Goal: Task Accomplishment & Management: Manage account settings

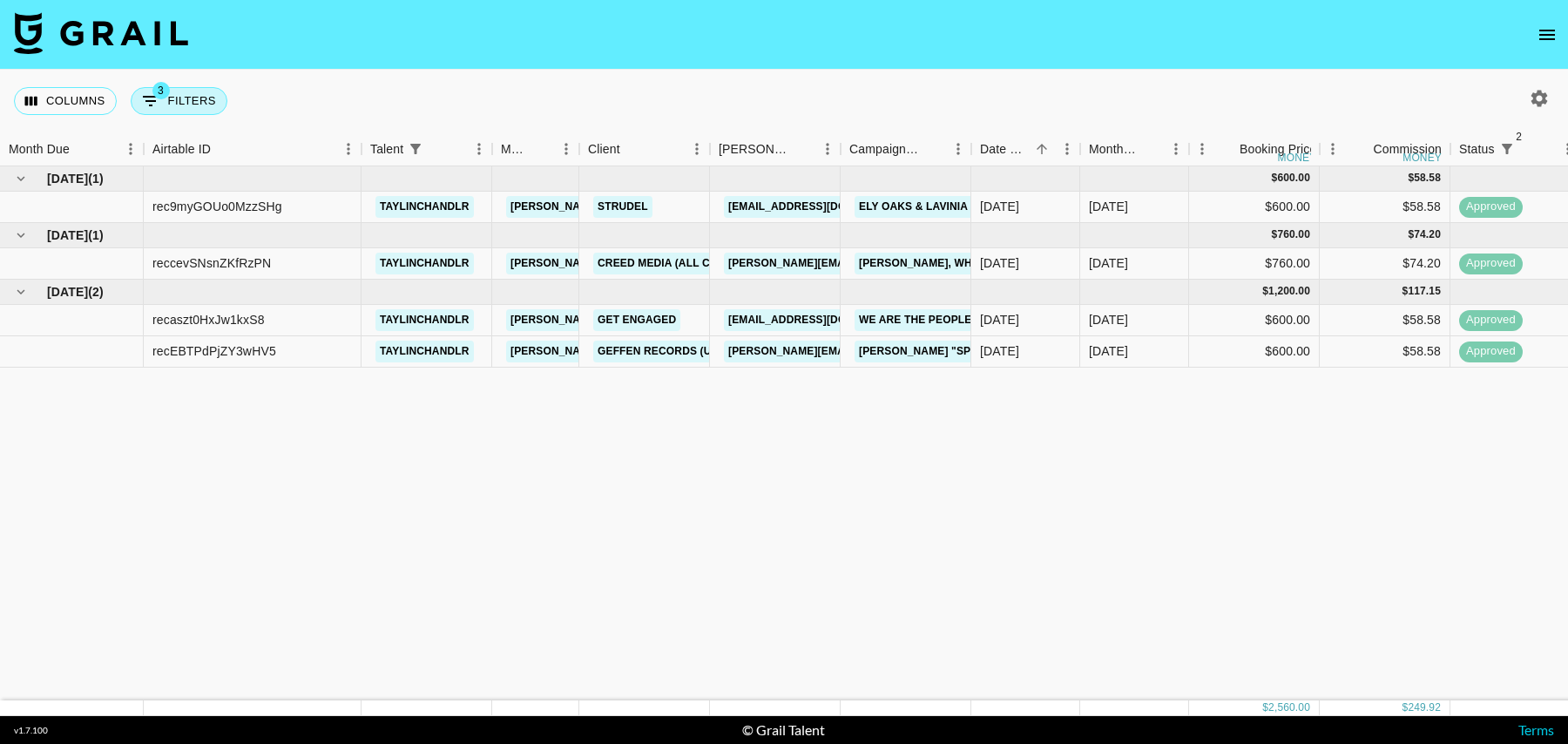
click at [177, 109] on button "3 Filters" at bounding box center [178, 101] width 97 height 28
select select "status"
select select "isNotAnyOf"
select select "status"
select select "isNotAnyOf"
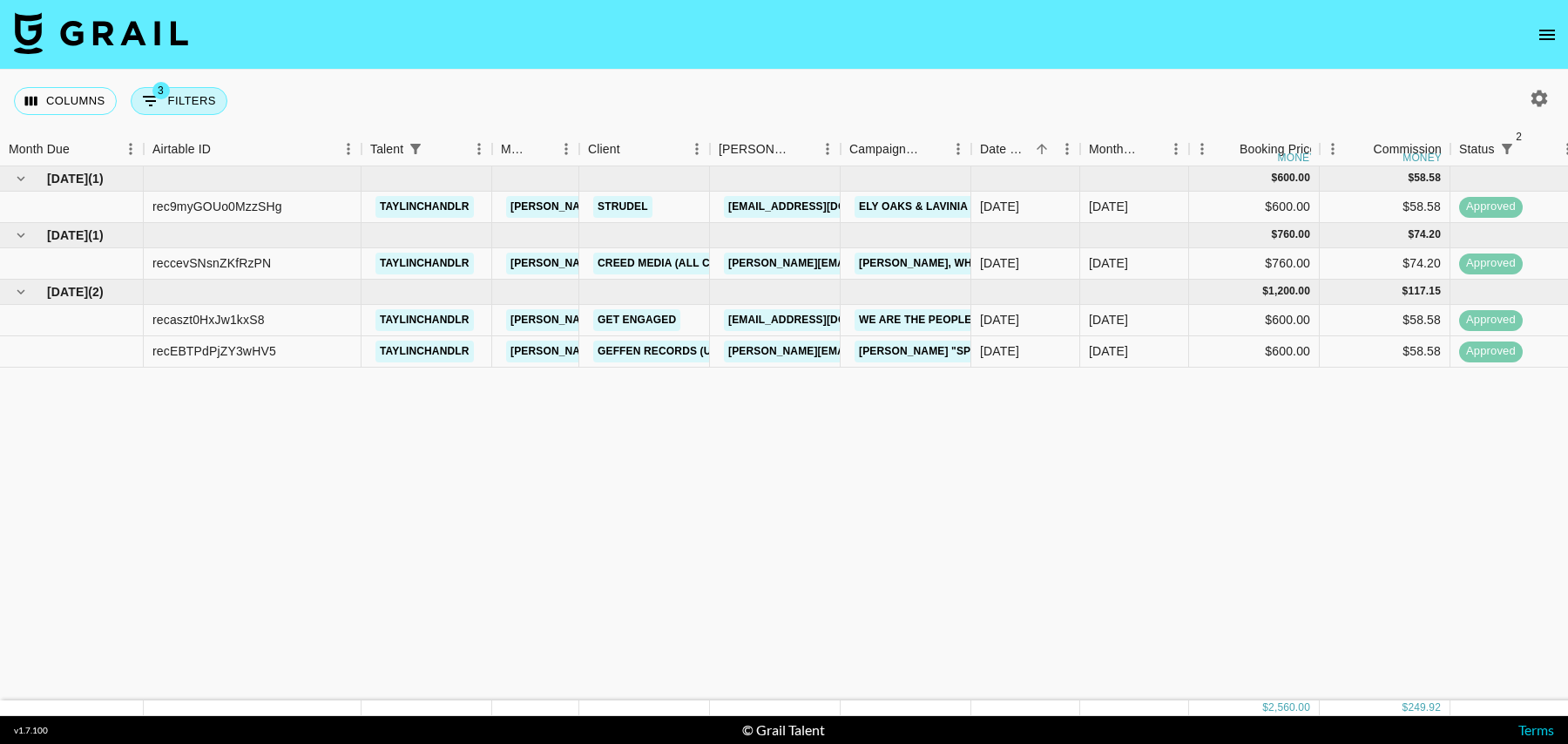
select select "talentName"
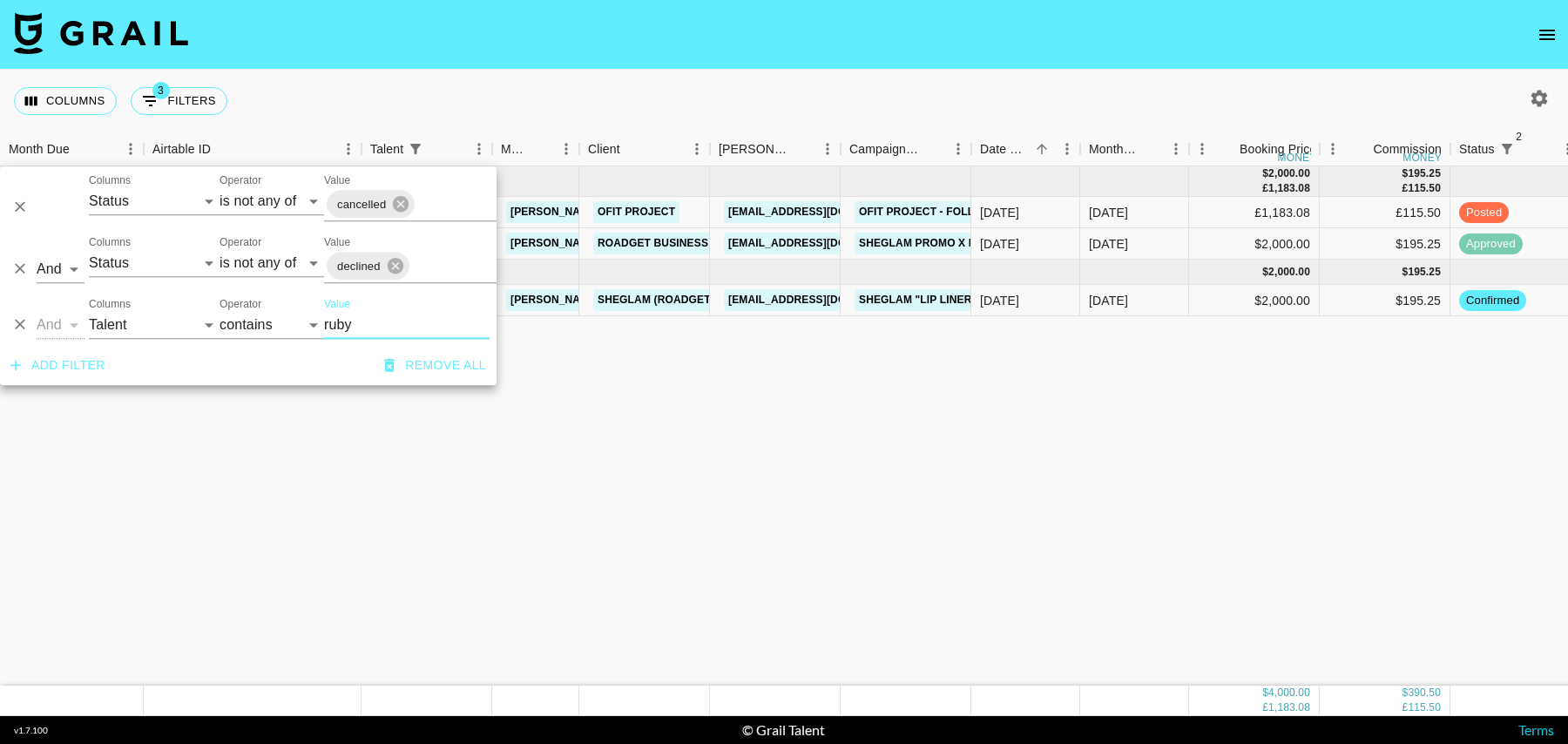
type input "ruby"
click at [1192, 309] on div "$2,000.00" at bounding box center [1254, 301] width 130 height 31
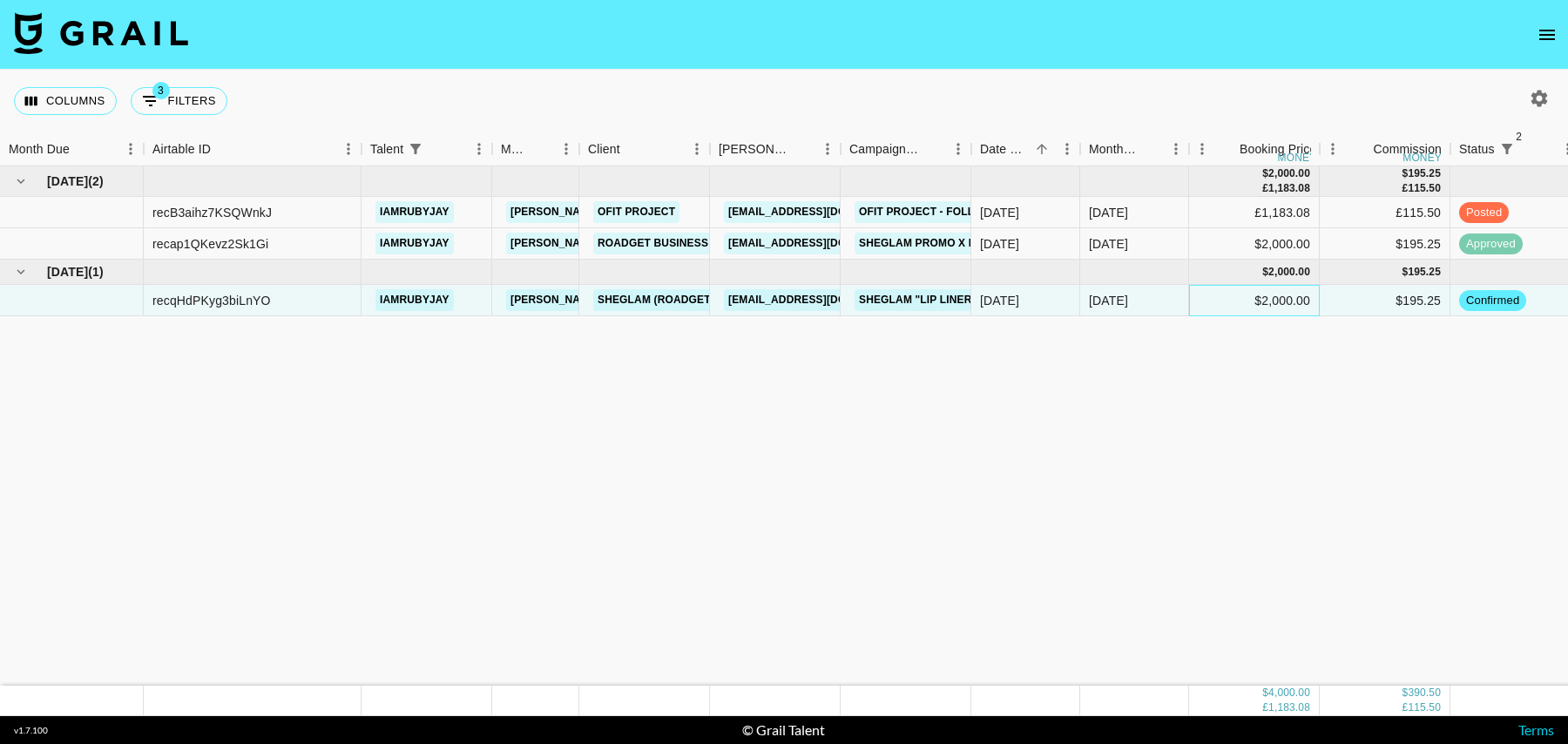
click at [1217, 299] on div "$2,000.00" at bounding box center [1254, 301] width 130 height 31
click at [1189, 218] on div "£1,183.08" at bounding box center [1254, 212] width 130 height 31
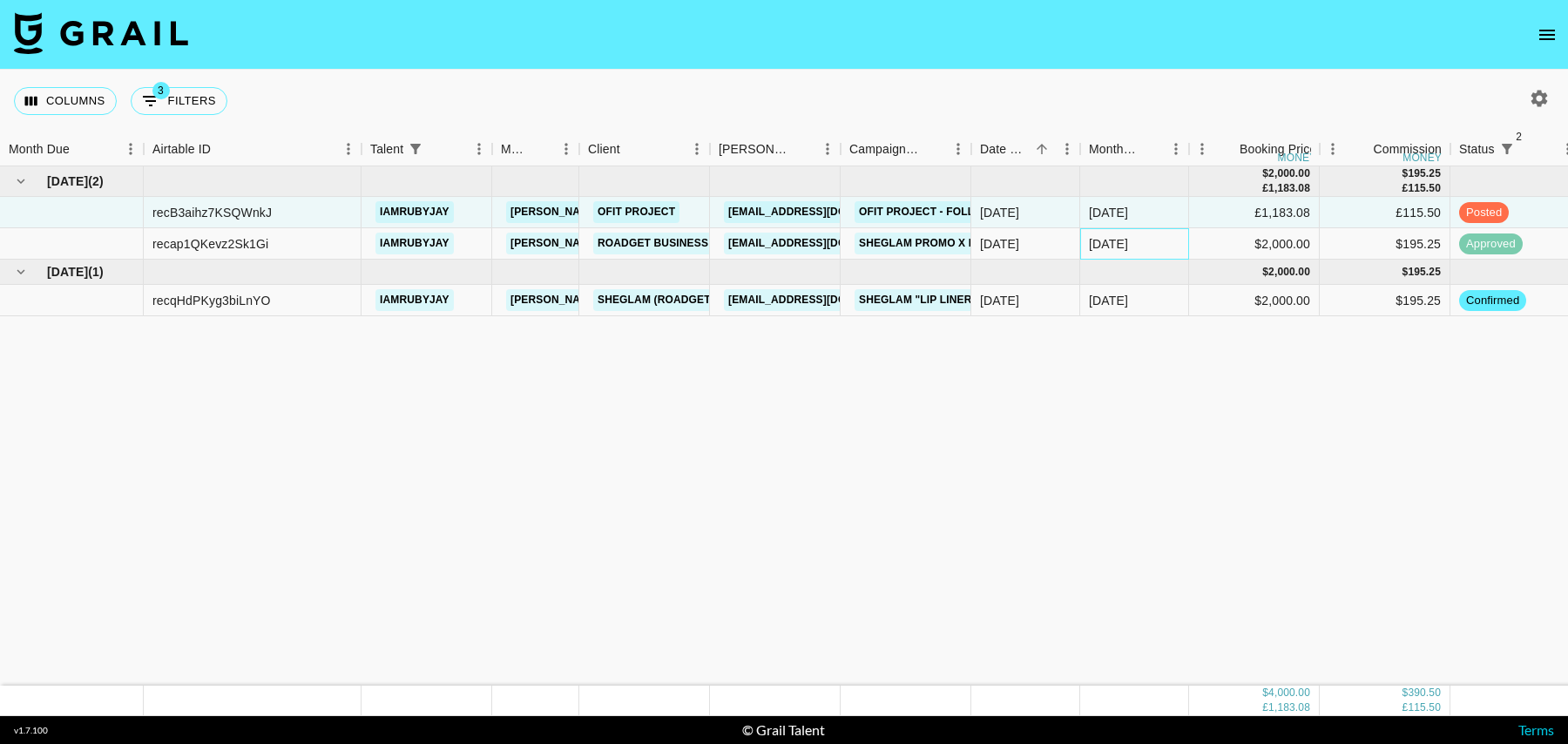
click at [1104, 242] on div "[DATE]" at bounding box center [1108, 244] width 39 height 17
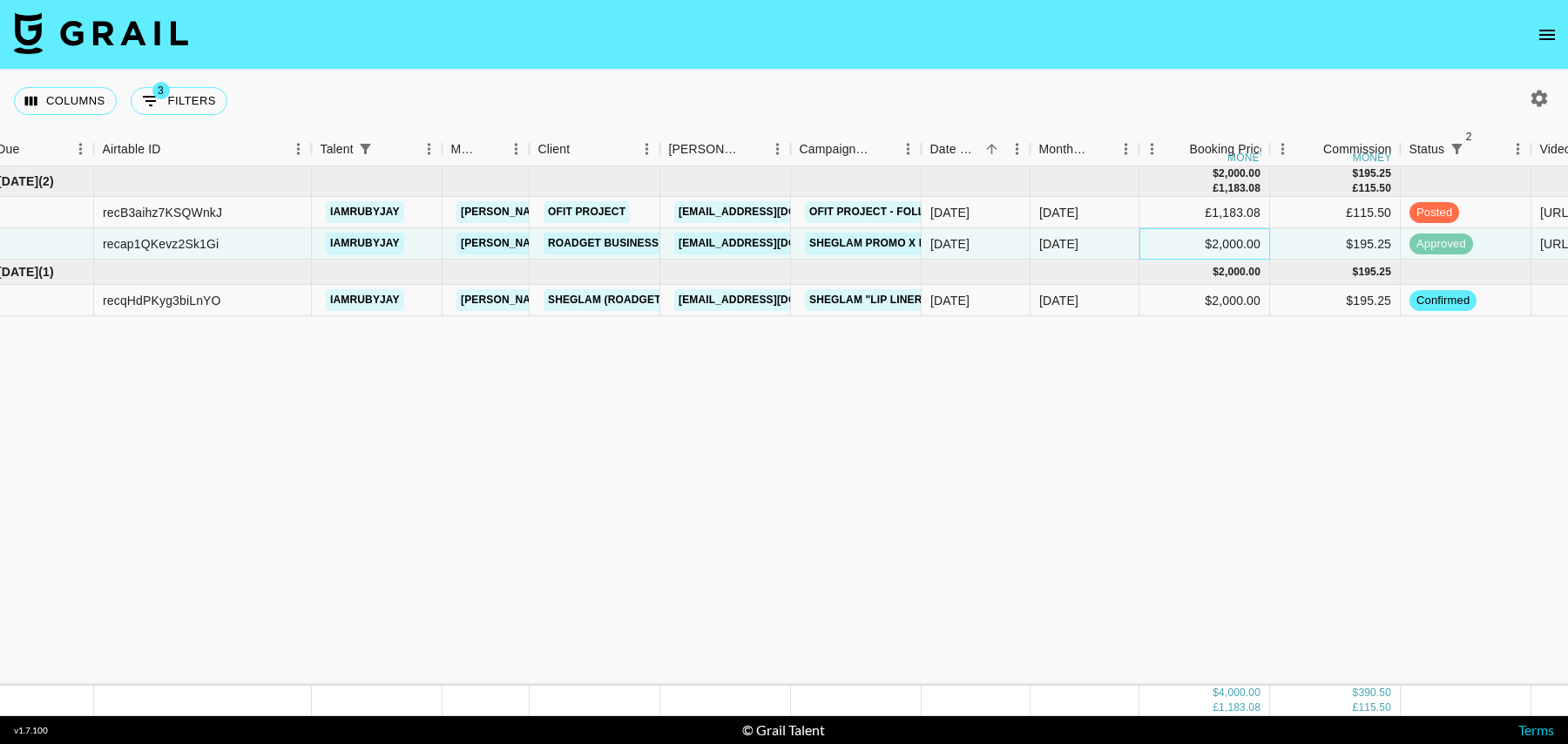
click at [1176, 236] on div "$2,000.00" at bounding box center [1204, 244] width 130 height 31
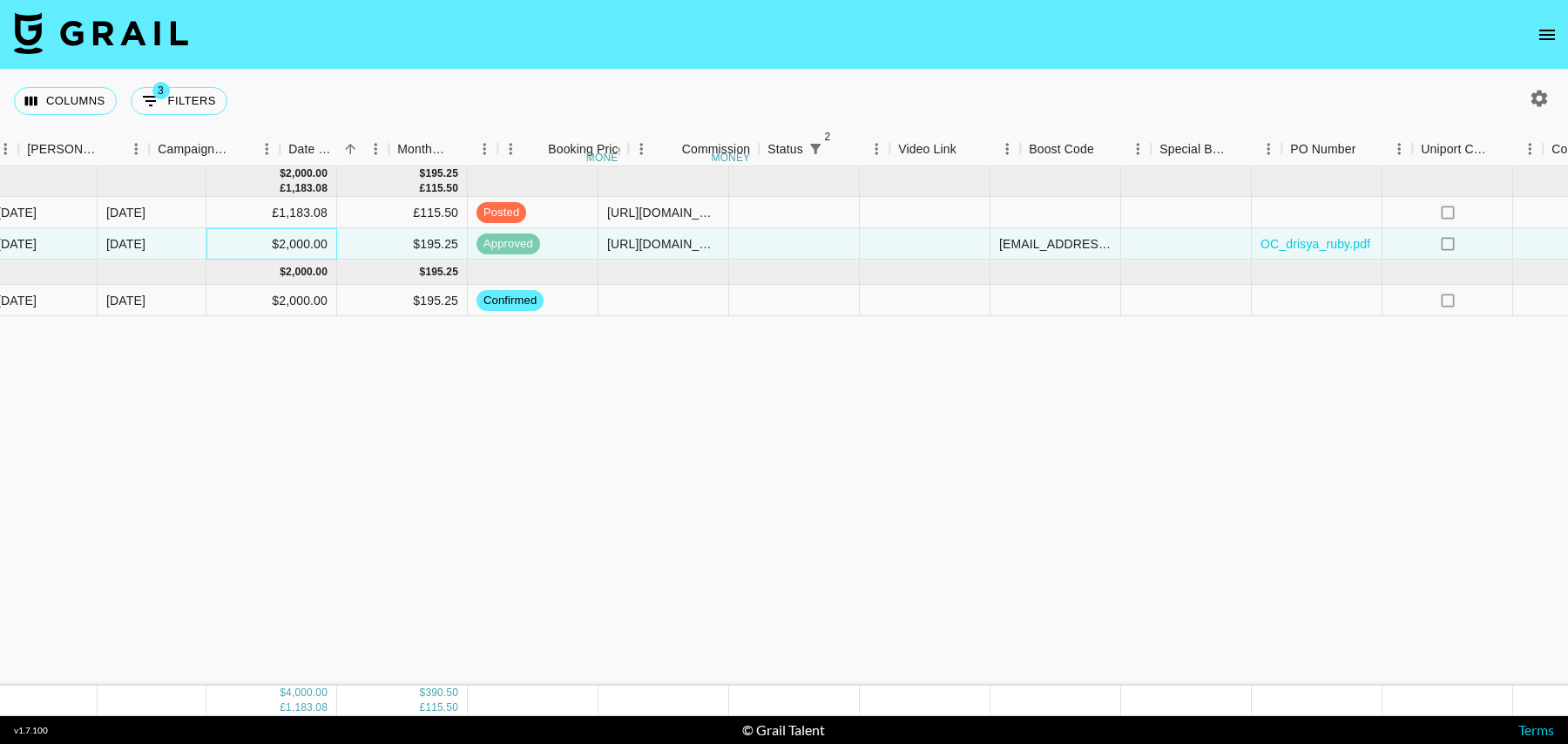
scroll to position [0, 1259]
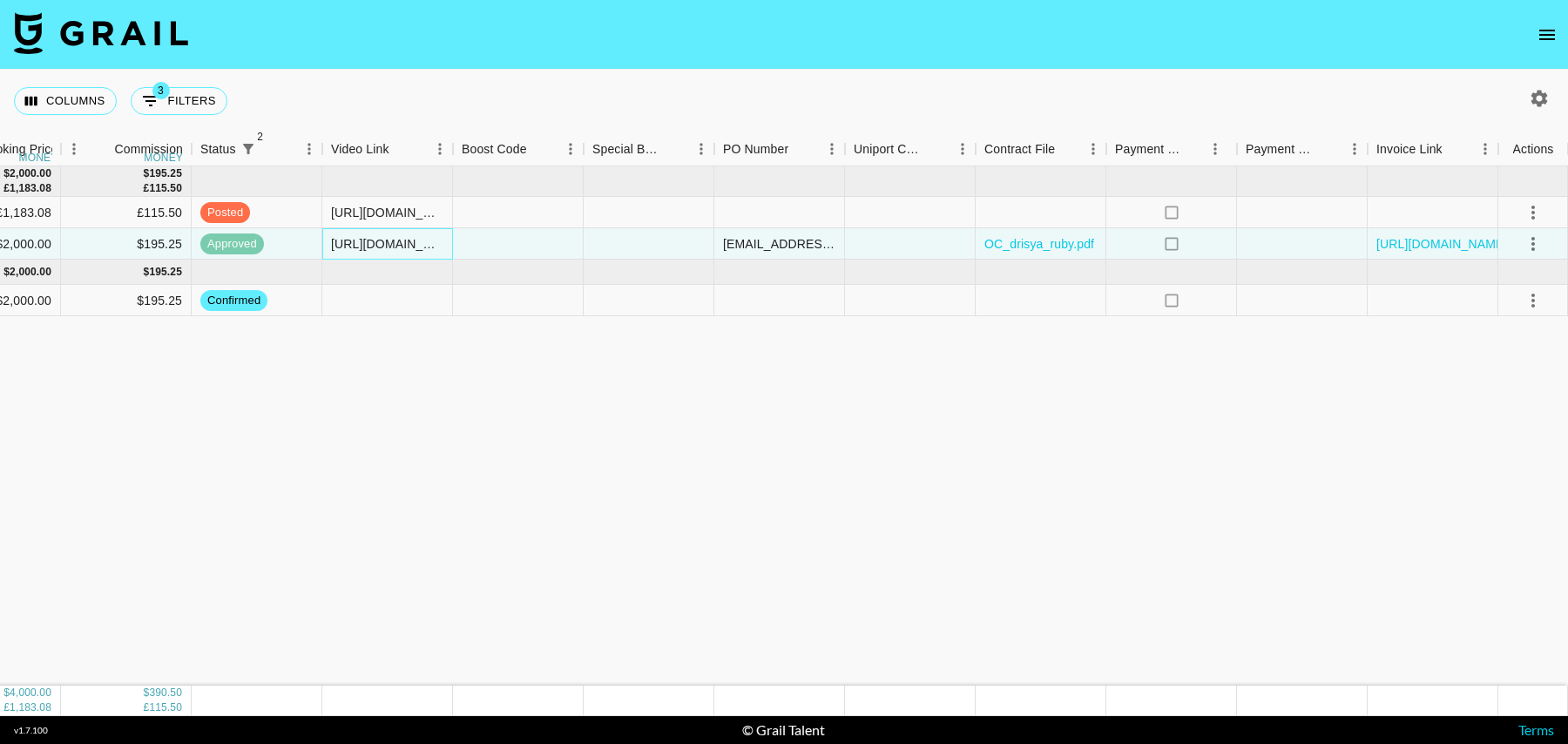
click at [391, 242] on div "[URL][DOMAIN_NAME]" at bounding box center [387, 244] width 113 height 17
click at [1417, 242] on link "https://in.xero.com/UW00U6R0K0u2pb5y5abQM3aDPrXcTGdcqP0dVCgS" at bounding box center [1442, 244] width 131 height 17
click at [185, 107] on button "3 Filters" at bounding box center [178, 101] width 97 height 28
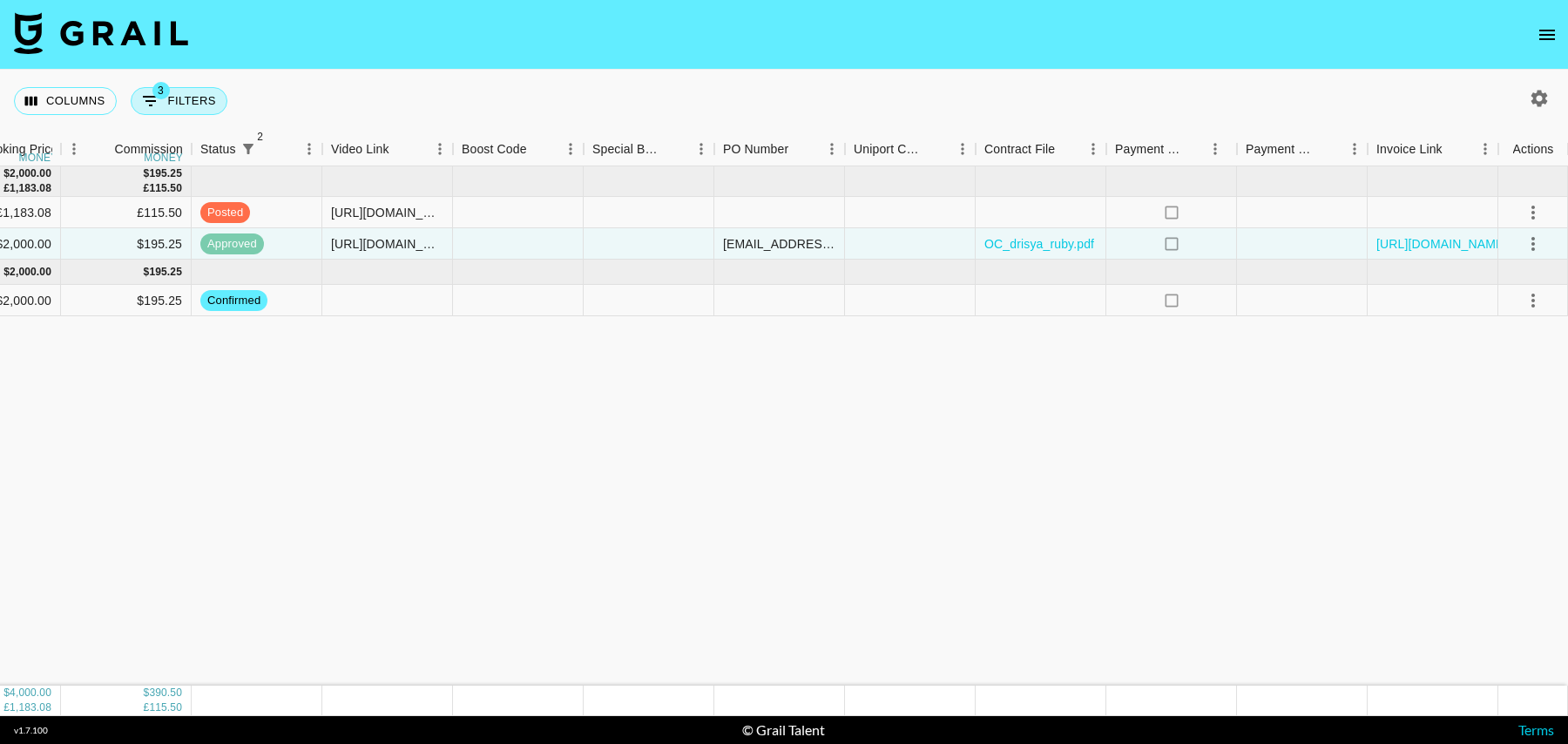
select select "status"
select select "isNotAnyOf"
select select "status"
select select "isNotAnyOf"
select select "talentName"
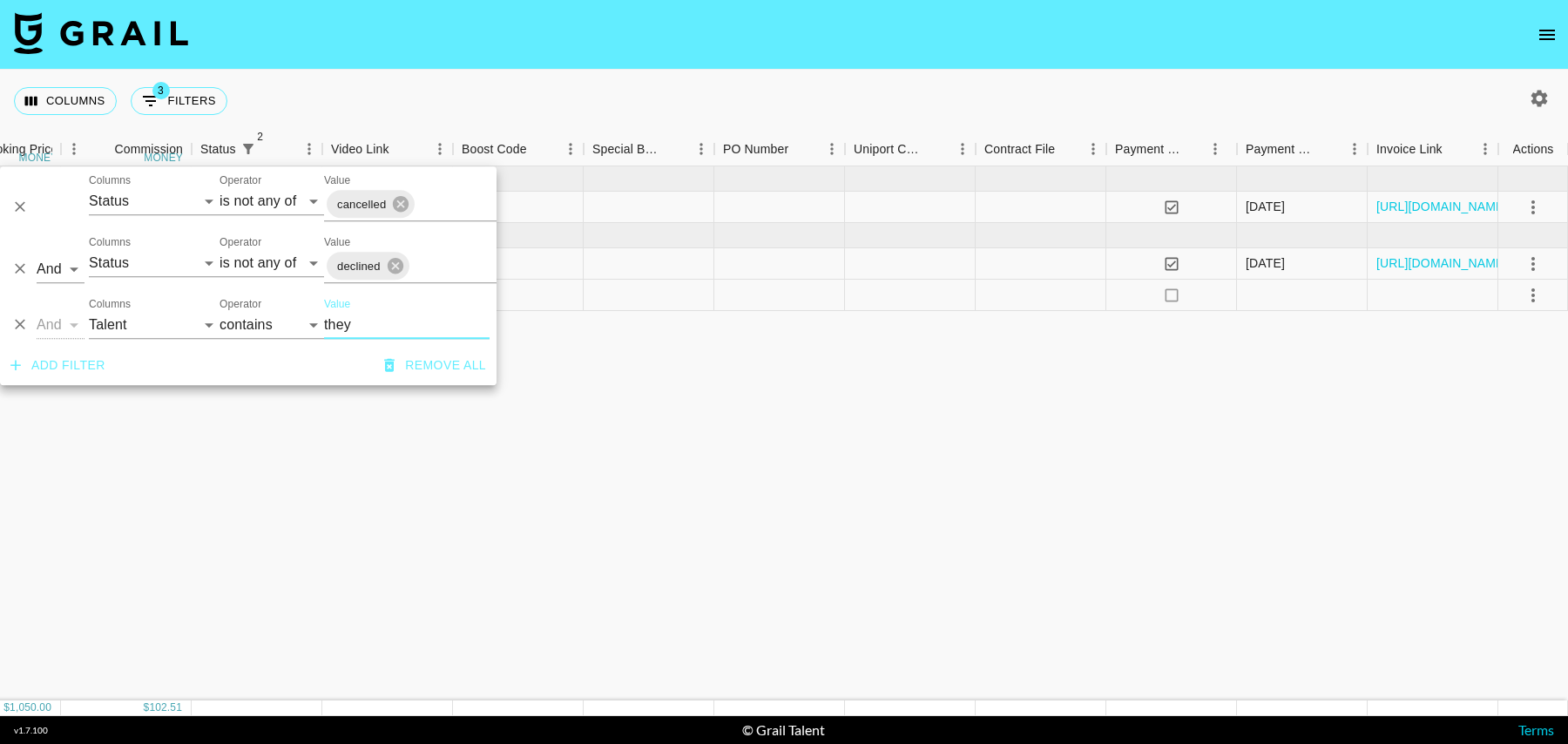
type input "they"
click at [638, 280] on div at bounding box center [649, 296] width 130 height 31
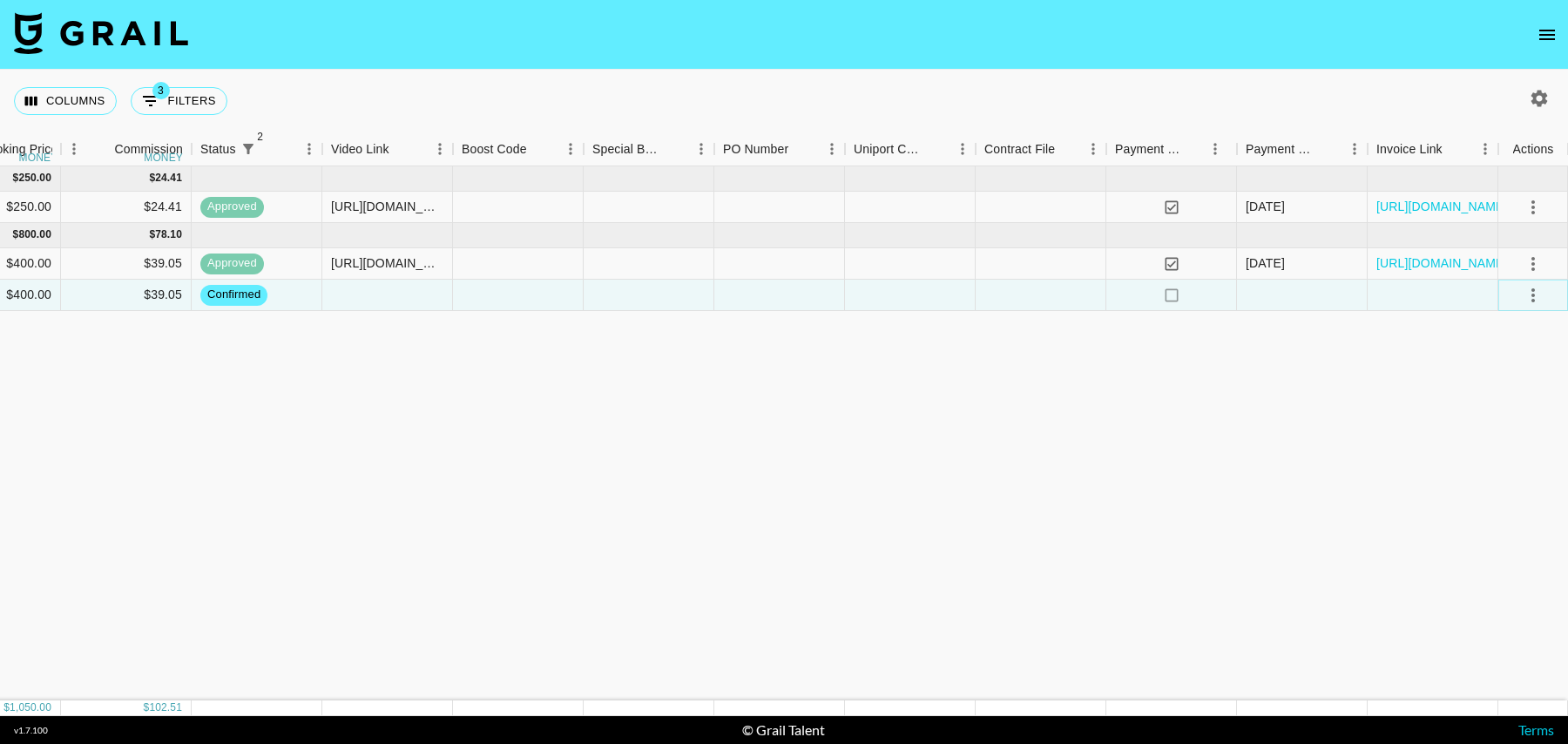
click at [1530, 294] on icon "select merge strategy" at bounding box center [1534, 296] width 21 height 21
click at [1504, 395] on li "Draft Created" at bounding box center [1512, 394] width 114 height 31
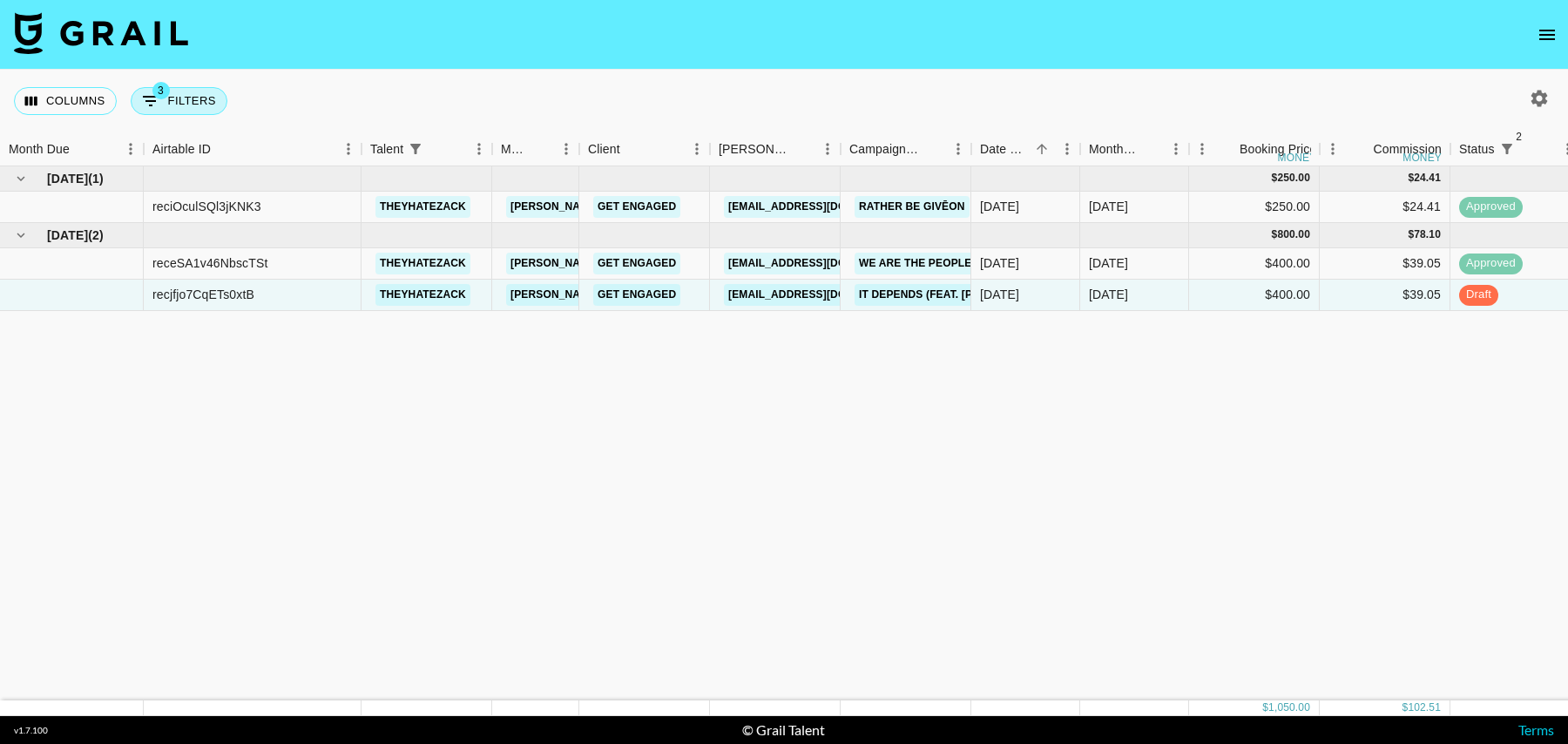
click at [188, 101] on button "3 Filters" at bounding box center [178, 101] width 97 height 28
select select "status"
select select "isNotAnyOf"
select select "status"
select select "isNotAnyOf"
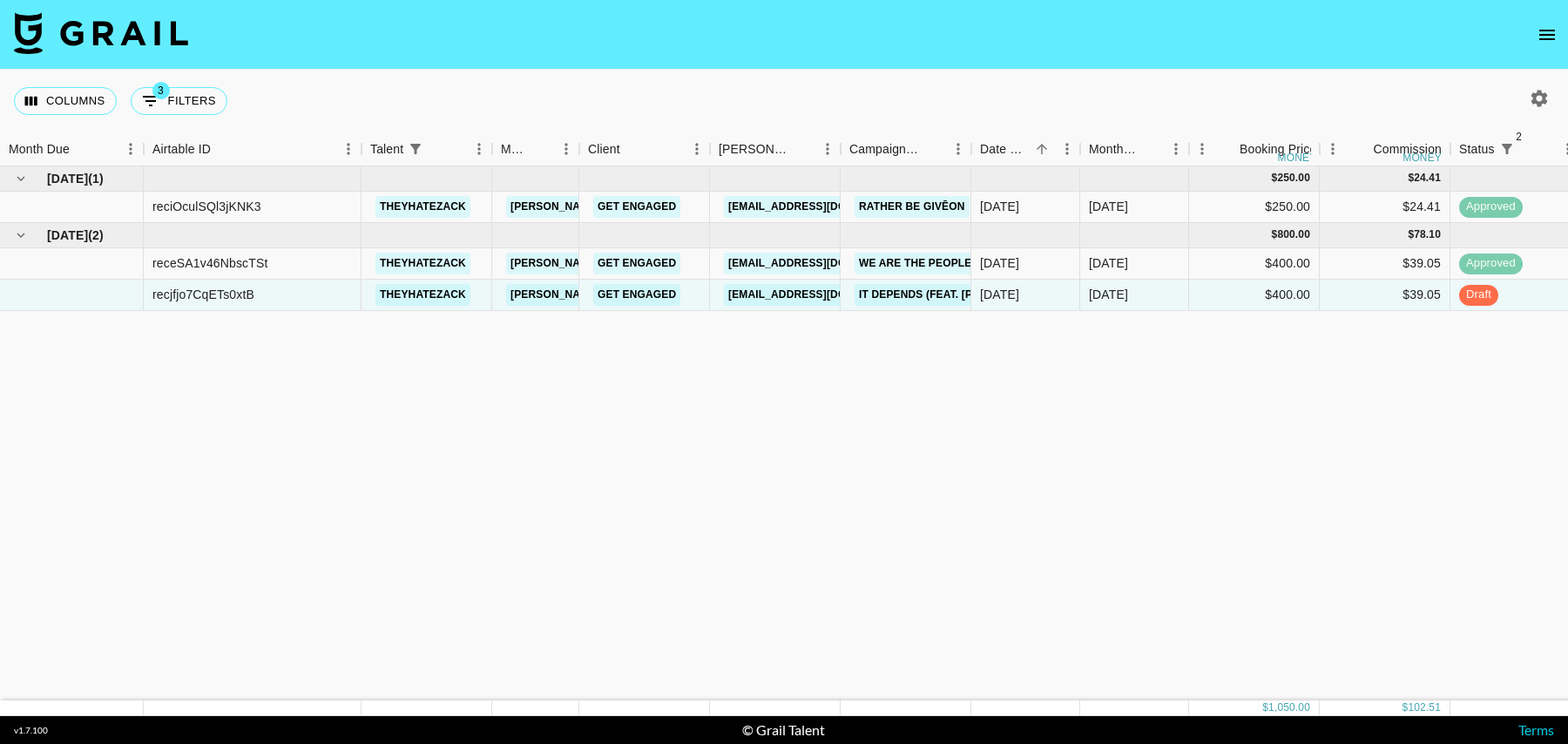
select select "talentName"
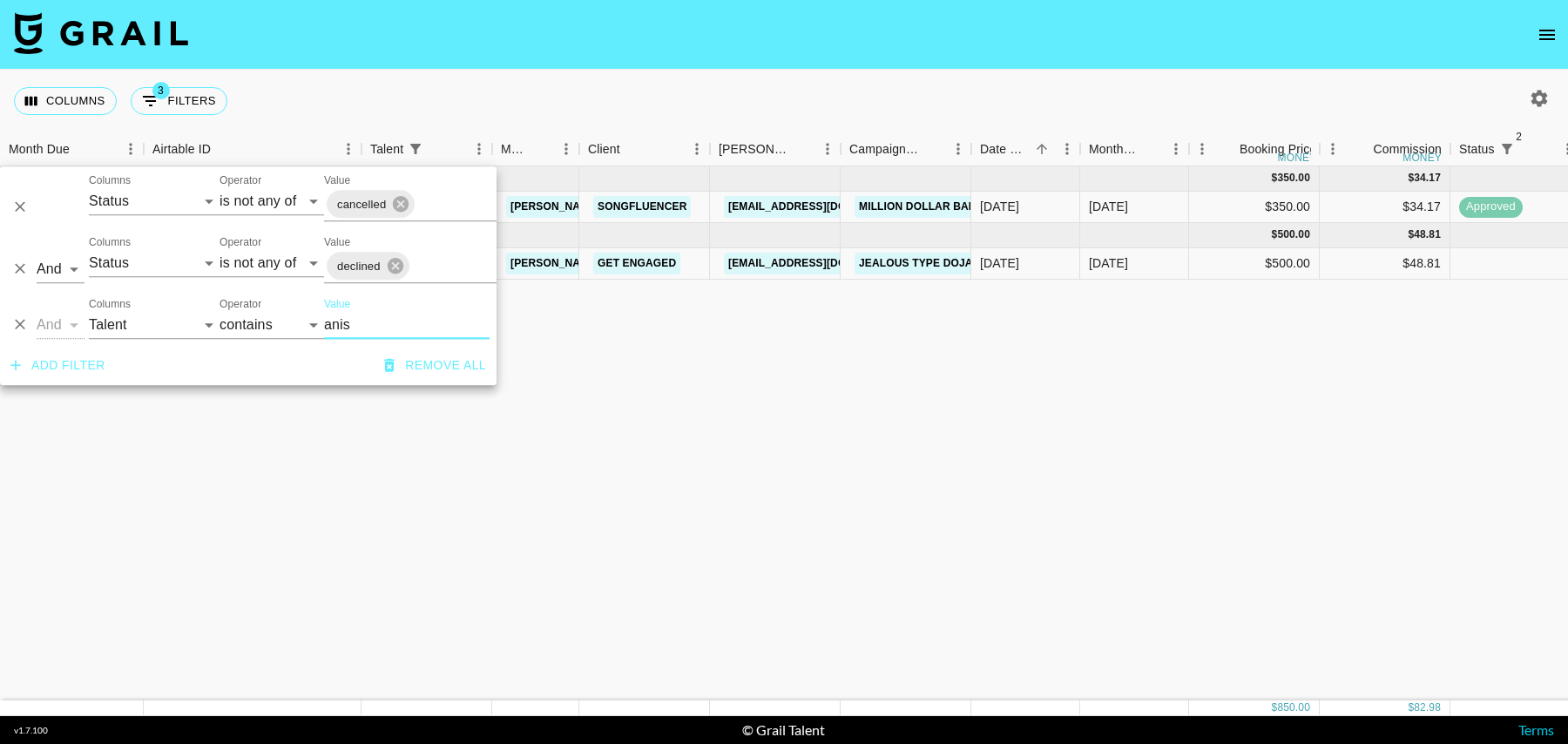
type input "anis"
click at [1236, 255] on div "$500.00" at bounding box center [1254, 264] width 130 height 31
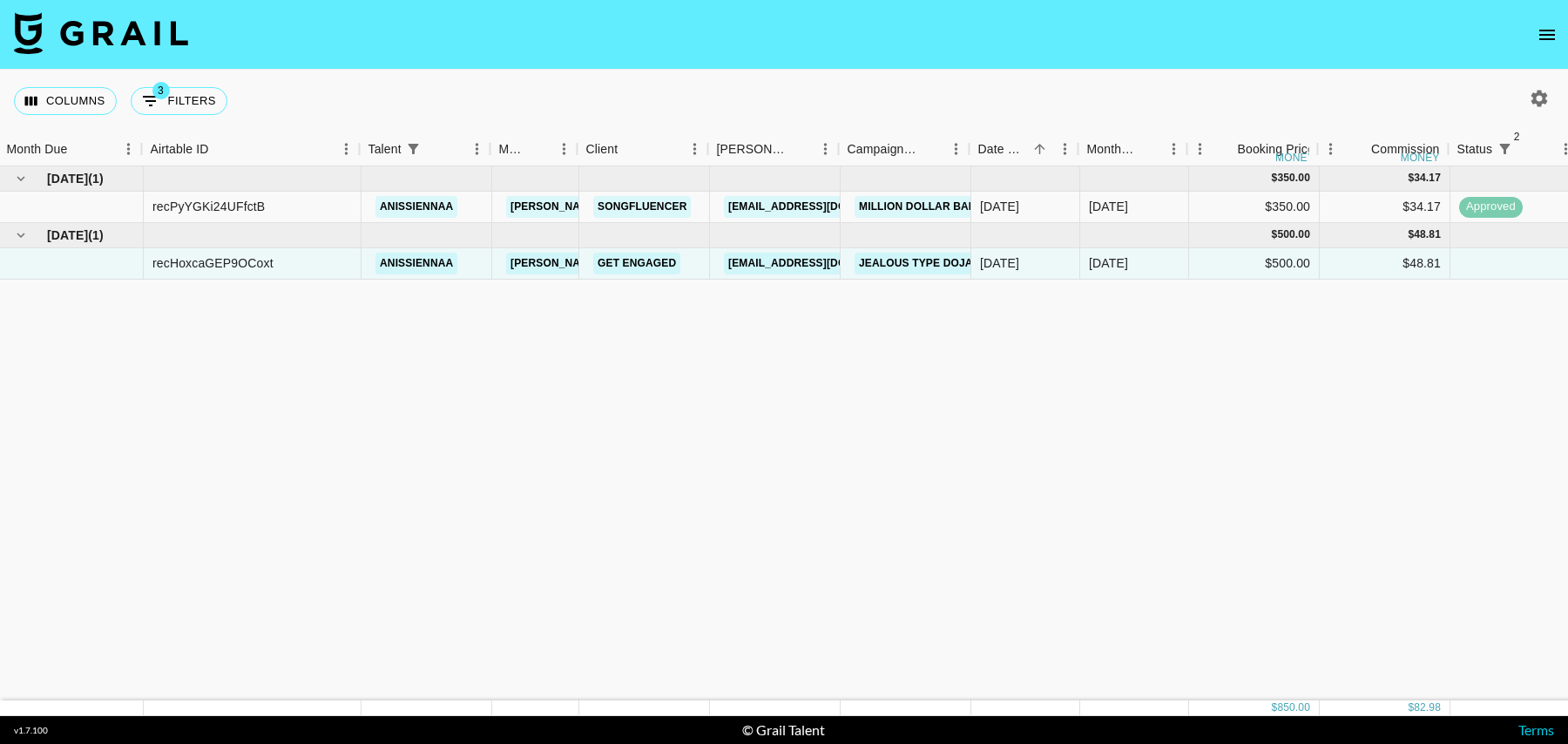
scroll to position [0, 1259]
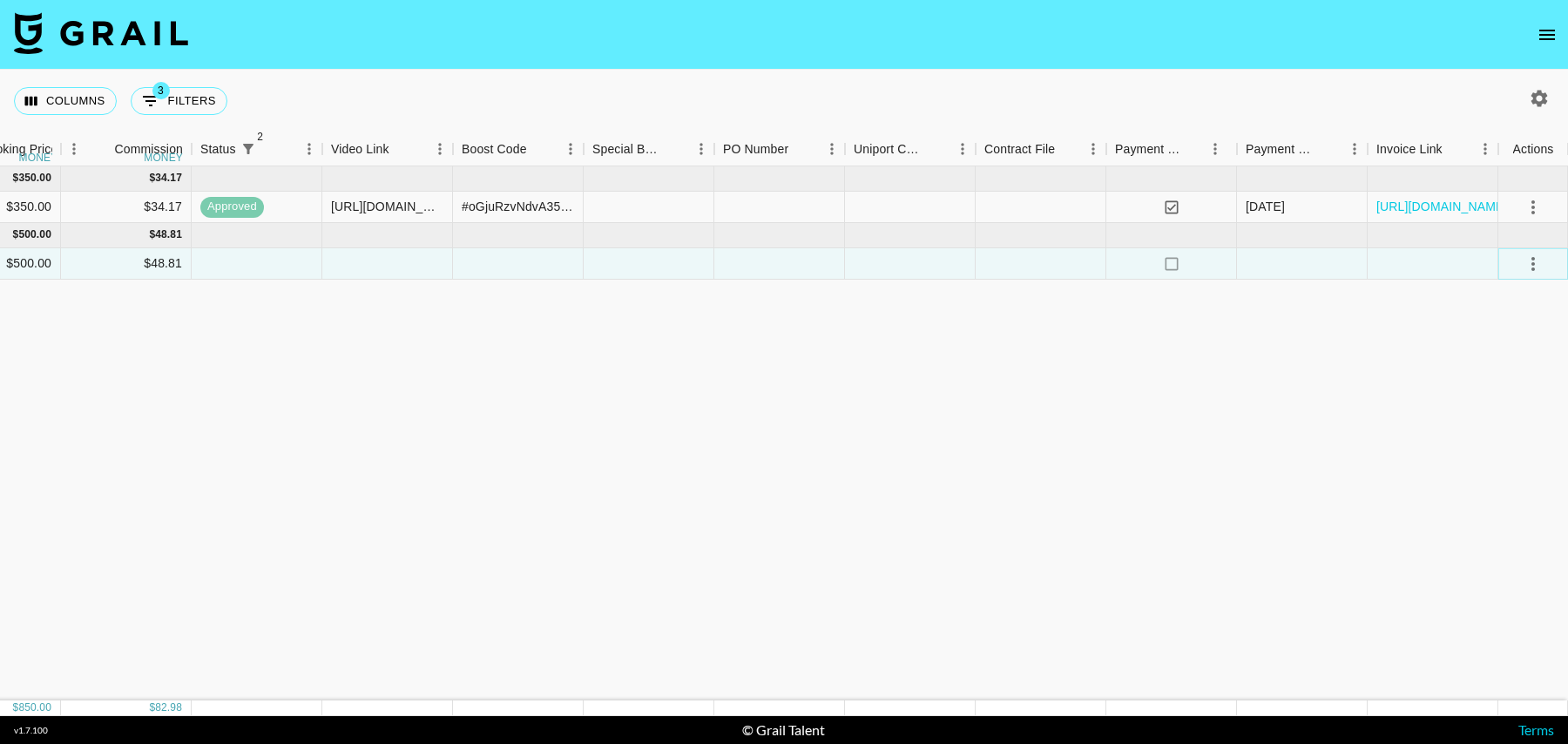
click at [1535, 261] on icon "select merge strategy" at bounding box center [1534, 264] width 21 height 21
click at [1506, 312] on li "Confirm" at bounding box center [1512, 301] width 114 height 31
click at [190, 102] on button "3 Filters" at bounding box center [178, 101] width 97 height 28
select select "status"
select select "isNotAnyOf"
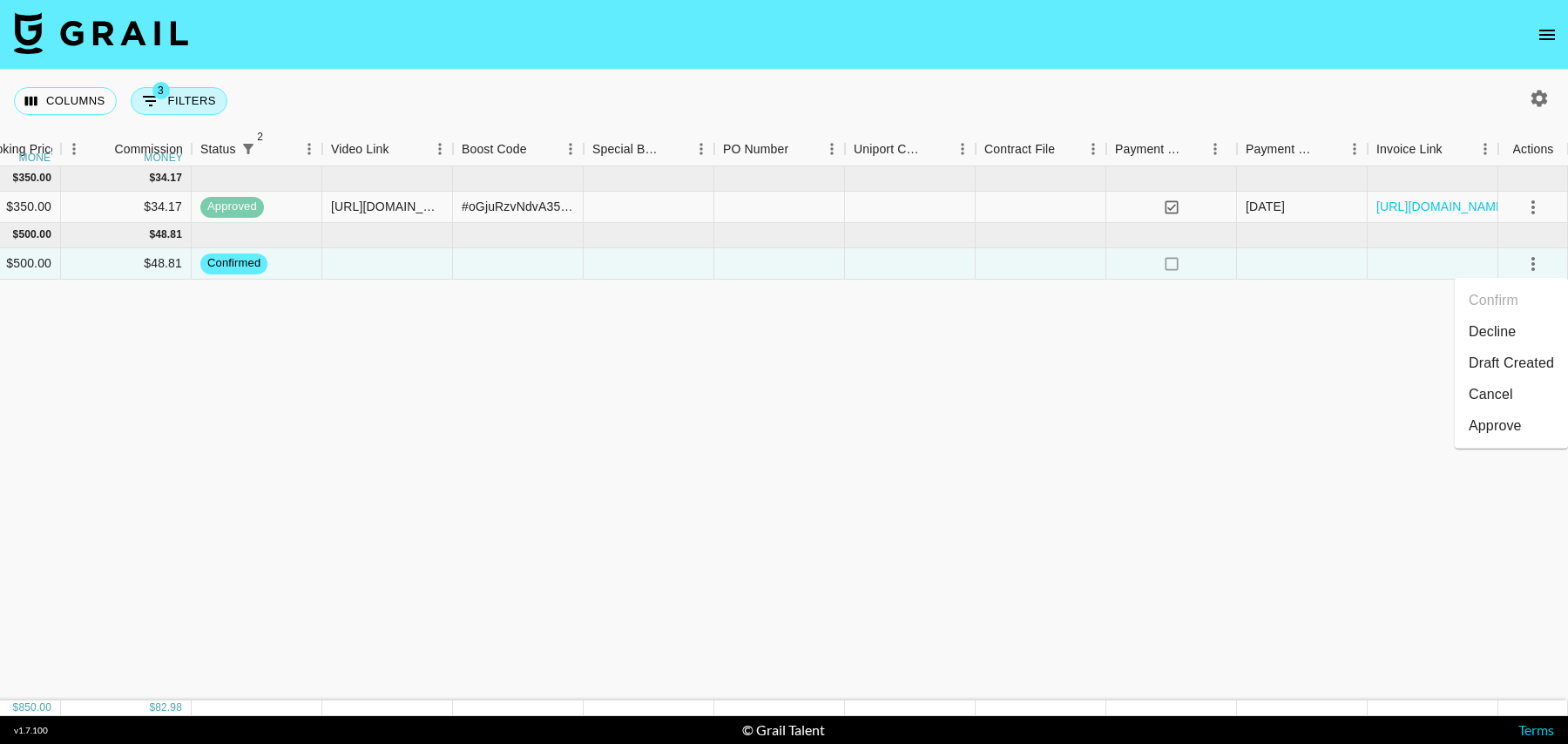
select select "status"
select select "isNotAnyOf"
select select "talentName"
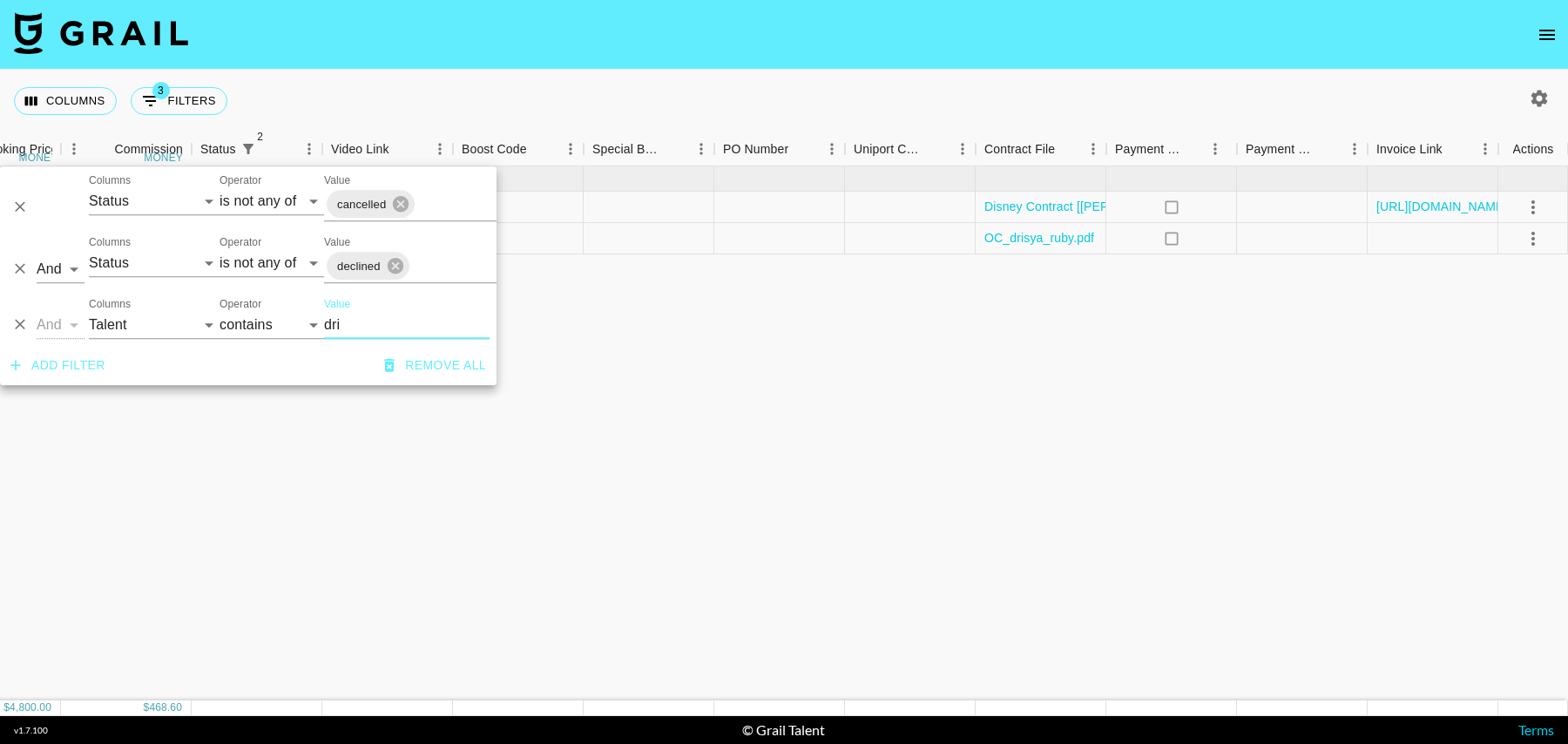
type input "dri"
click at [819, 233] on div at bounding box center [779, 239] width 130 height 31
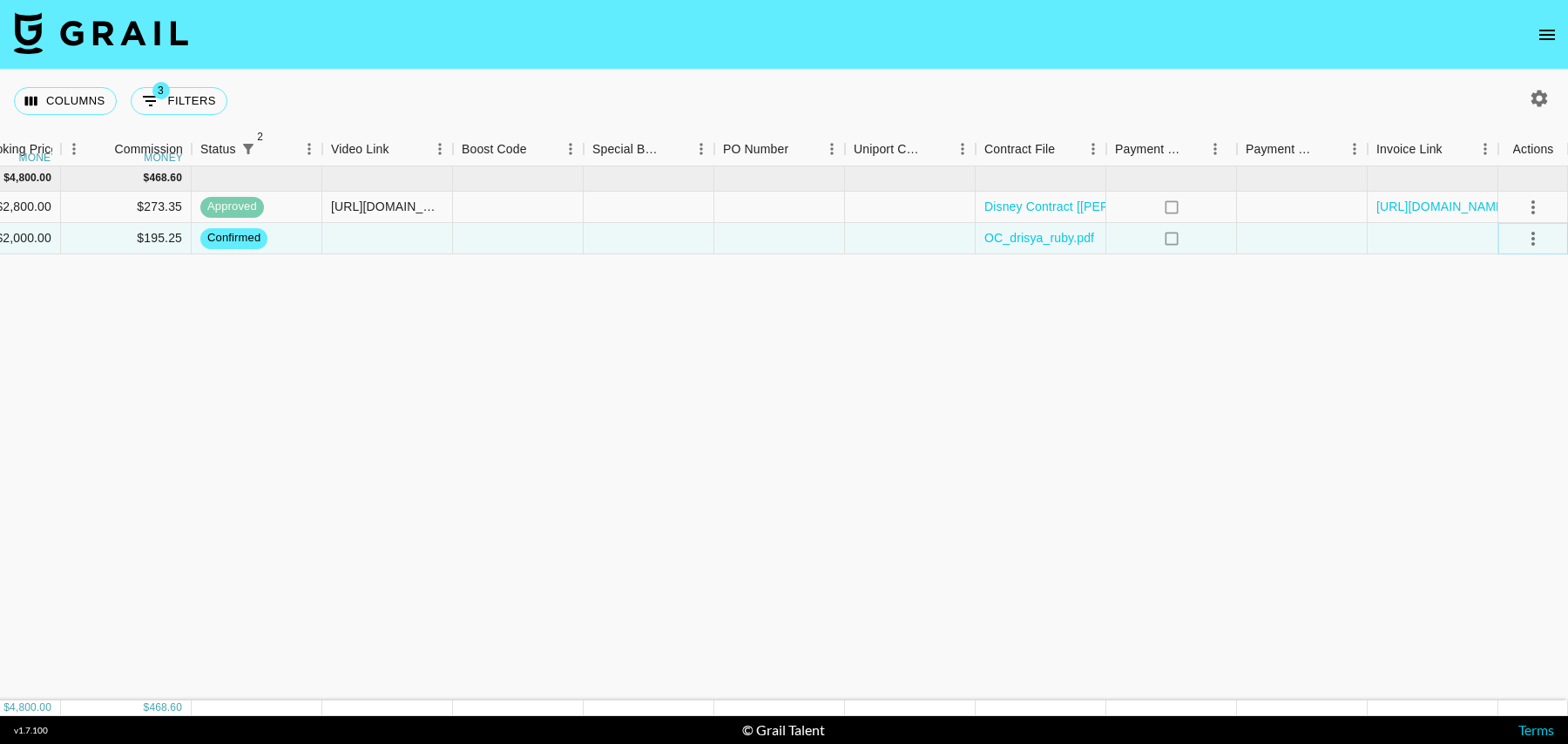
click at [1539, 238] on icon "select merge strategy" at bounding box center [1534, 239] width 21 height 21
click at [1498, 336] on li "Draft Created" at bounding box center [1512, 338] width 114 height 31
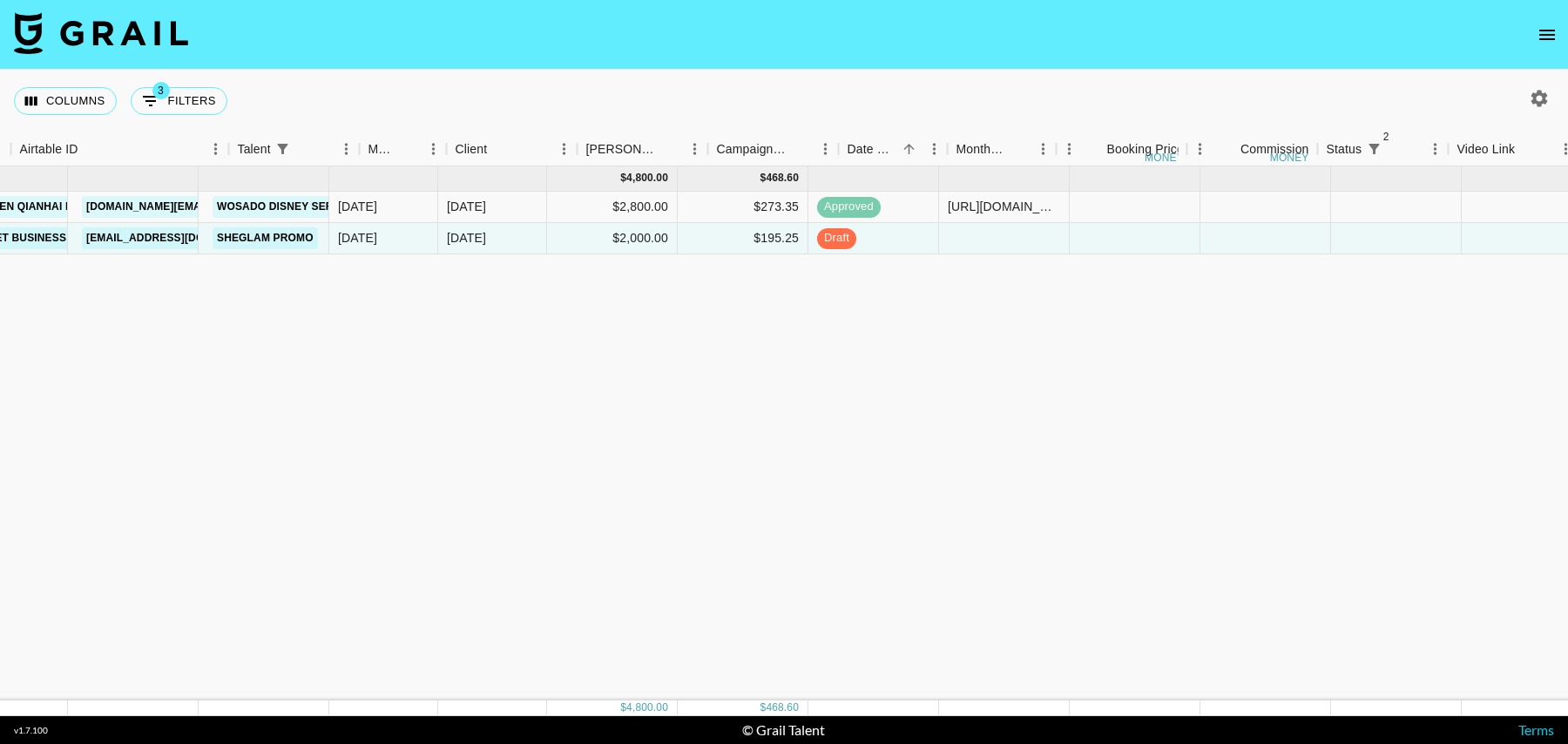
scroll to position [0, 0]
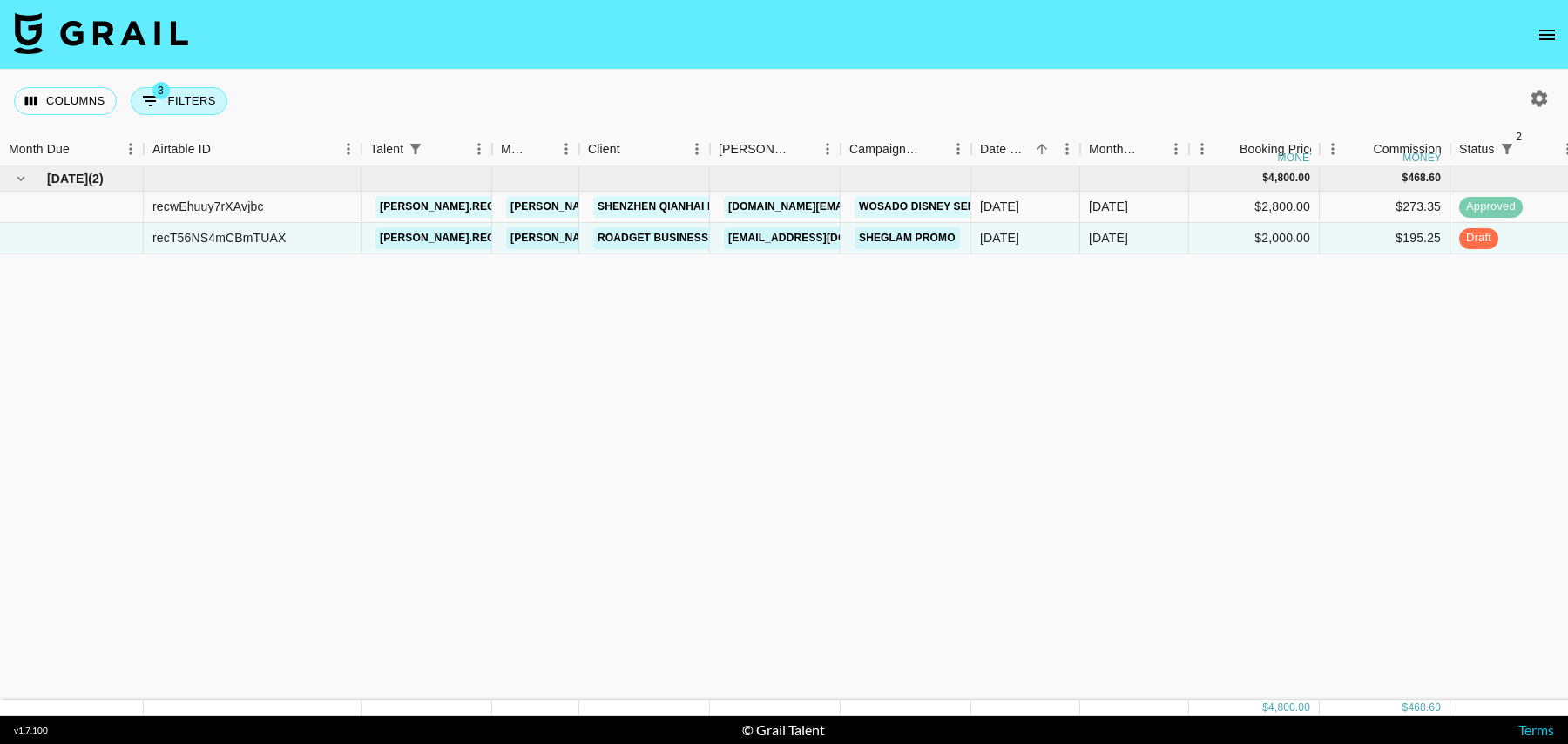
click at [168, 102] on button "3 Filters" at bounding box center [178, 101] width 97 height 28
select select "status"
select select "isNotAnyOf"
select select "status"
select select "isNotAnyOf"
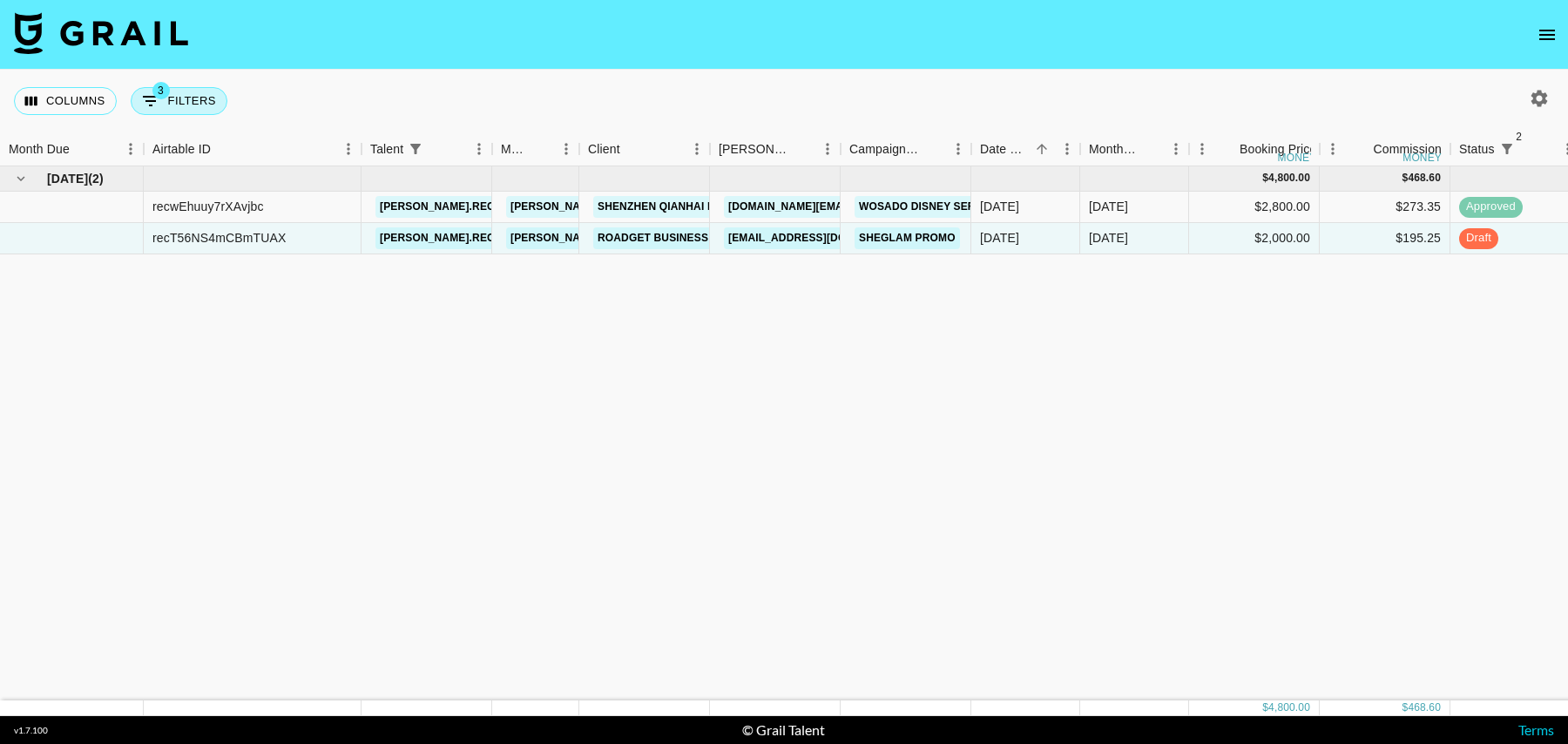
select select "talentName"
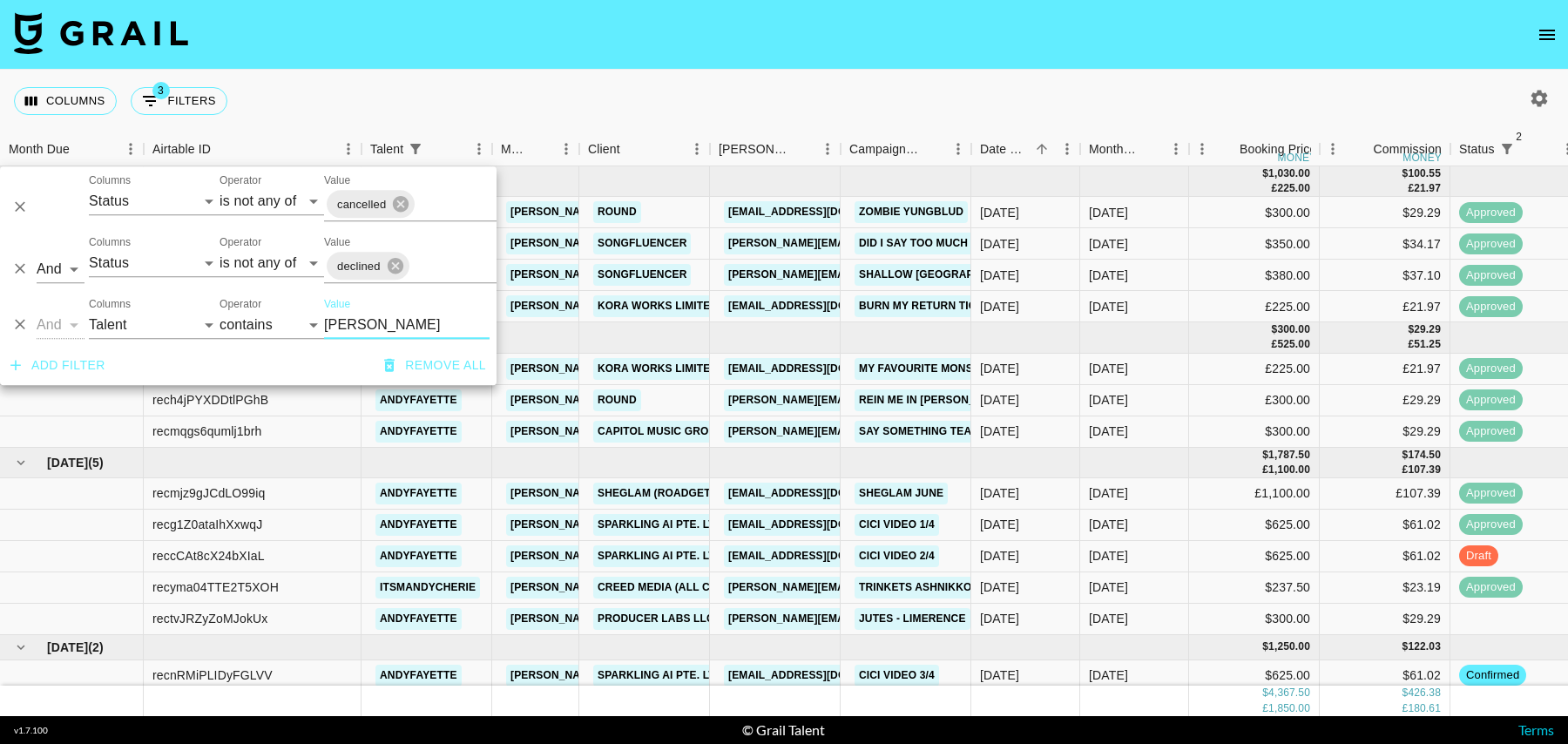
scroll to position [36, 0]
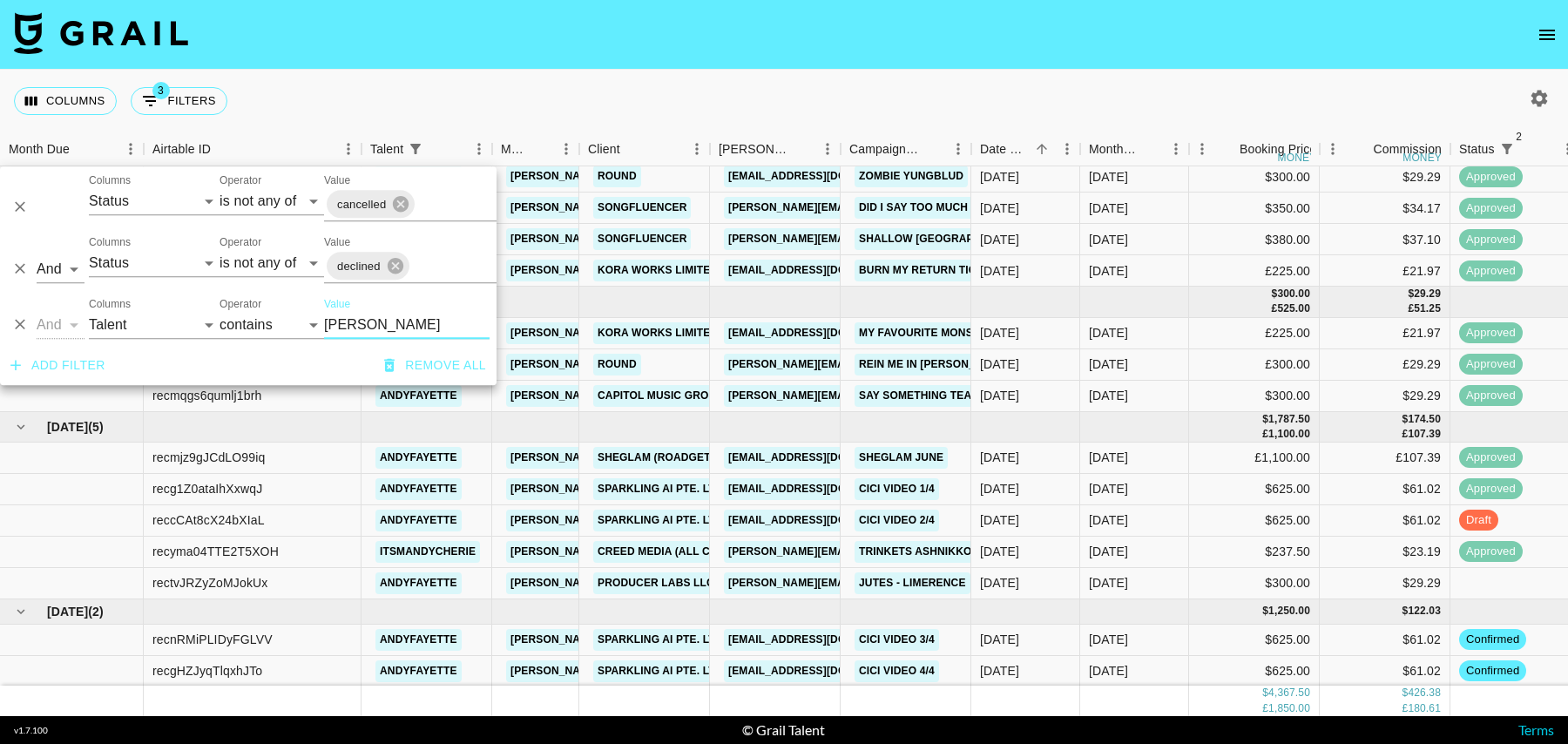
type input "andy"
click at [1221, 583] on div "$300.00" at bounding box center [1254, 584] width 130 height 31
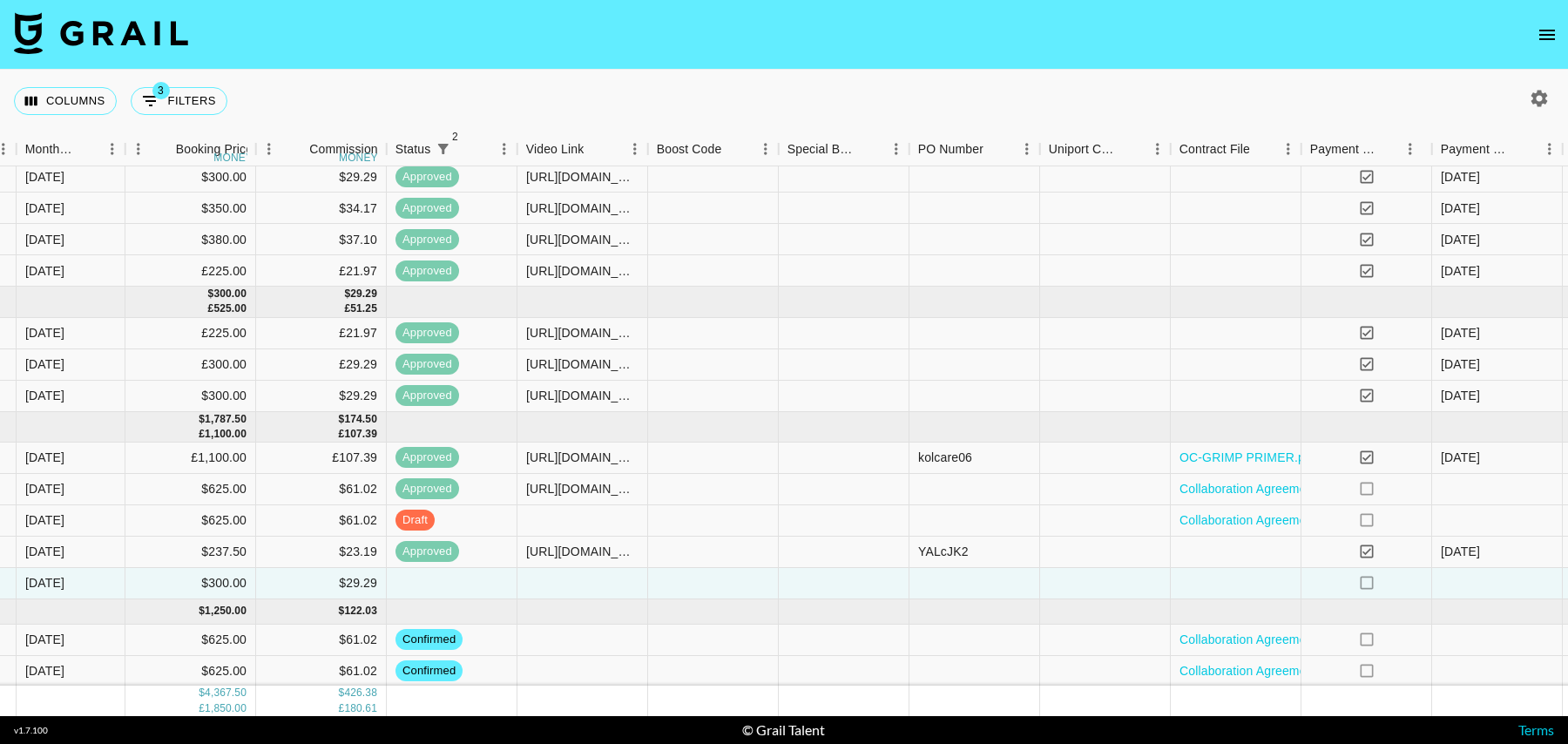
scroll to position [36, 1259]
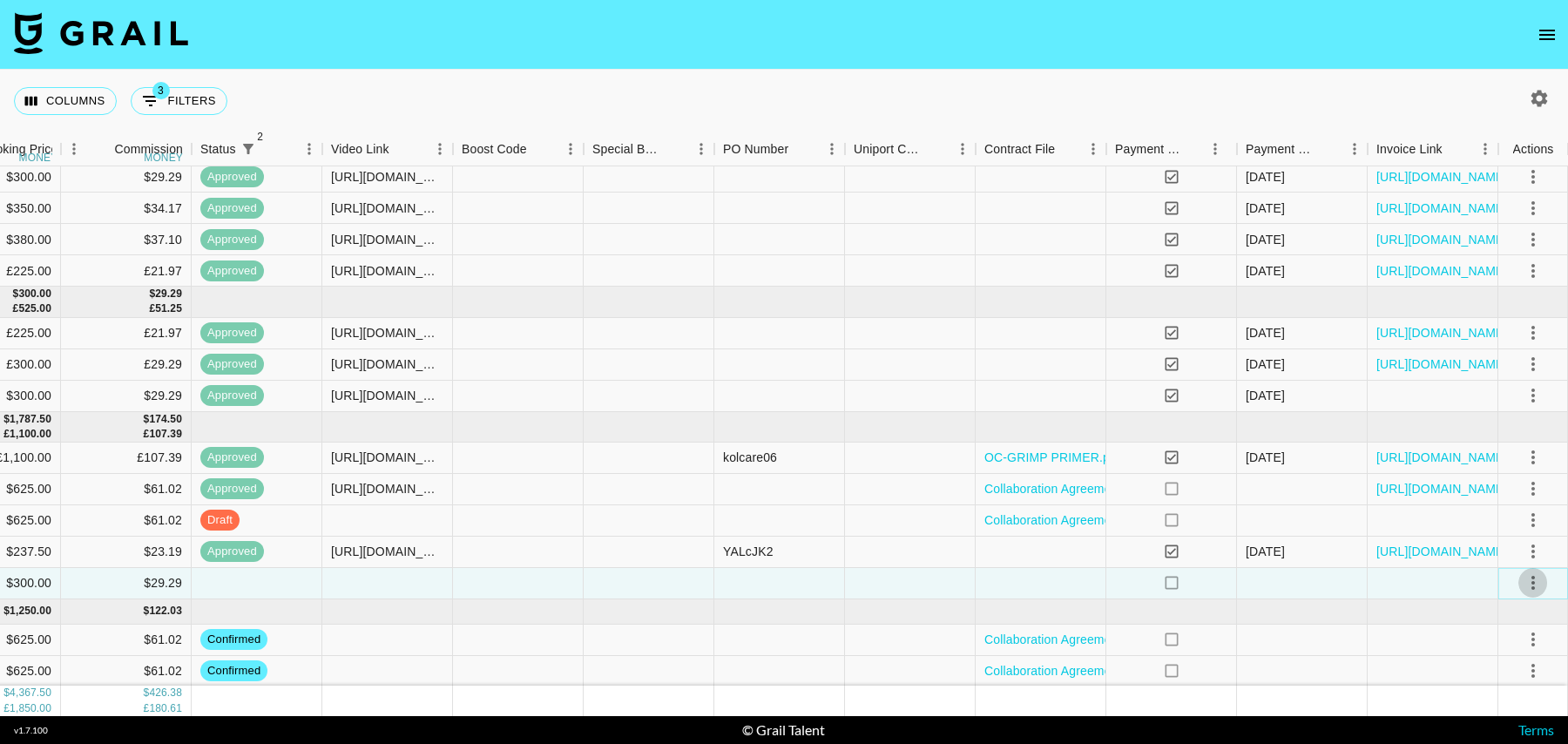
click at [1530, 577] on icon "select merge strategy" at bounding box center [1534, 583] width 21 height 21
click at [1508, 414] on li "Confirm" at bounding box center [1512, 419] width 114 height 31
click at [1505, 483] on li "Draft Created" at bounding box center [1512, 482] width 114 height 31
click at [1112, 587] on div "no" at bounding box center [1171, 584] width 130 height 31
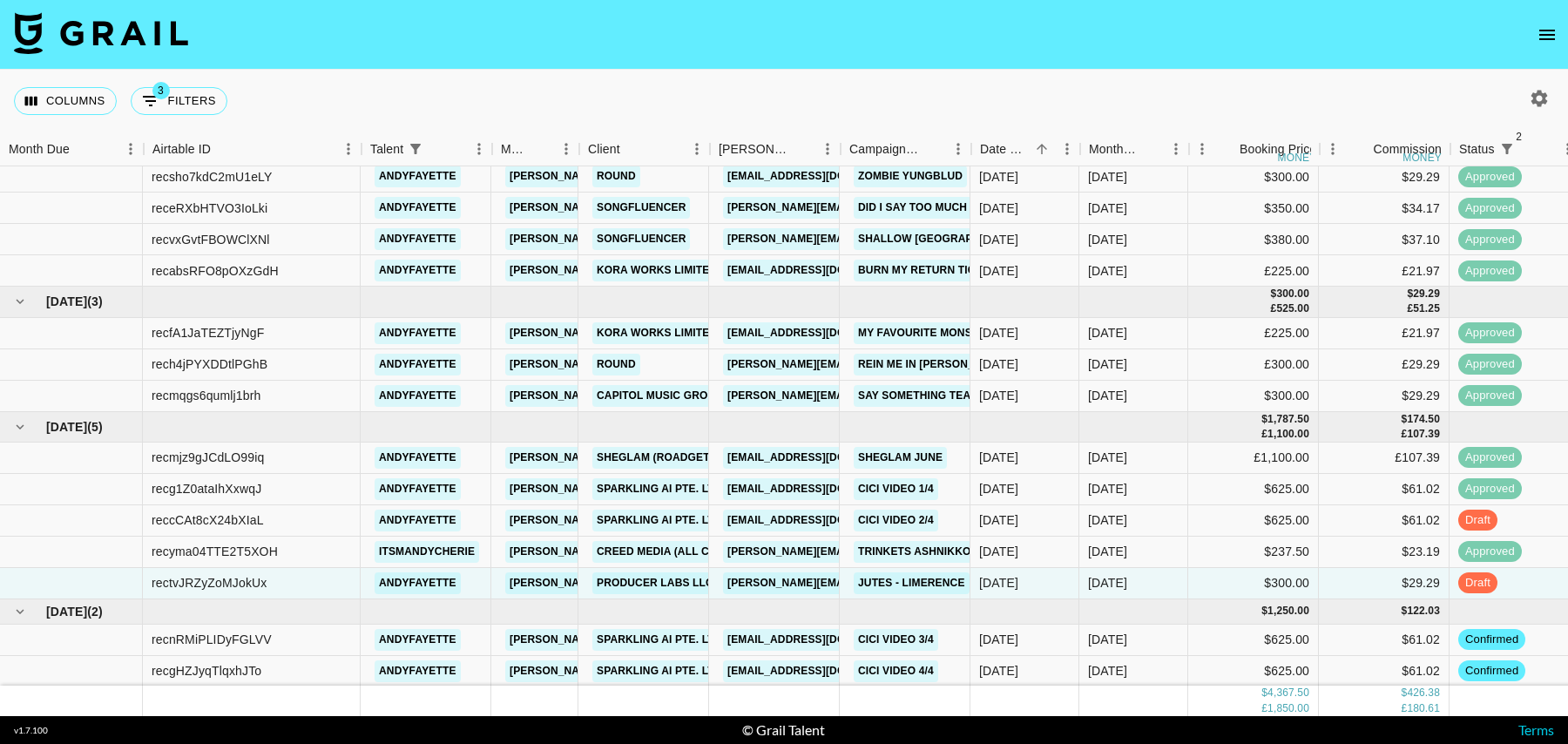
scroll to position [36, 0]
click at [1200, 515] on div "$625.00" at bounding box center [1254, 521] width 130 height 31
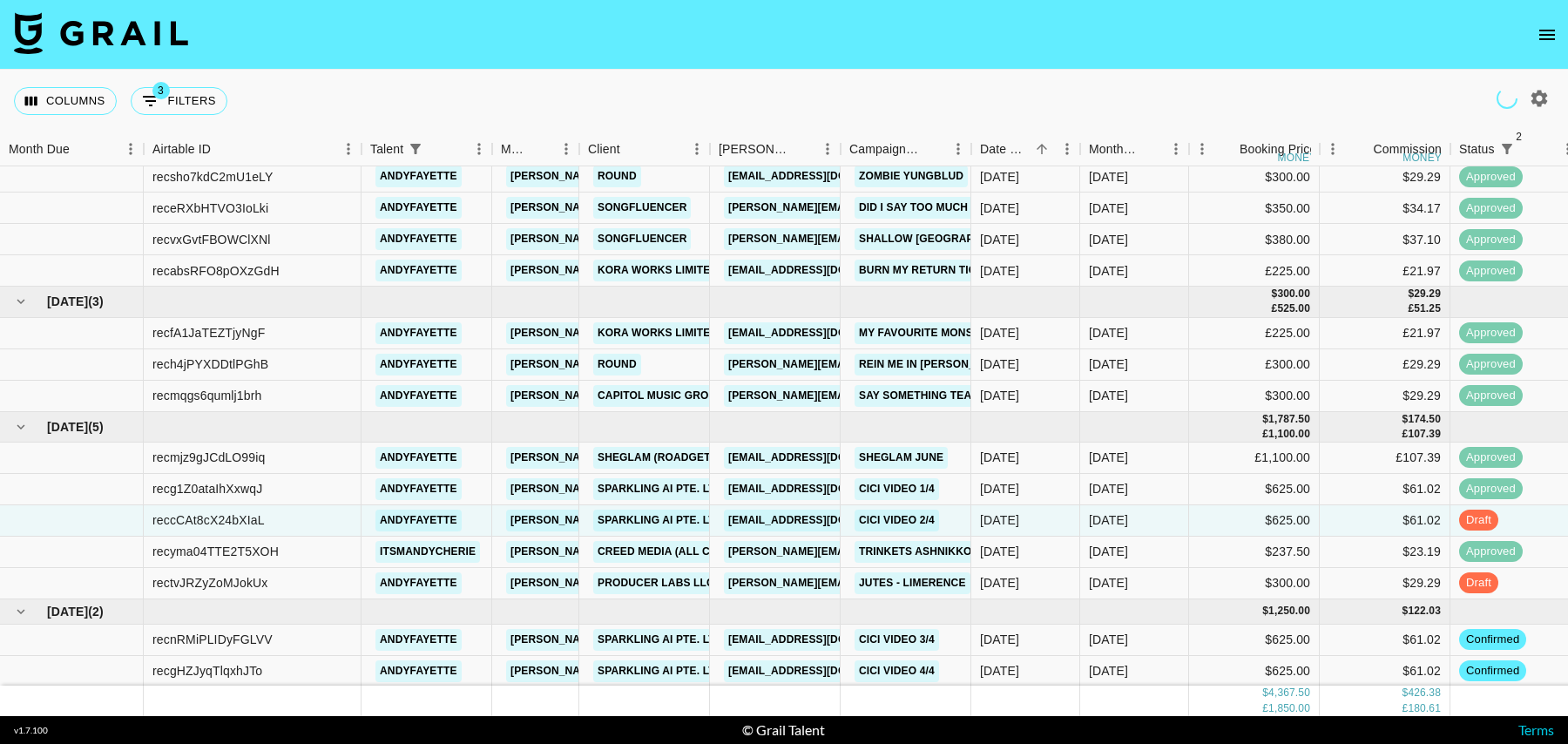
click at [203, 101] on button "3 Filters" at bounding box center [178, 101] width 97 height 28
select select "status"
select select "isNotAnyOf"
select select "status"
select select "isNotAnyOf"
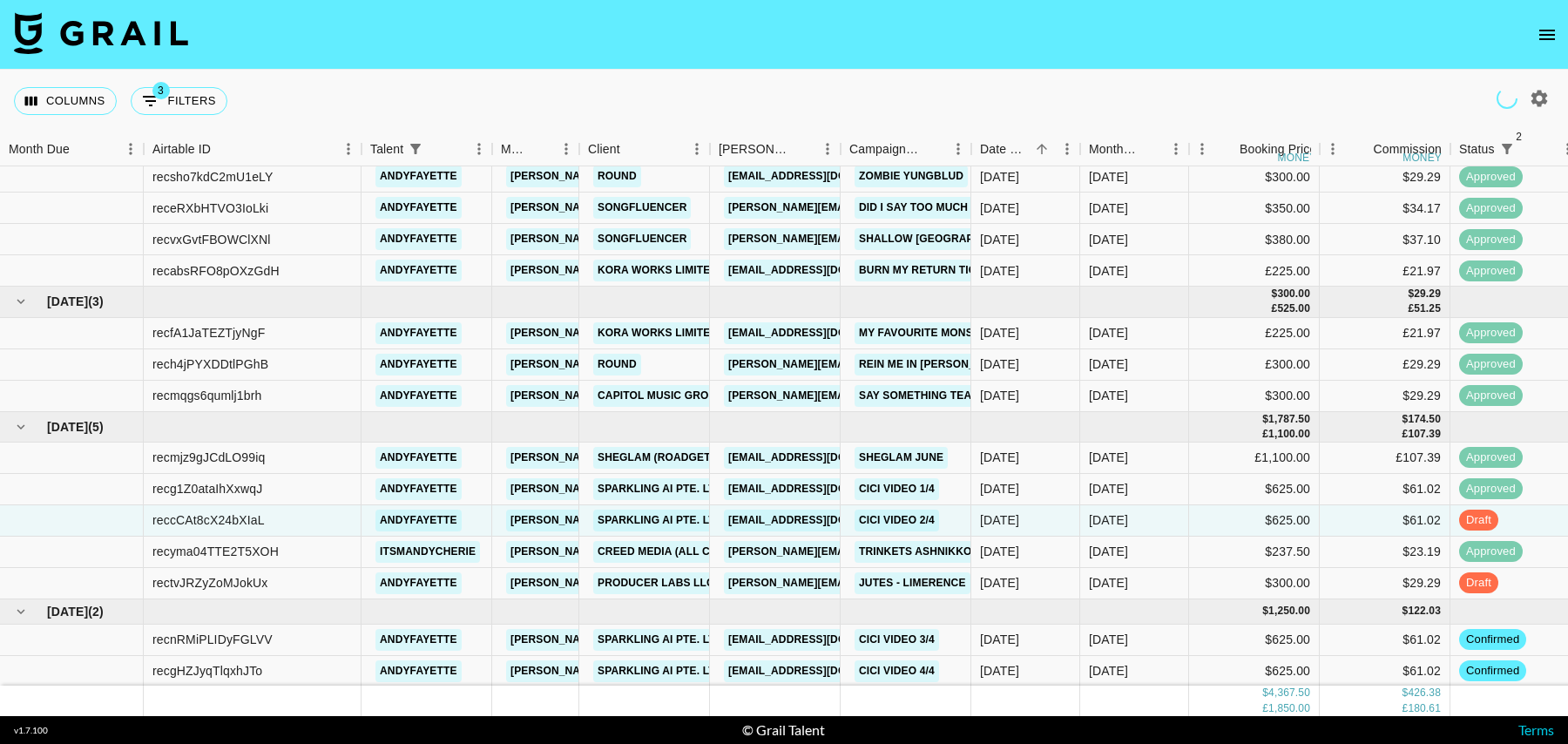
select select "talentName"
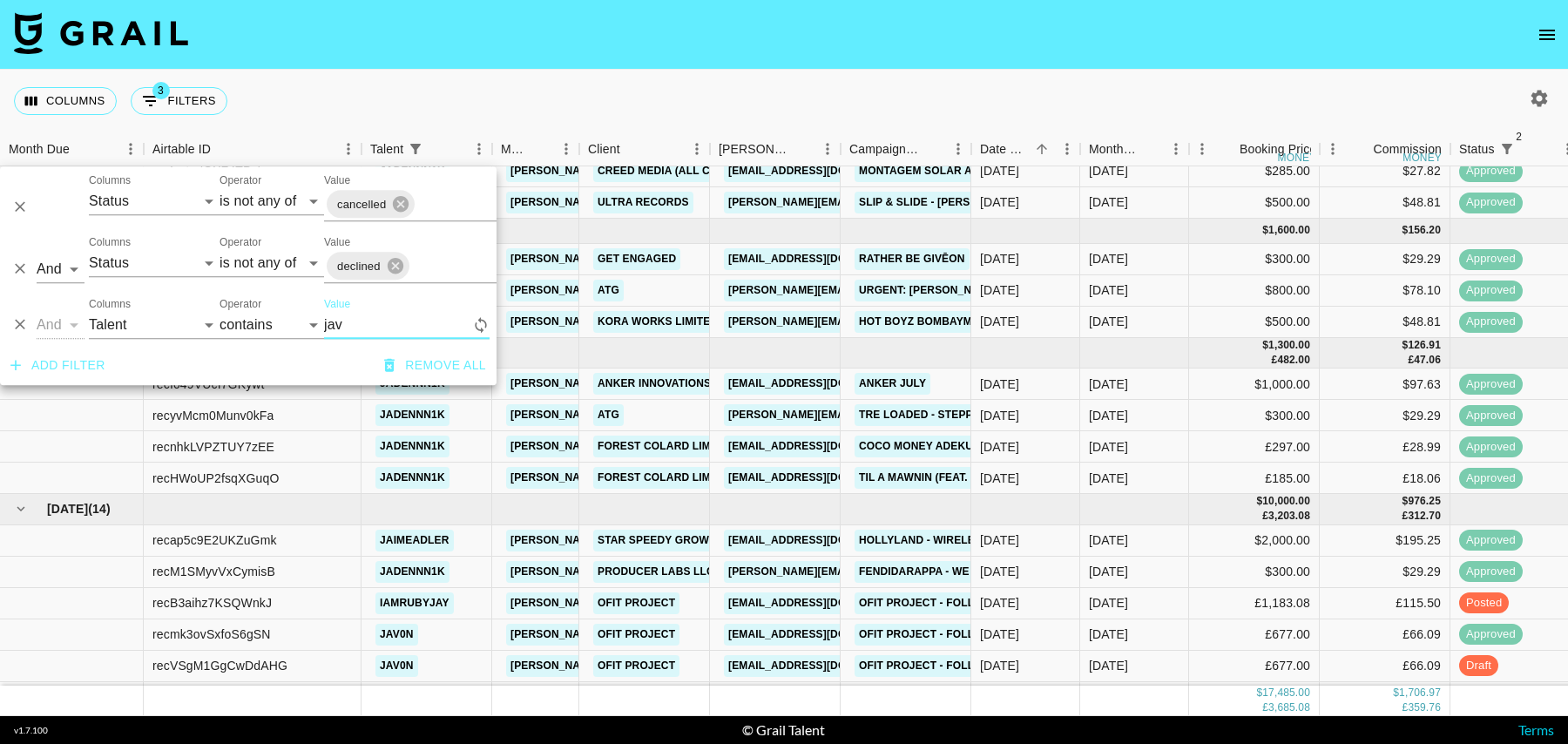
scroll to position [0, 0]
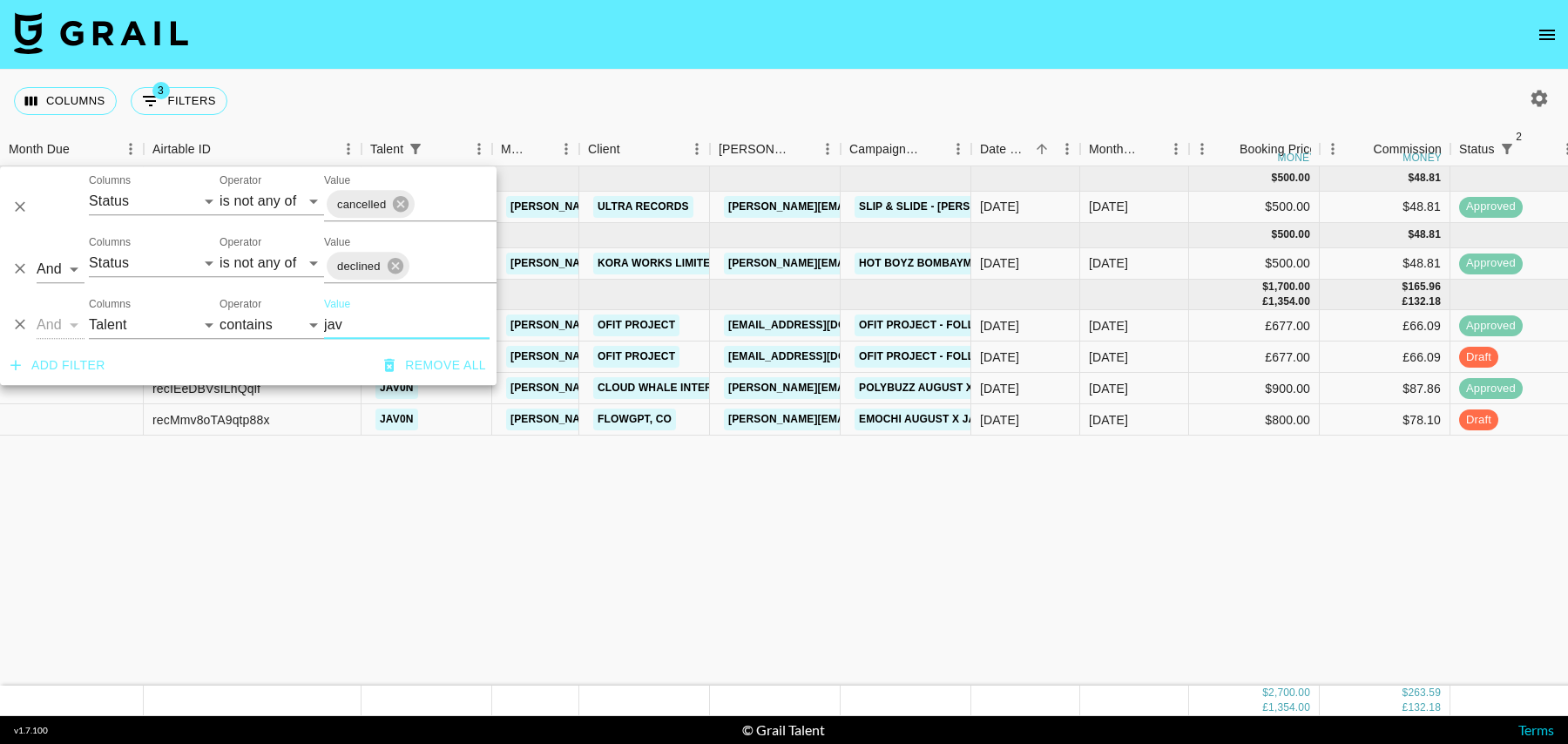
type input "jav"
click at [1371, 346] on div "£66.09" at bounding box center [1384, 358] width 130 height 31
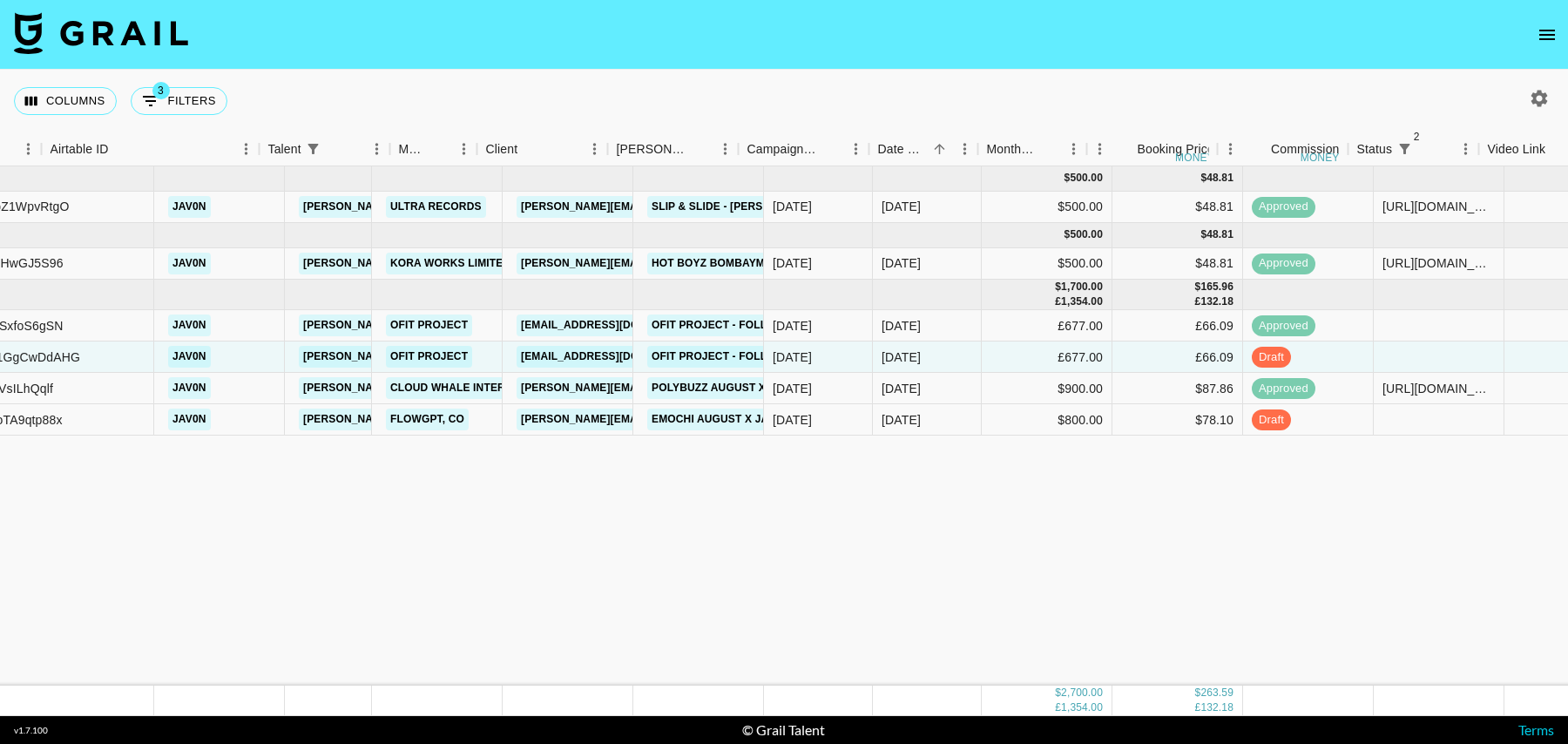
scroll to position [0, 245]
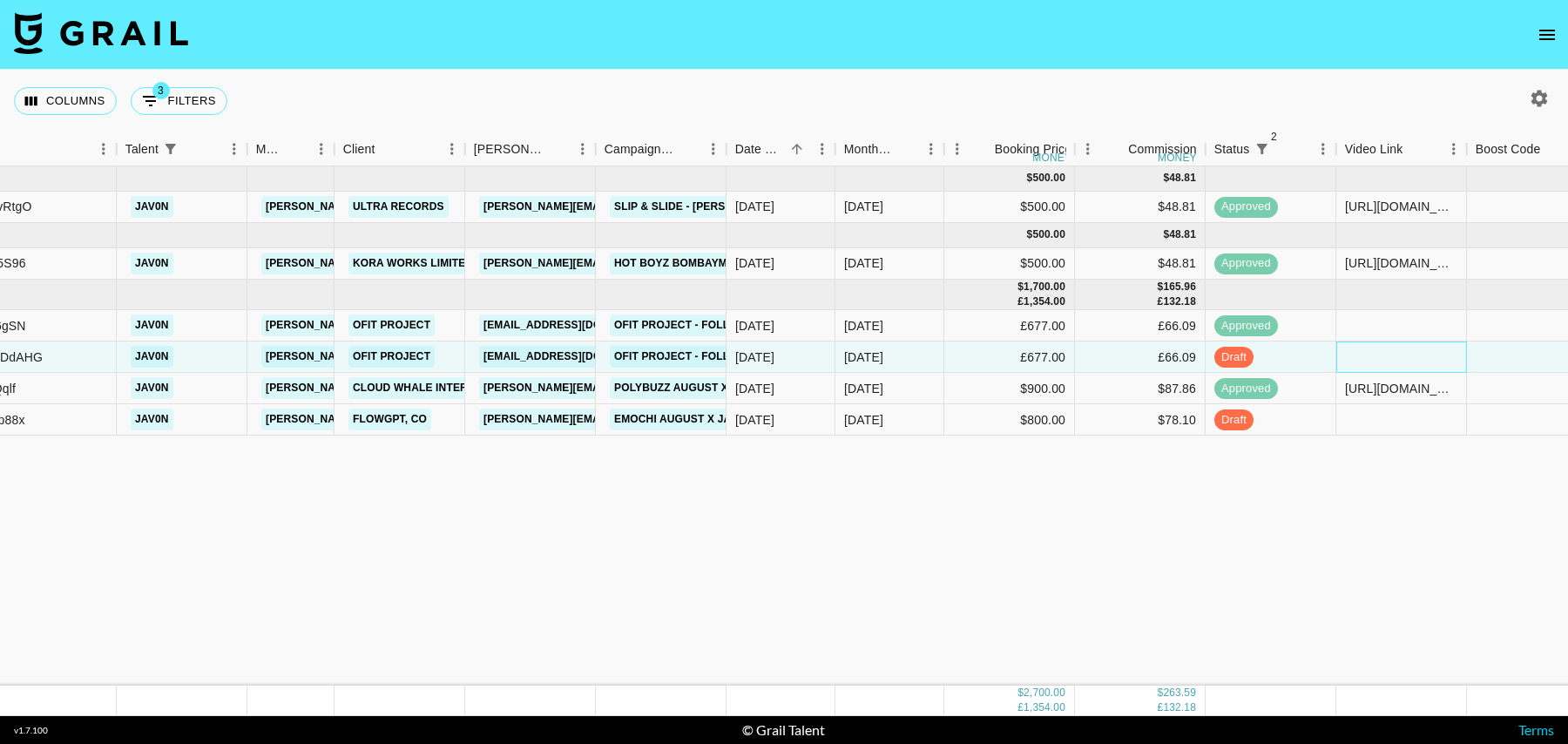
click at [1416, 355] on div at bounding box center [1401, 358] width 130 height 31
type input "[URL][DOMAIN_NAME]"
click at [1504, 356] on div at bounding box center [1532, 358] width 130 height 31
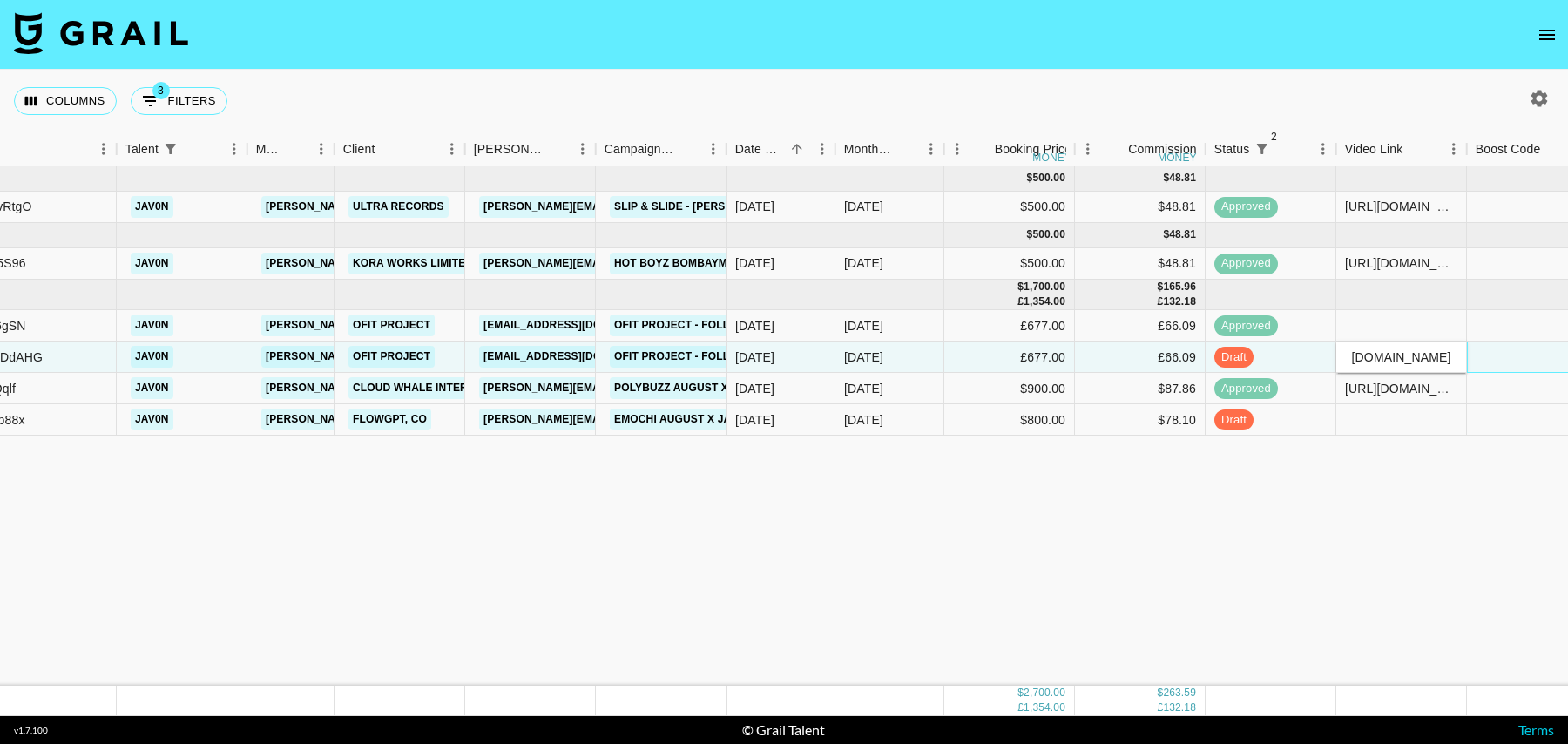
scroll to position [0, 0]
click at [1386, 426] on div at bounding box center [1401, 420] width 130 height 31
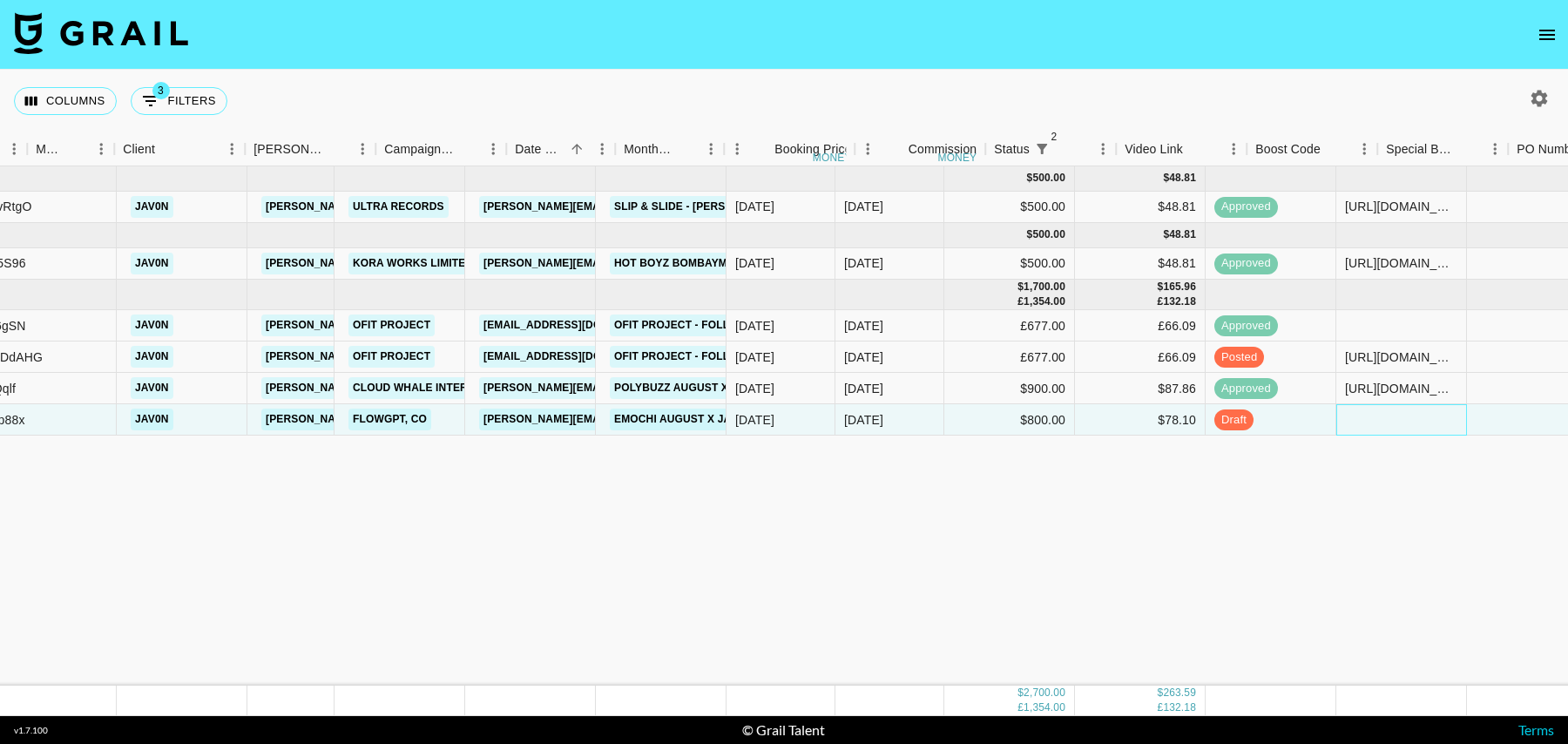
scroll to position [0, 1259]
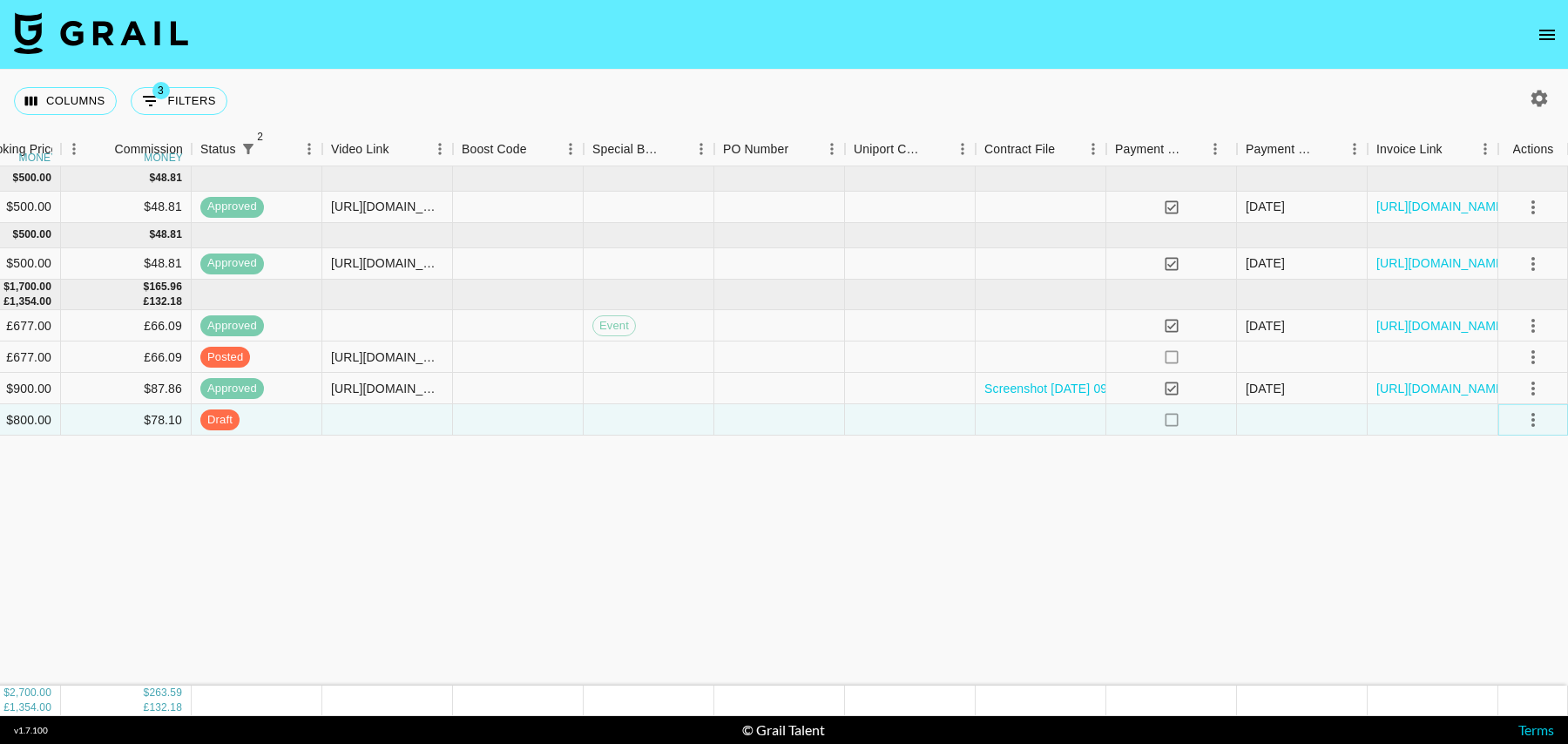
click at [1530, 426] on icon "select merge strategy" at bounding box center [1534, 420] width 21 height 21
click at [1489, 545] on li "Cancel" at bounding box center [1512, 551] width 114 height 31
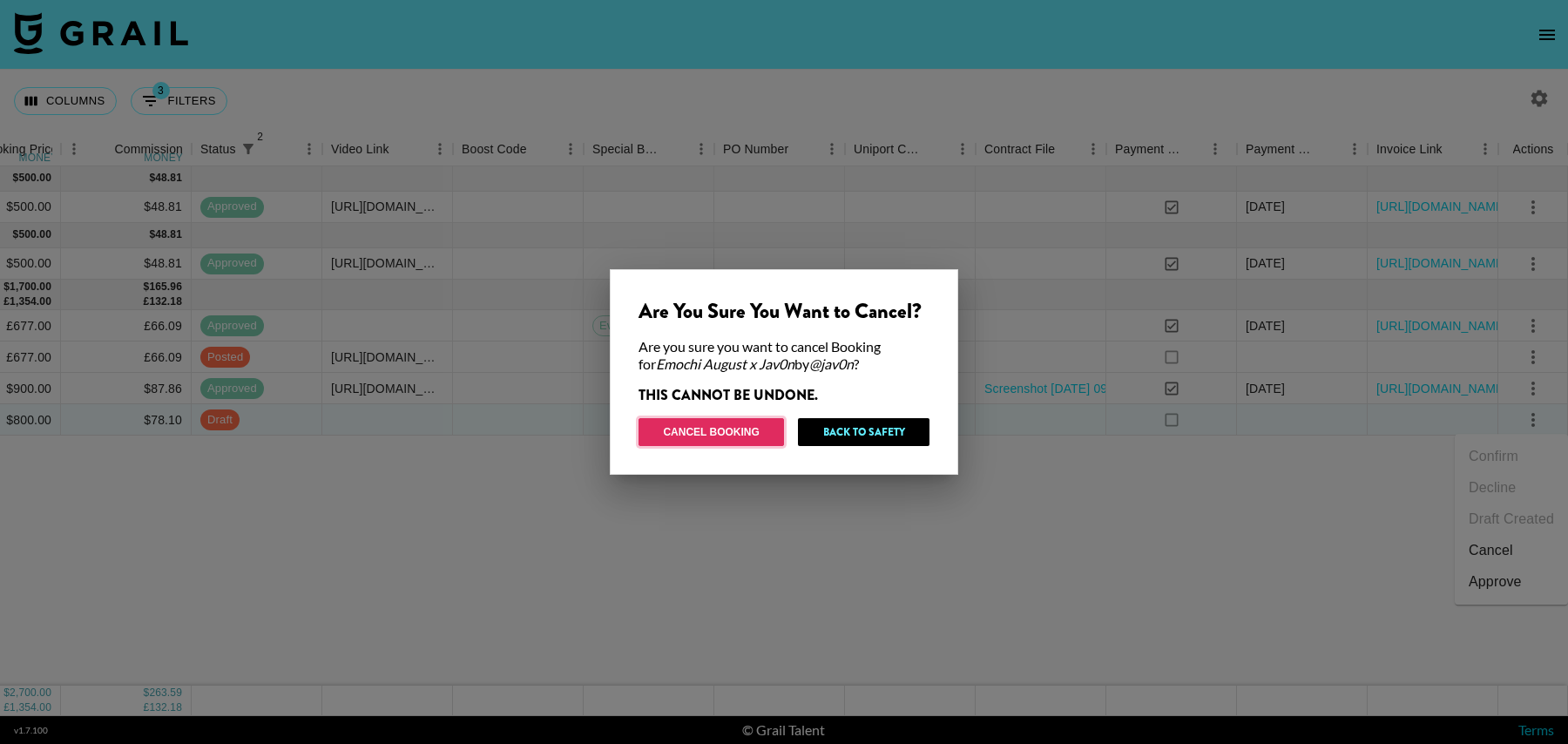
click at [712, 435] on button "Cancel Booking" at bounding box center [711, 432] width 145 height 28
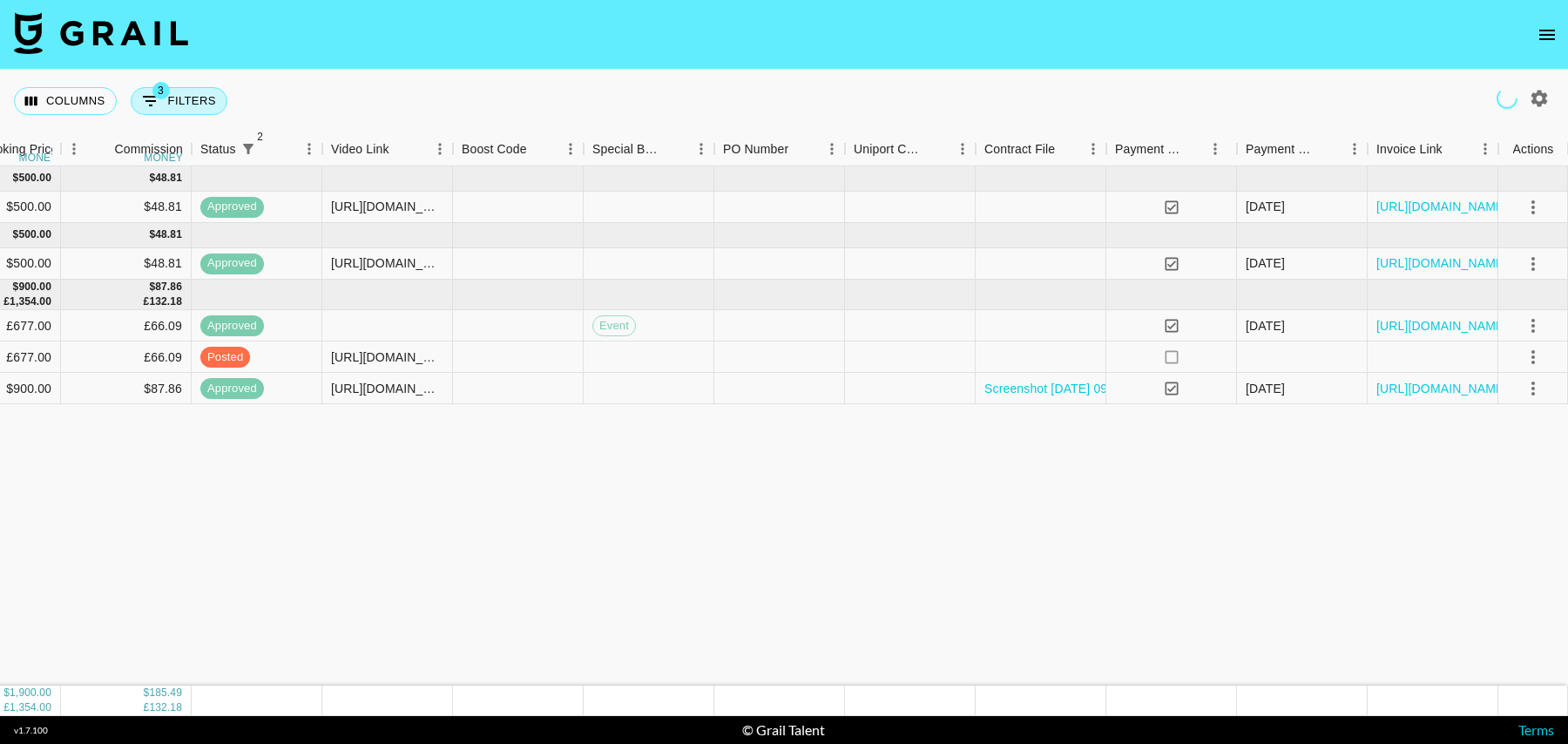
click at [154, 87] on span "3" at bounding box center [161, 91] width 17 height 17
select select "status"
select select "isNotAnyOf"
select select "status"
select select "isNotAnyOf"
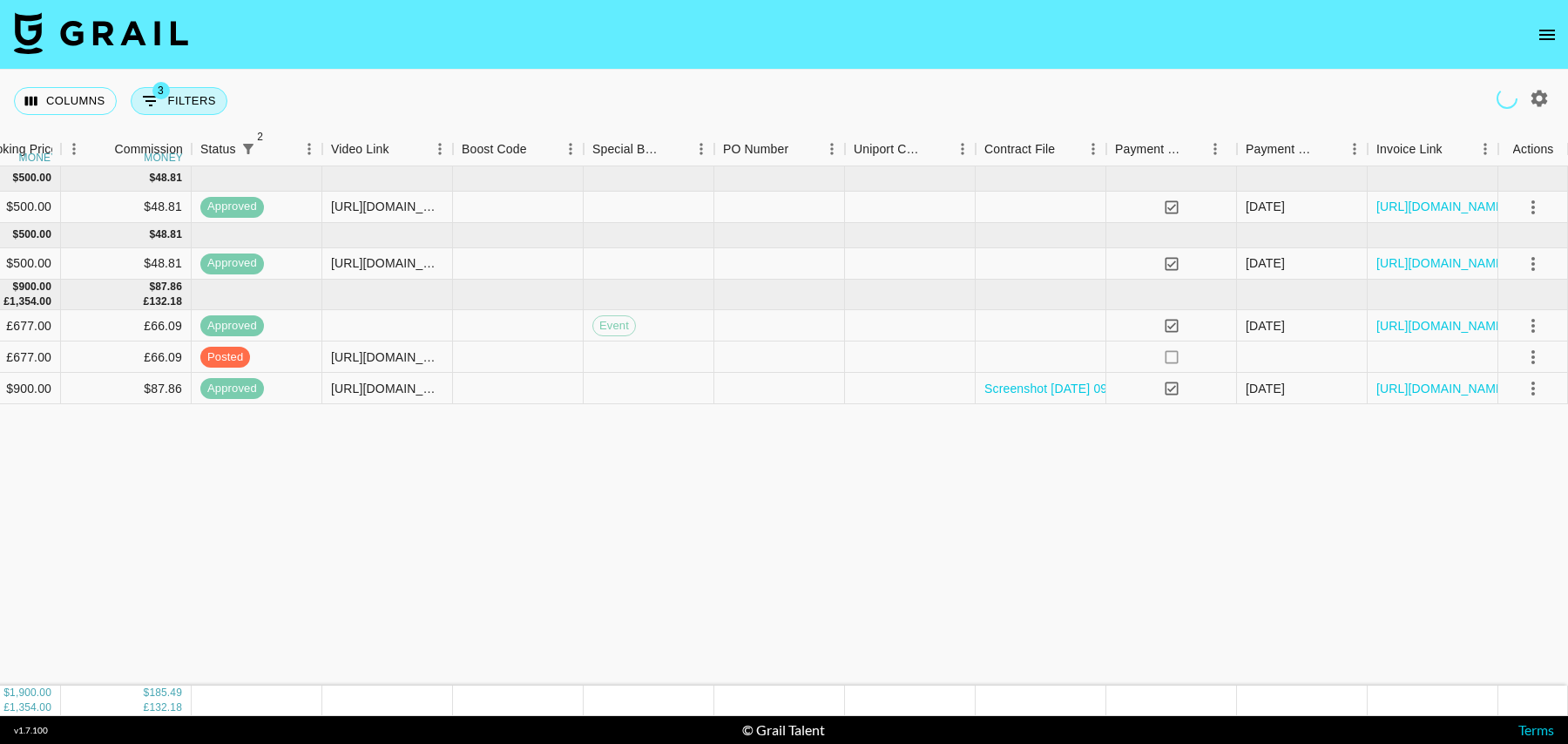
select select "talentName"
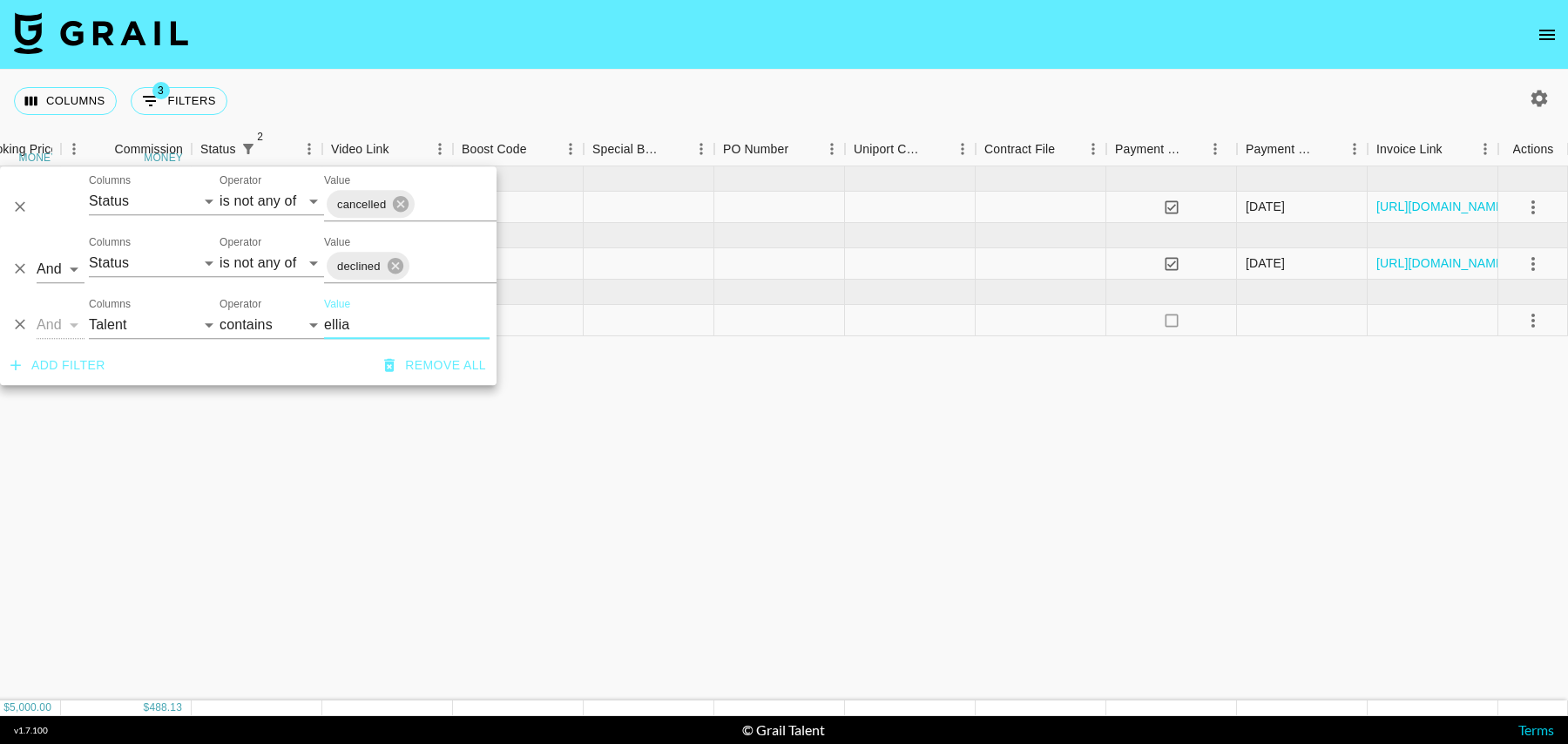
type input "ellia"
click at [631, 330] on div at bounding box center [649, 321] width 130 height 31
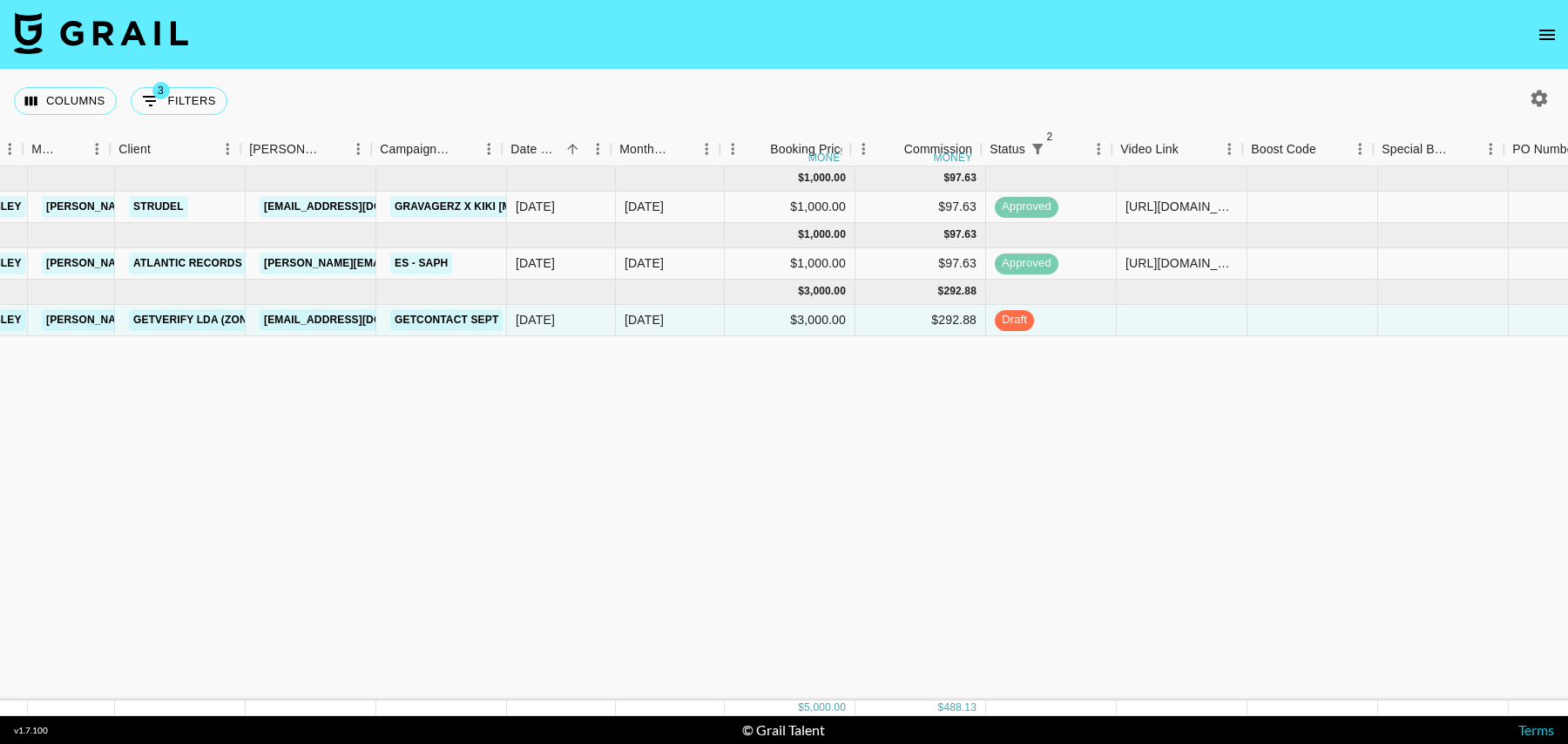
scroll to position [0, 469]
click at [1174, 324] on div at bounding box center [1177, 321] width 130 height 31
type input "[URL][DOMAIN_NAME]"
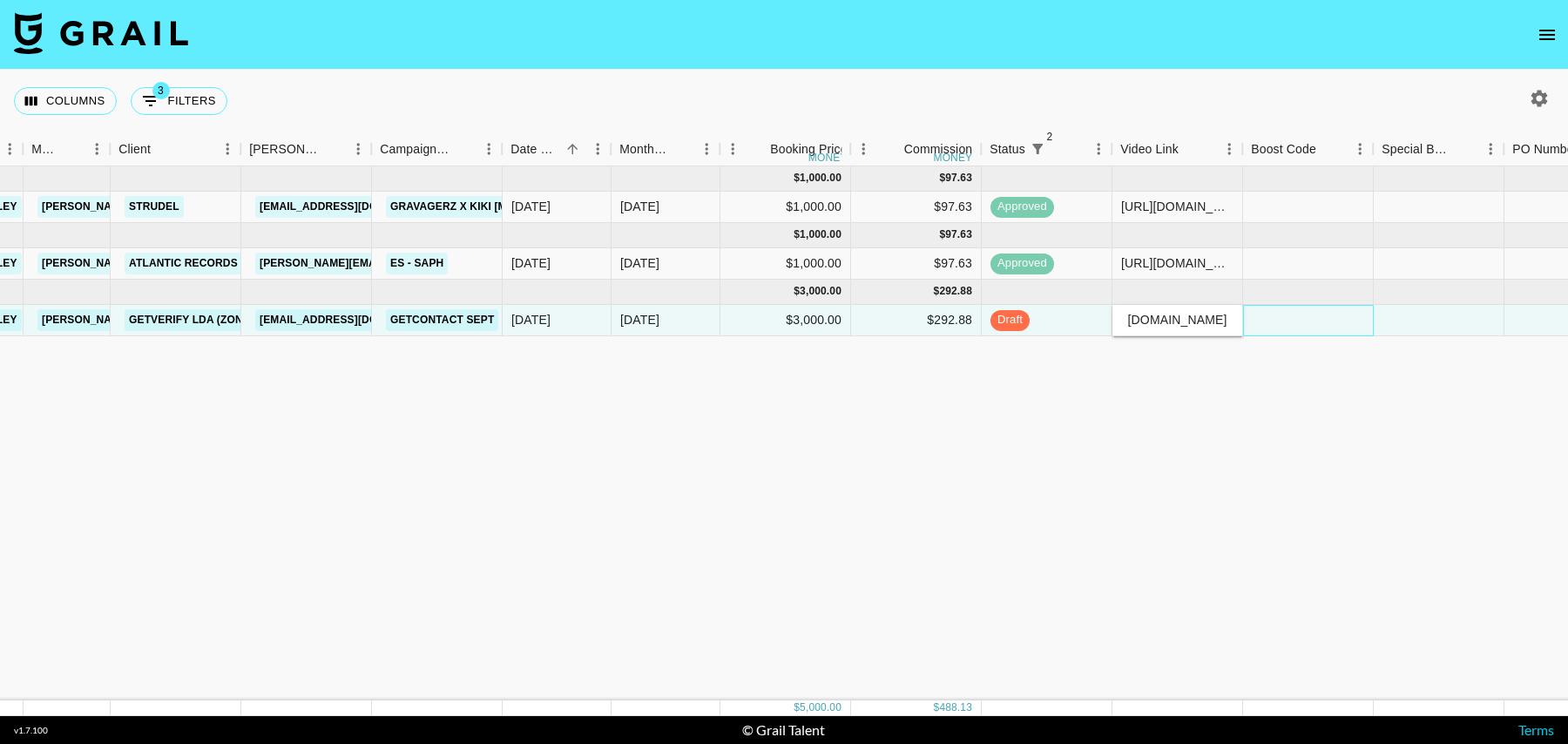
click at [1305, 312] on div at bounding box center [1308, 321] width 130 height 31
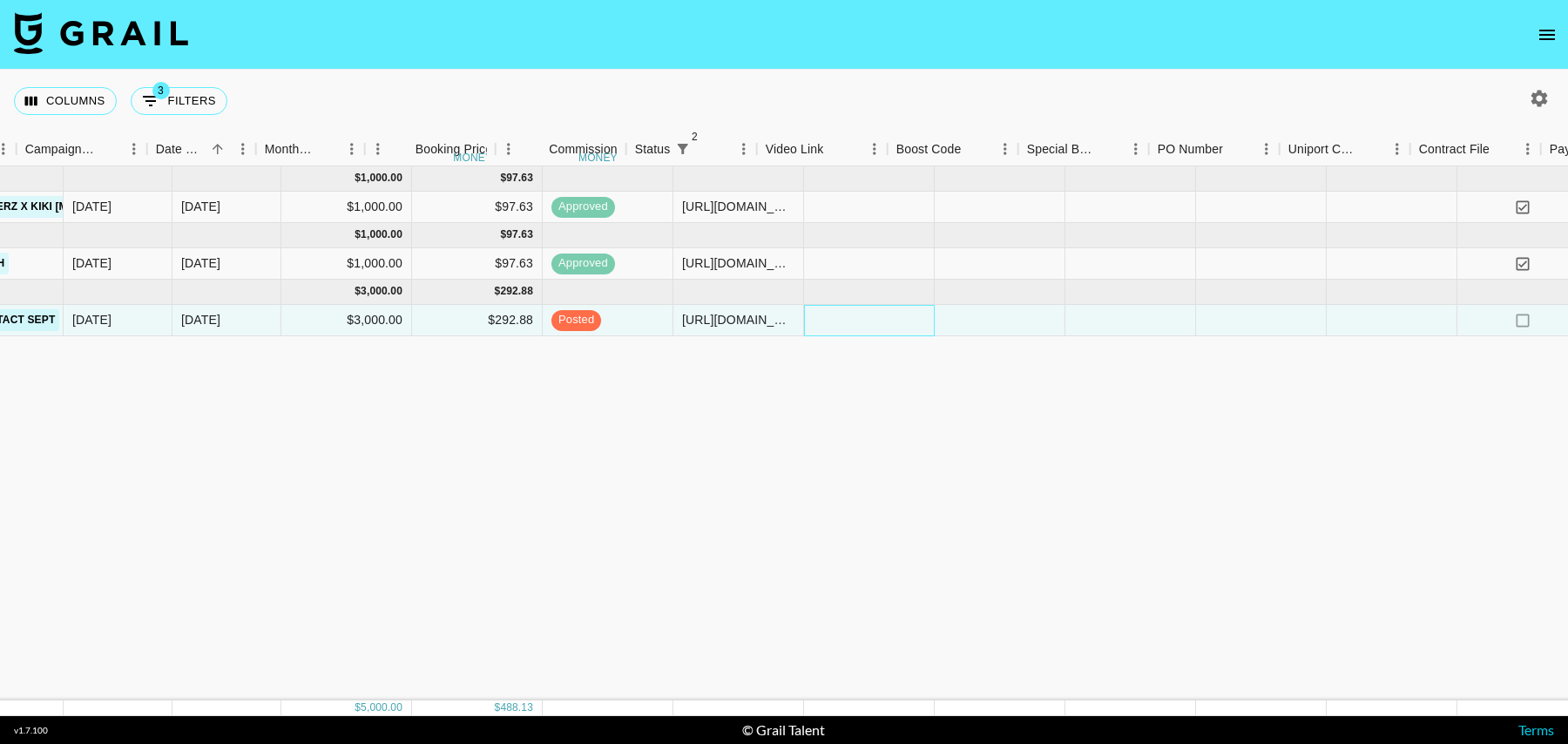
scroll to position [0, 1216]
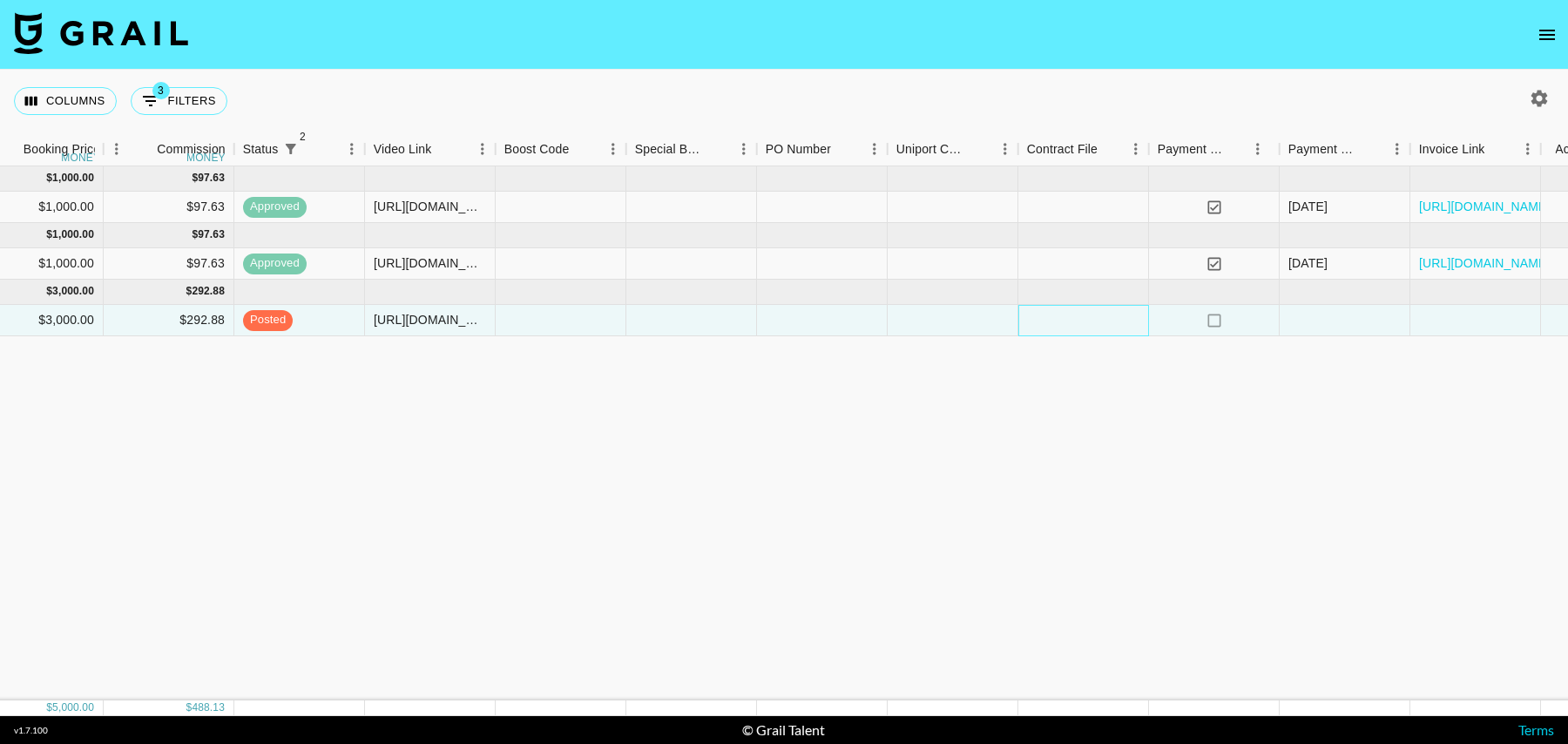
click at [1073, 323] on div at bounding box center [1084, 321] width 130 height 31
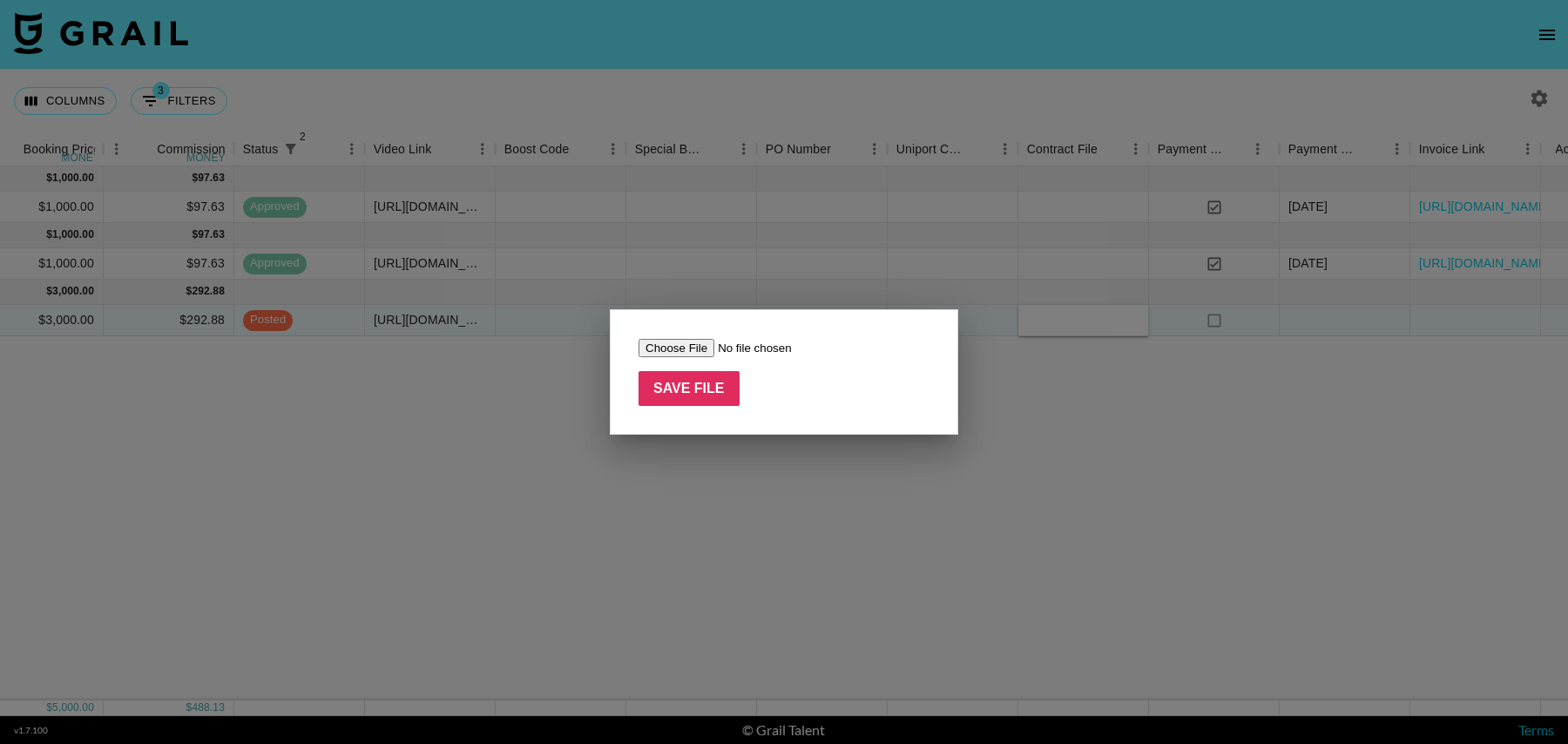
click at [681, 349] on input "file" at bounding box center [749, 348] width 220 height 18
type input "C:\fakepath\Screenshot 2025-08-29 at 09.34.55.png"
click at [672, 382] on input "Save File" at bounding box center [689, 388] width 101 height 35
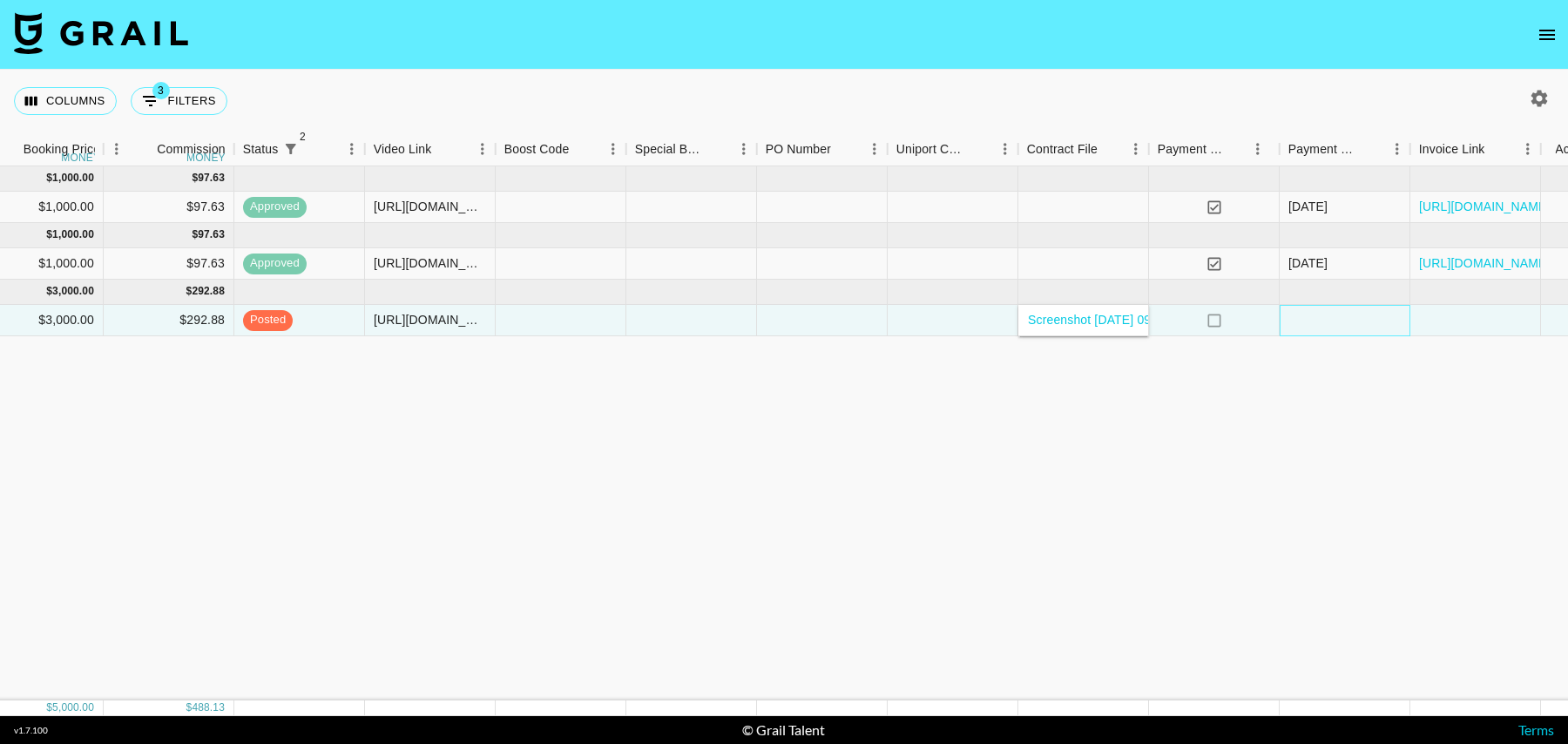
click at [1366, 325] on div at bounding box center [1345, 321] width 130 height 31
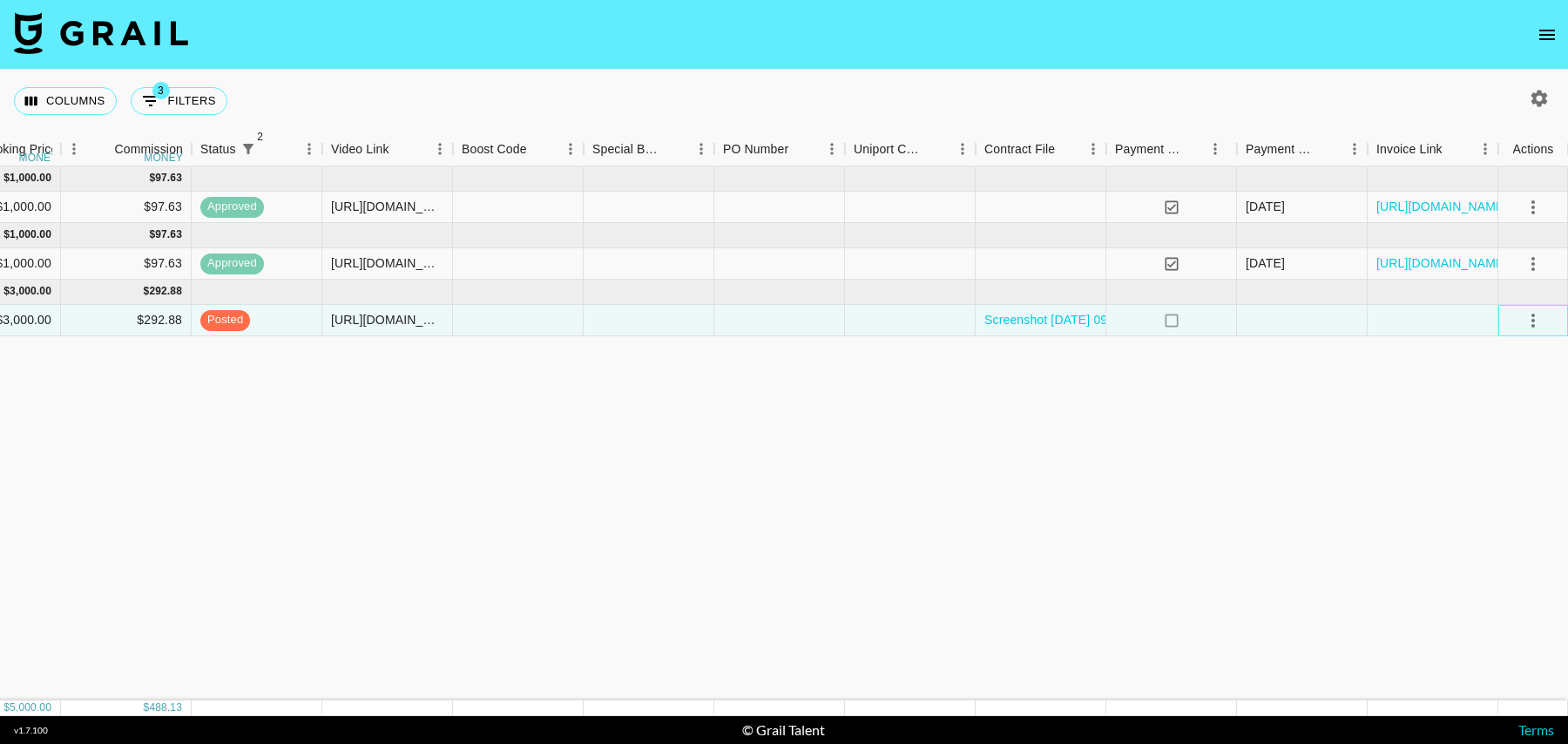
click at [1511, 316] on div at bounding box center [1534, 321] width 70 height 31
click at [1524, 316] on icon "select merge strategy" at bounding box center [1534, 321] width 21 height 21
click at [1506, 477] on div "Approve" at bounding box center [1495, 483] width 53 height 21
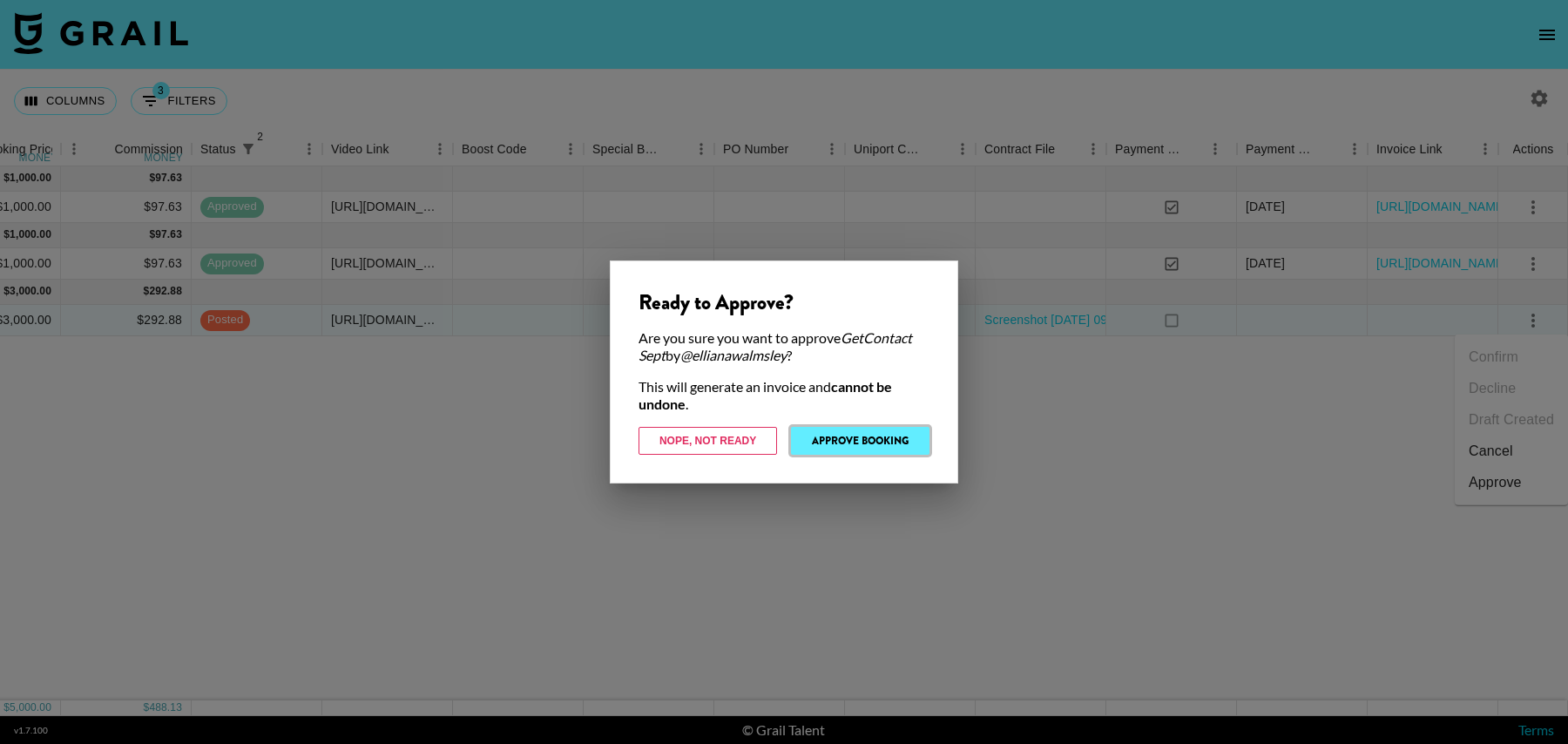
click at [872, 435] on button "Approve Booking" at bounding box center [861, 441] width 138 height 28
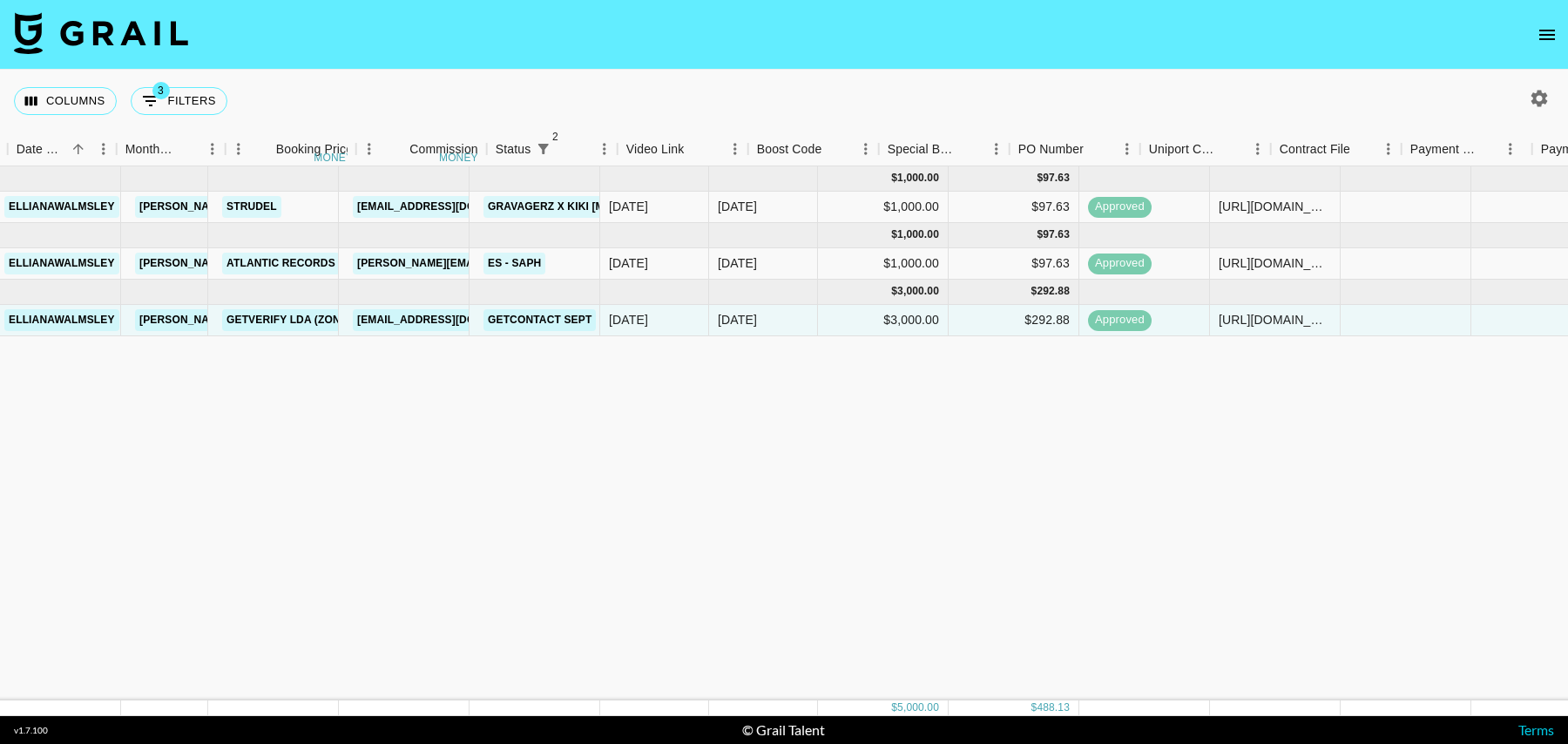
scroll to position [0, 14]
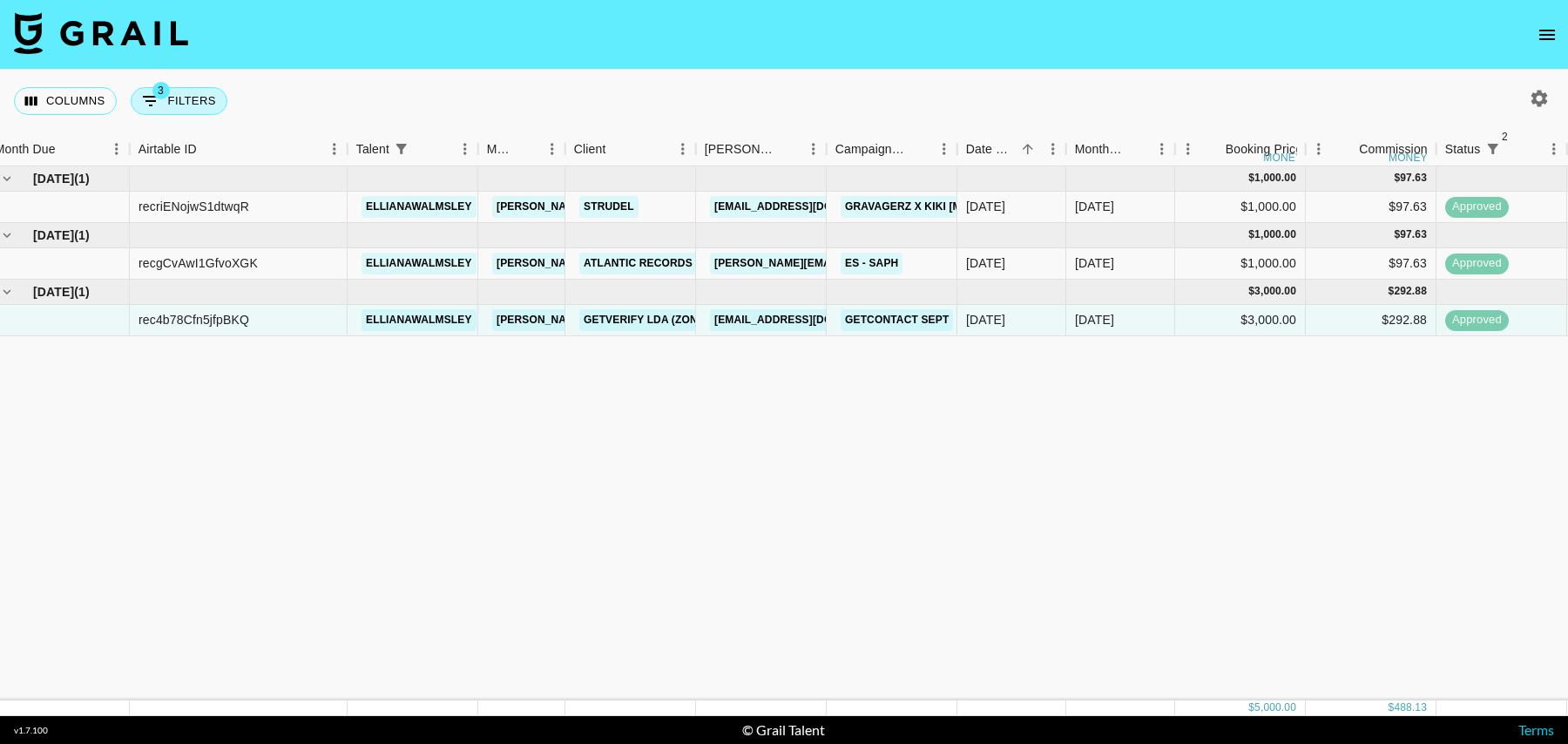
click at [178, 105] on button "3 Filters" at bounding box center [178, 101] width 97 height 28
select select "status"
select select "isNotAnyOf"
select select "status"
select select "isNotAnyOf"
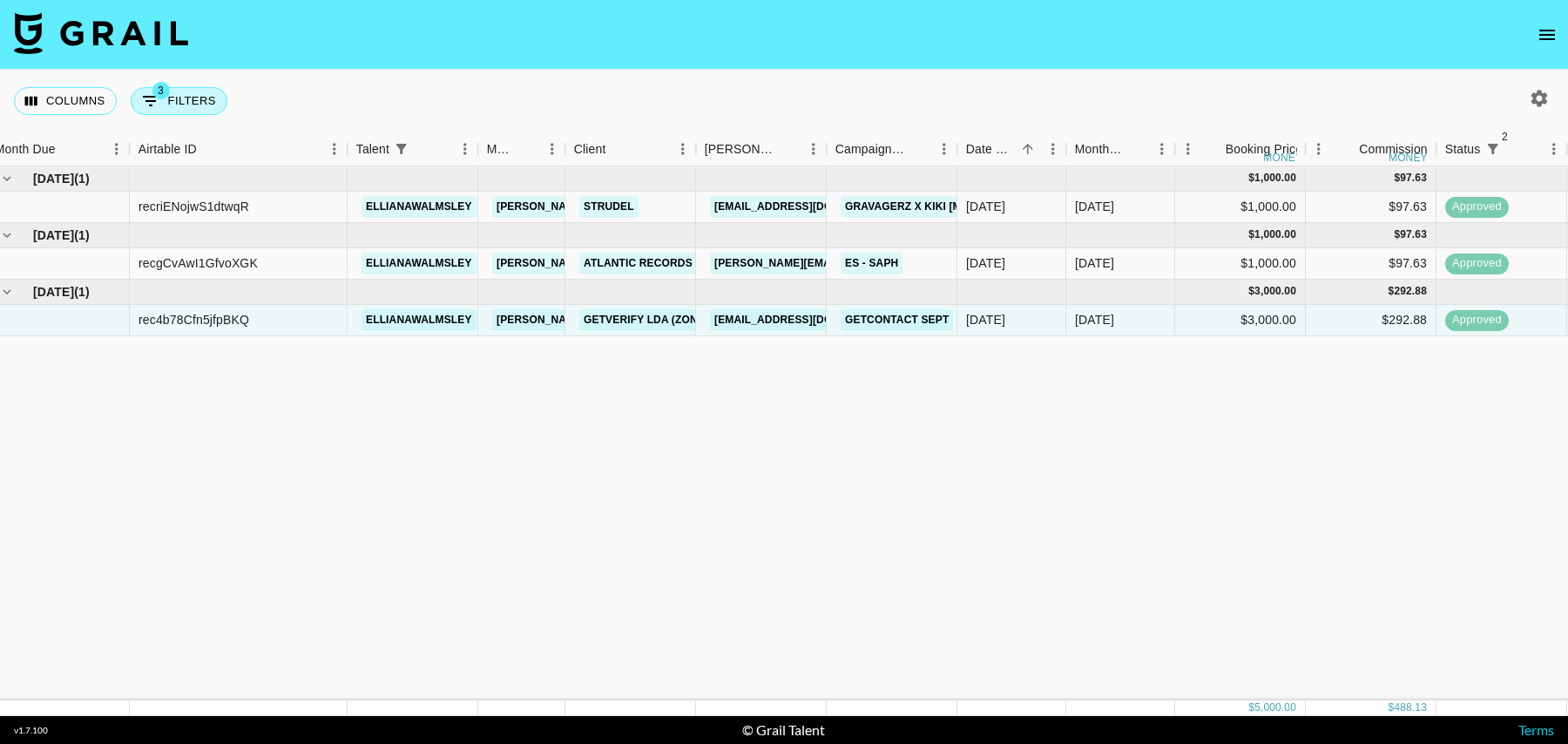
select select "talentName"
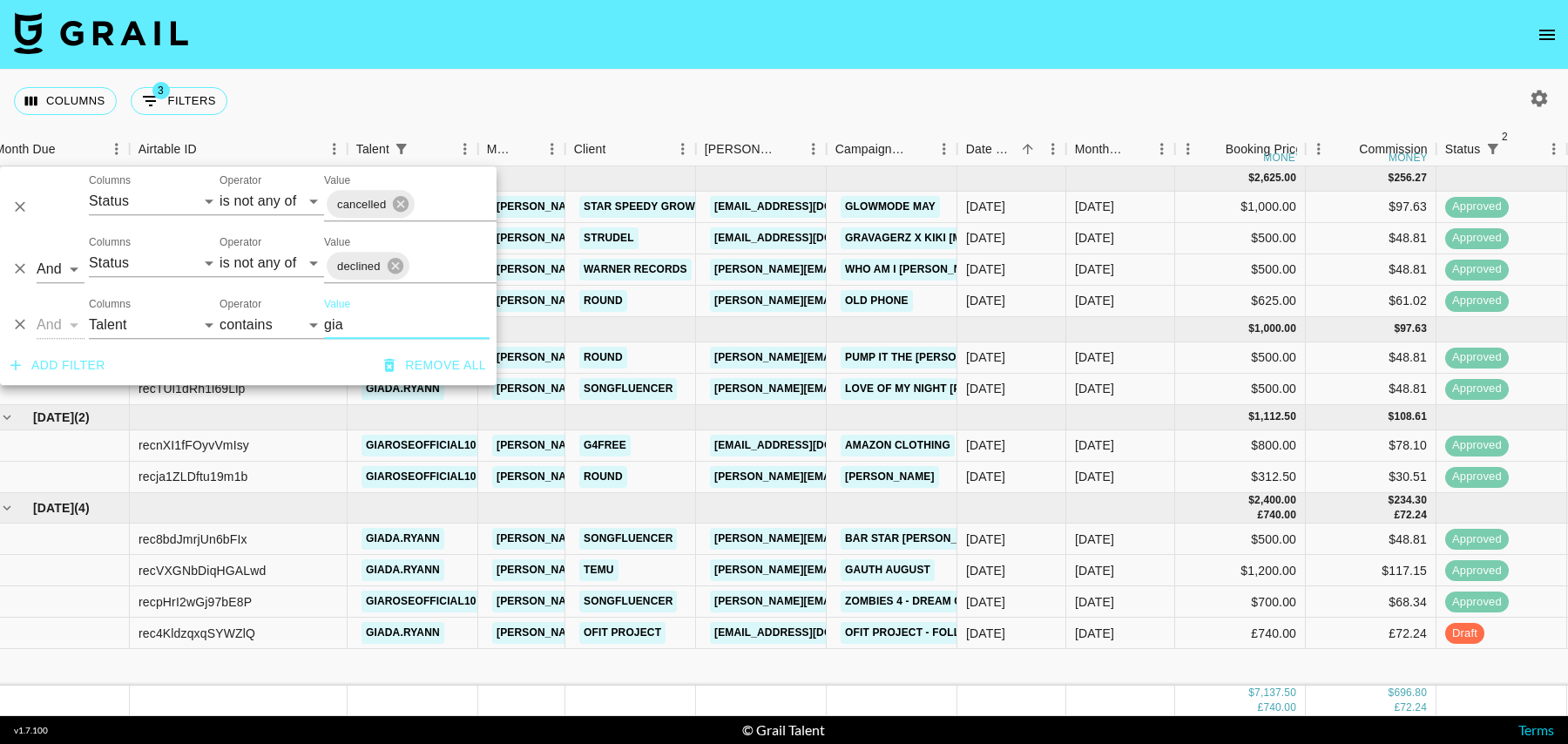
type input "gia"
click at [1237, 607] on div "$700.00" at bounding box center [1240, 602] width 130 height 31
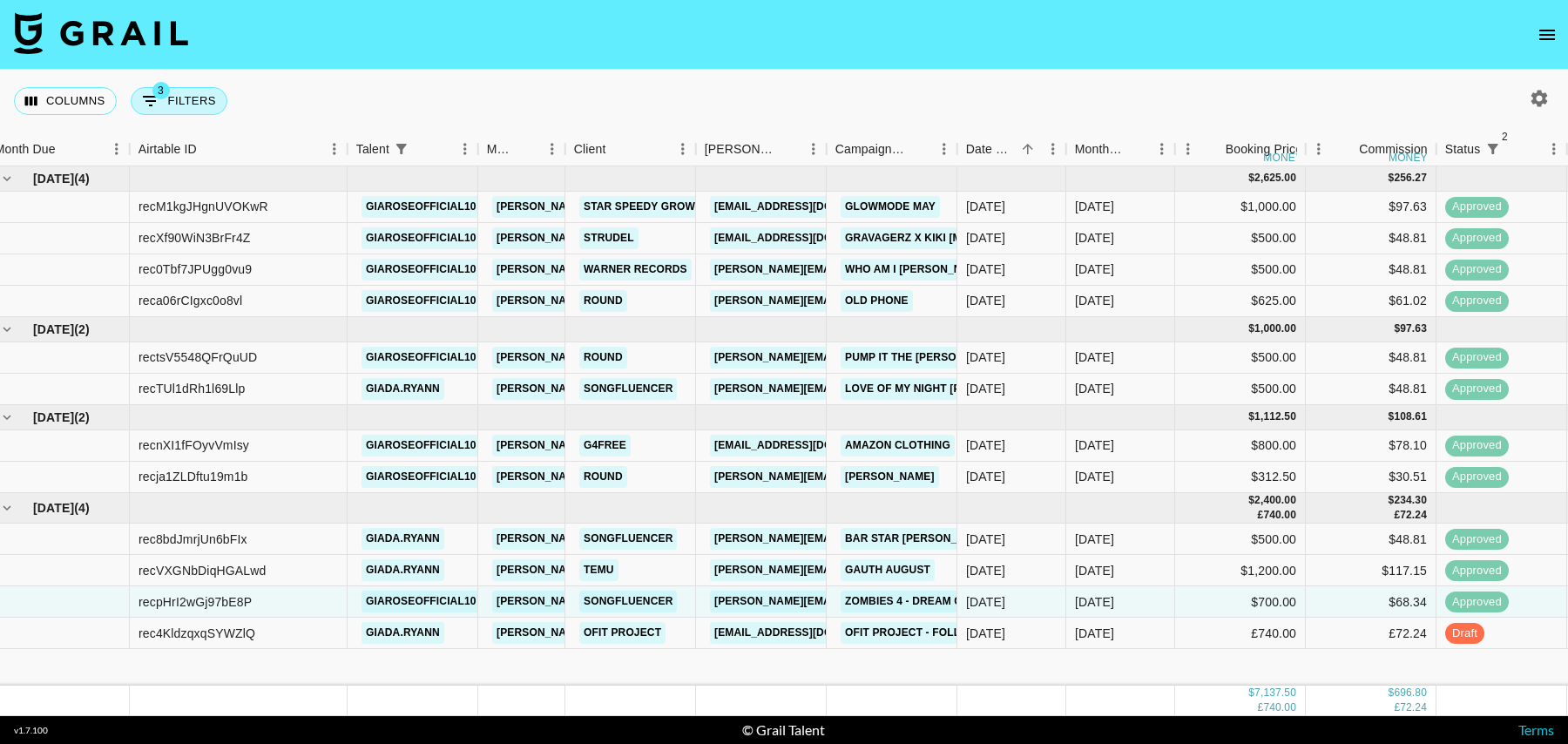
click at [193, 101] on button "3 Filters" at bounding box center [178, 101] width 97 height 28
select select "status"
select select "isNotAnyOf"
select select "status"
select select "isNotAnyOf"
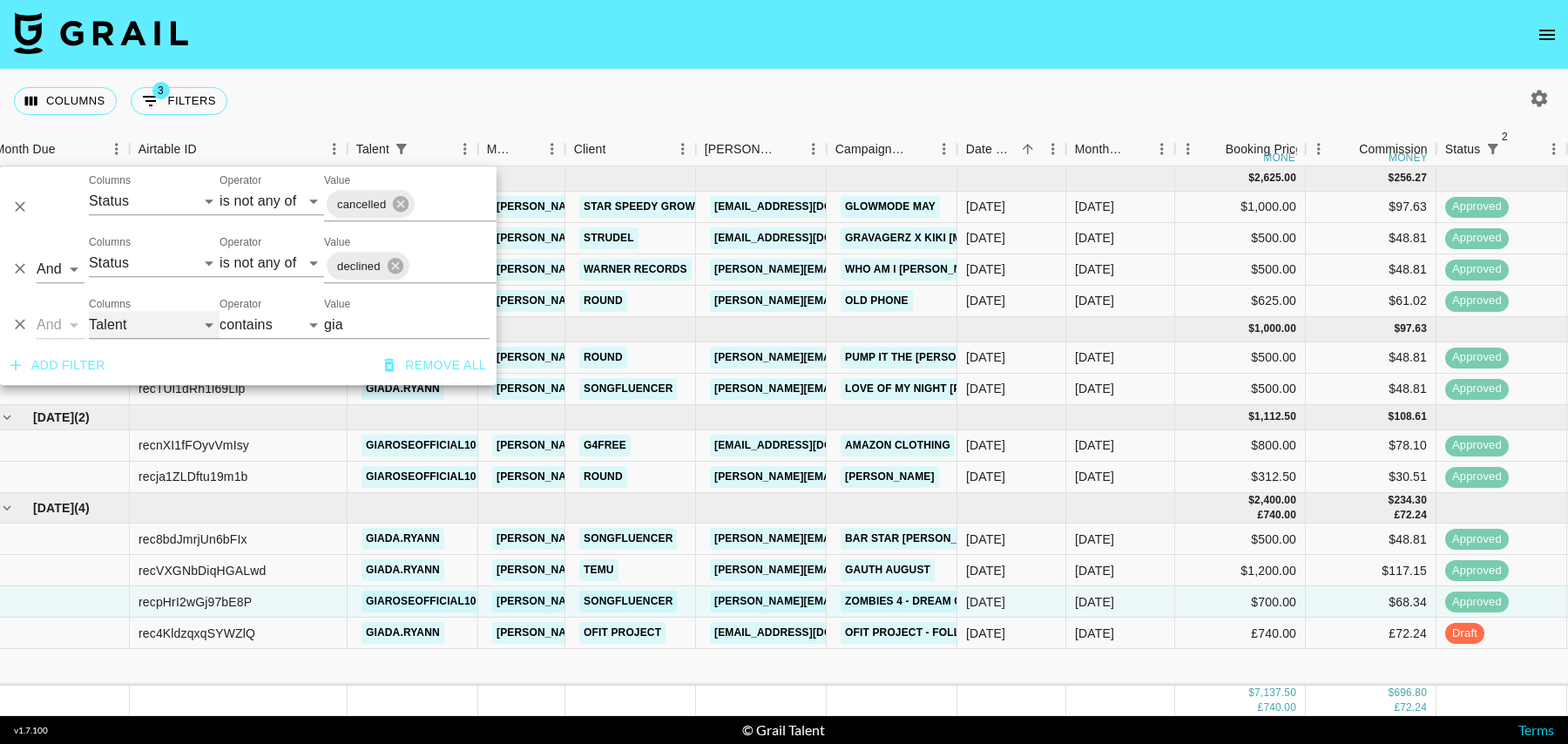
click at [106, 326] on select "Grail Platform ID Airtable ID Talent Manager Client [PERSON_NAME] Campaign (Typ…" at bounding box center [154, 325] width 130 height 28
select select "status"
click at [89, 311] on select "Grail Platform ID Airtable ID Talent Manager Client [PERSON_NAME] Campaign (Typ…" at bounding box center [154, 325] width 130 height 28
select select "is"
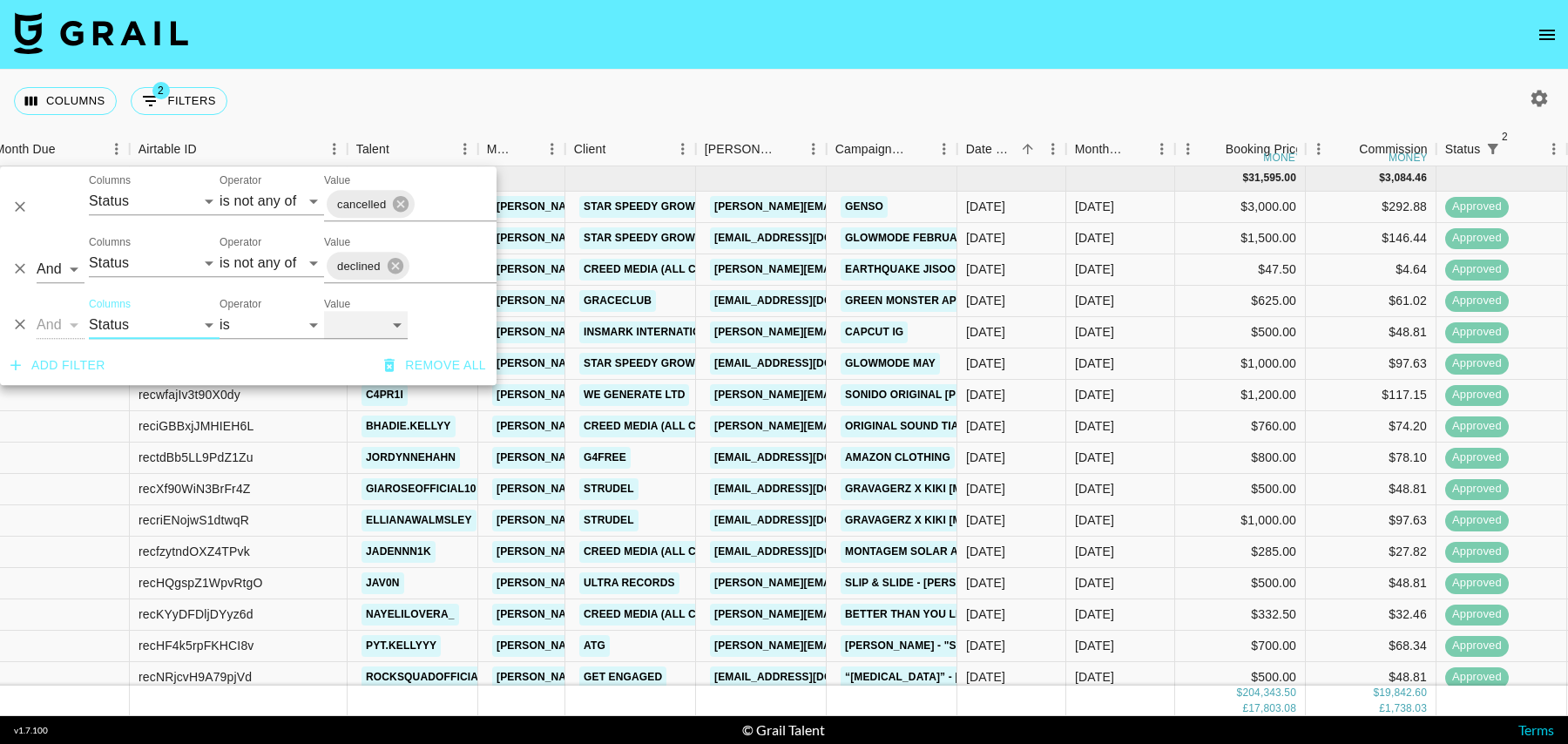
click at [358, 326] on select "confirmed declined draft posted approved cancelled badDebt" at bounding box center [366, 325] width 84 height 28
select select "approved"
click at [324, 311] on select "confirmed declined draft posted approved cancelled badDebt" at bounding box center [366, 325] width 84 height 28
click at [783, 74] on div "Columns 3 Filters + Booking" at bounding box center [784, 101] width 1568 height 63
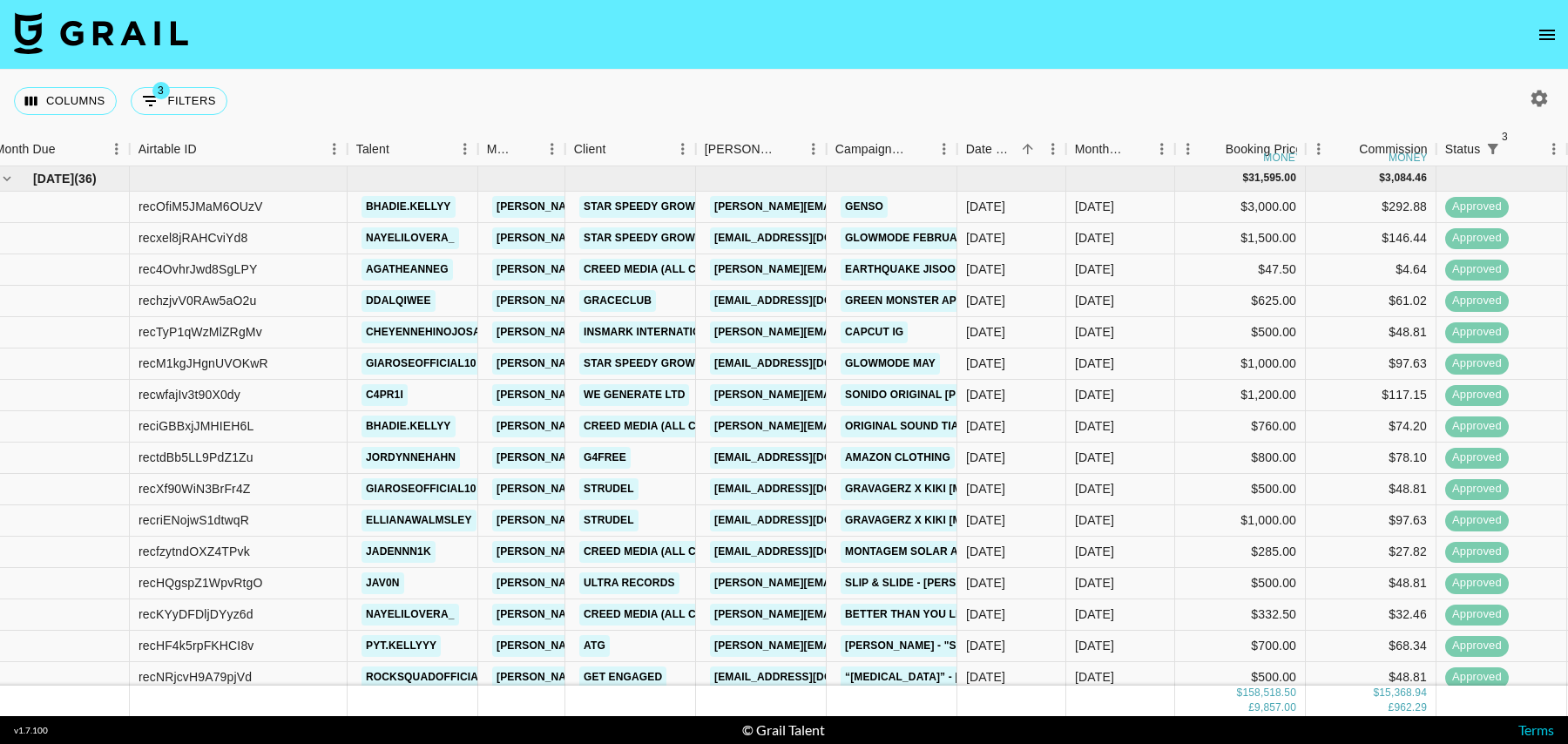
click at [1541, 91] on icon "button" at bounding box center [1540, 98] width 17 height 17
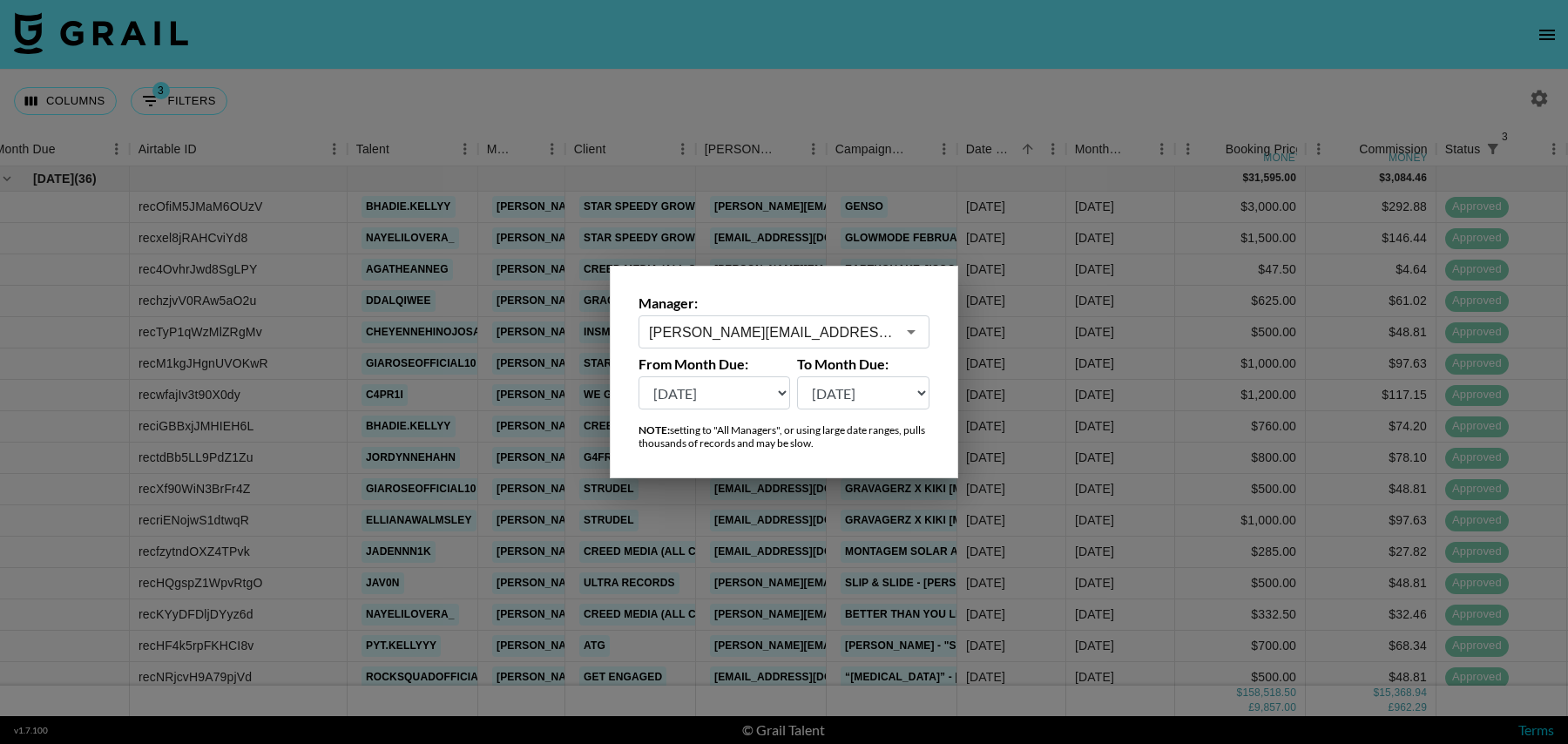
click at [759, 386] on select "[DATE] [DATE] '[DATE] May '[DATE] Mar '[DATE] Jan '[DATE] Nov '[DATE] Sep '[DAT…" at bounding box center [714, 393] width 151 height 33
select select "[DATE]"
click at [638, 376] on select "[DATE] [DATE] '[DATE] May '[DATE] Mar '[DATE] Jan '[DATE] Nov '[DATE] Sep '[DAT…" at bounding box center [714, 393] width 151 height 33
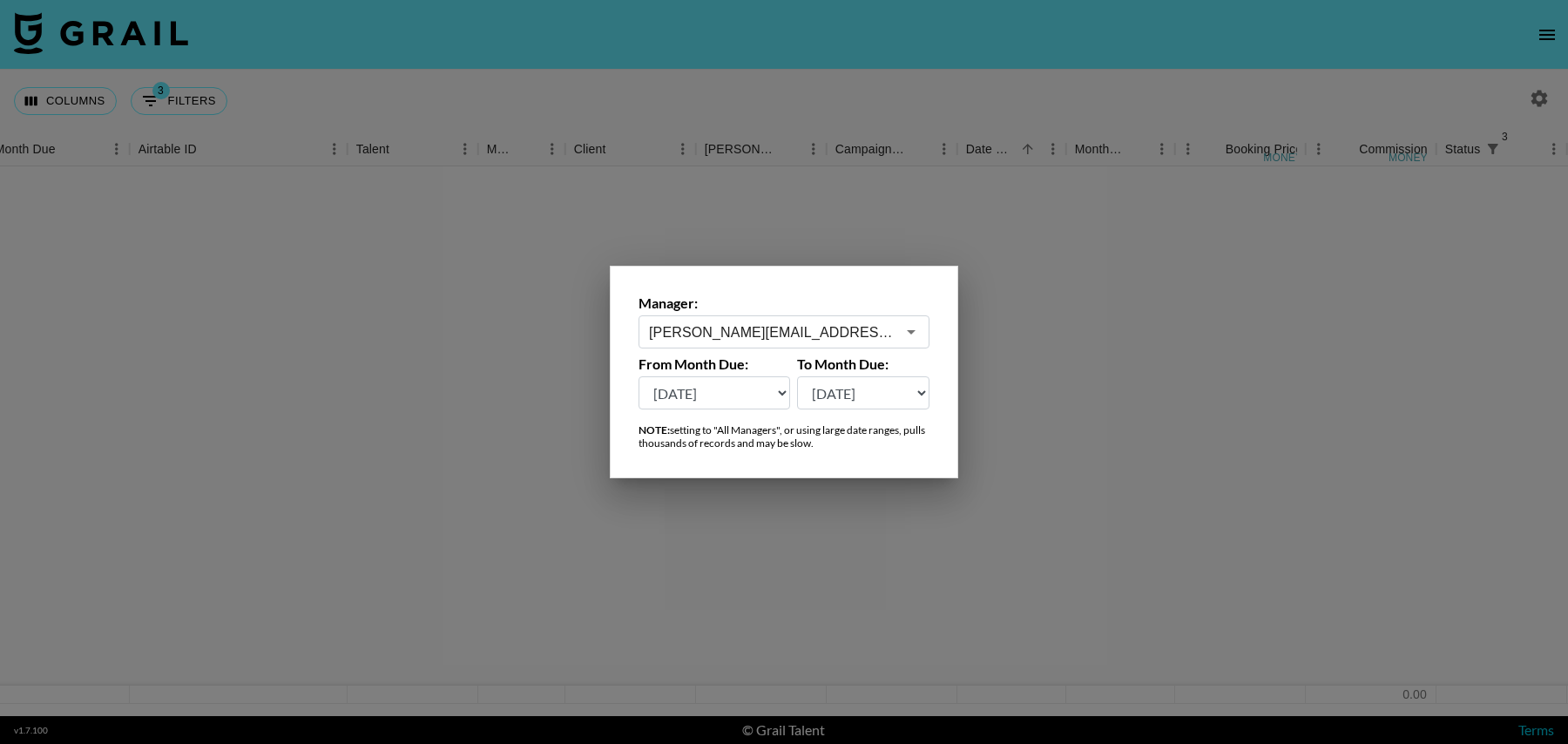
click at [871, 91] on div at bounding box center [784, 372] width 1568 height 744
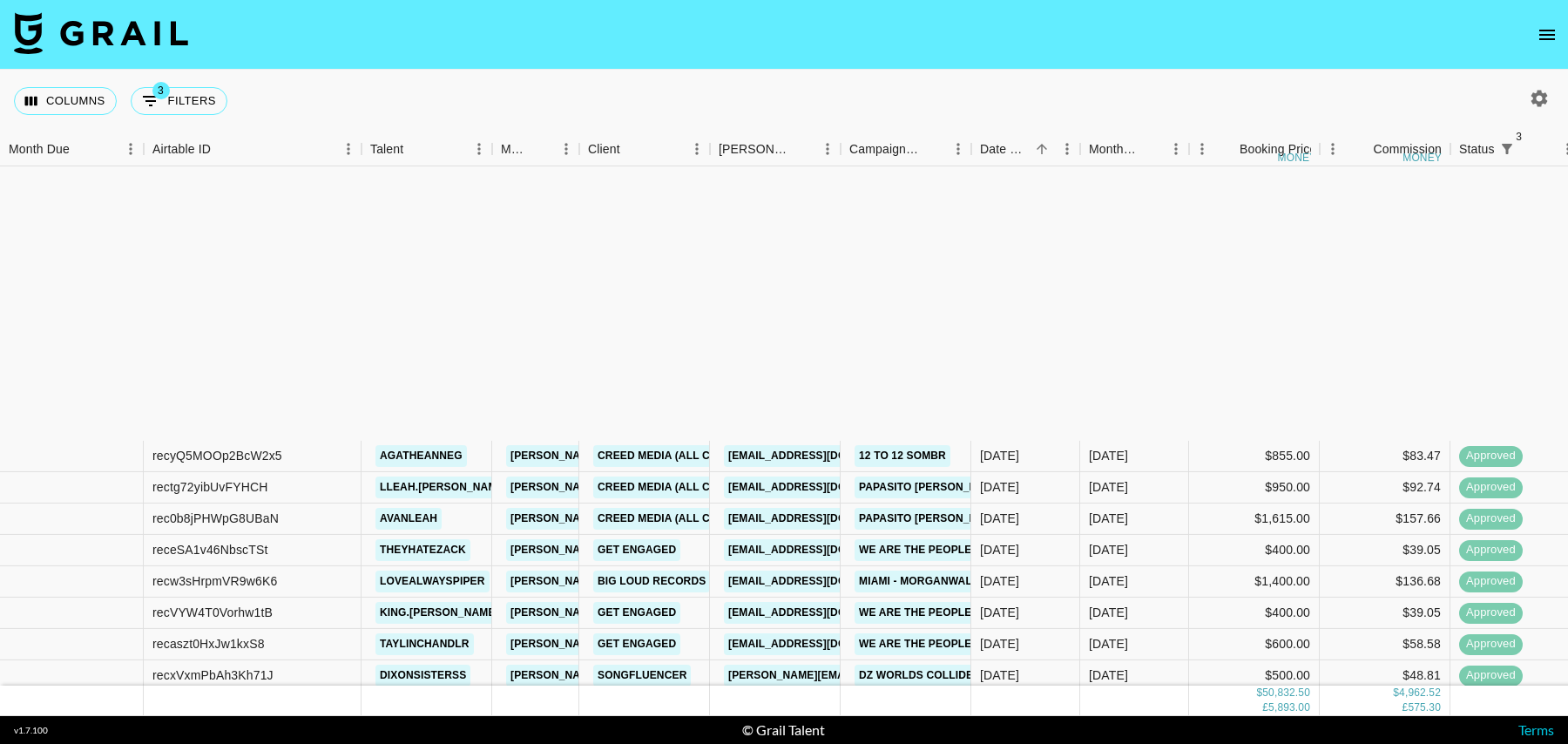
scroll to position [0, 0]
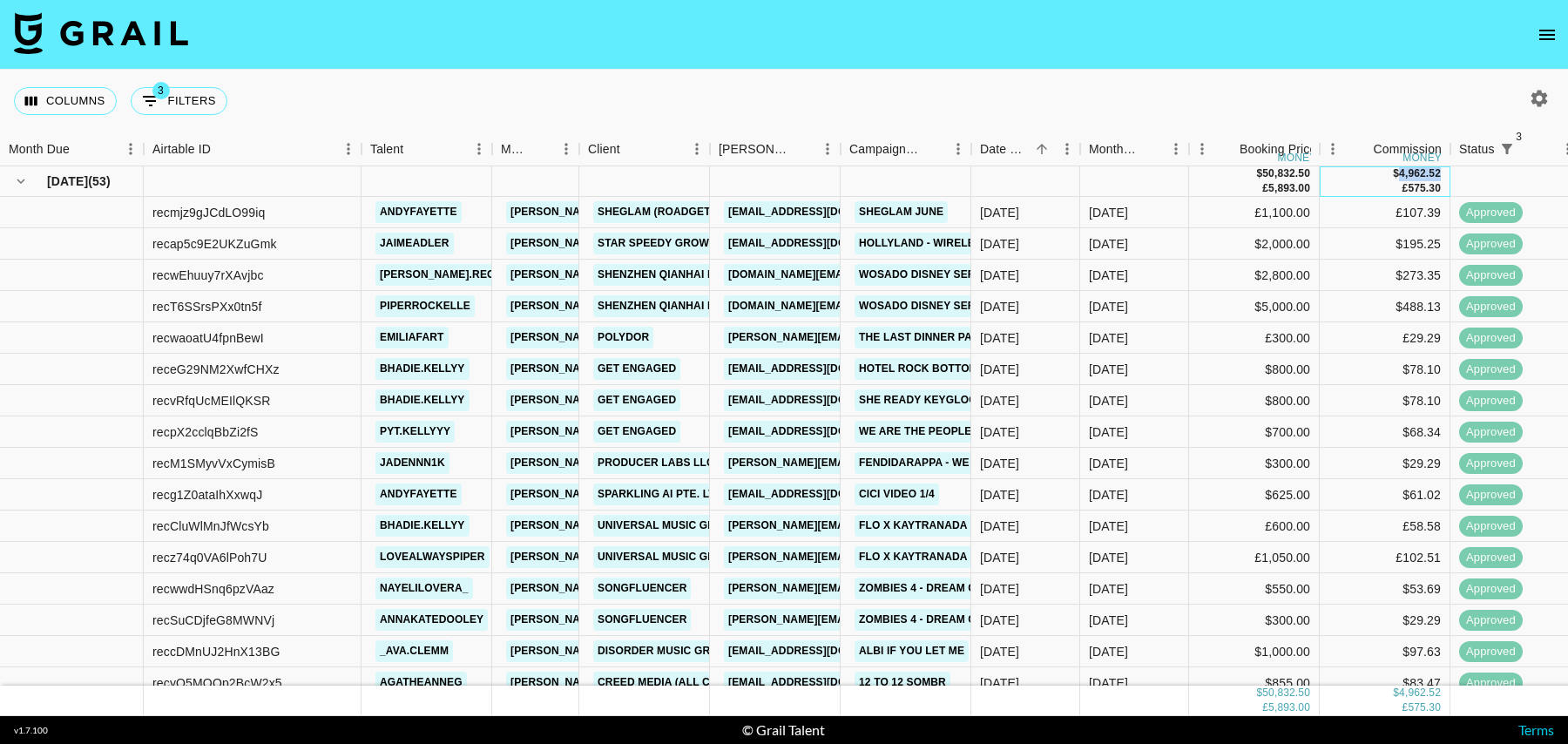
drag, startPoint x: 1400, startPoint y: 177, endPoint x: 1446, endPoint y: 177, distance: 46.0
click at [1446, 177] on div "$ 4,962.52 £ 575.30" at bounding box center [1384, 181] width 130 height 31
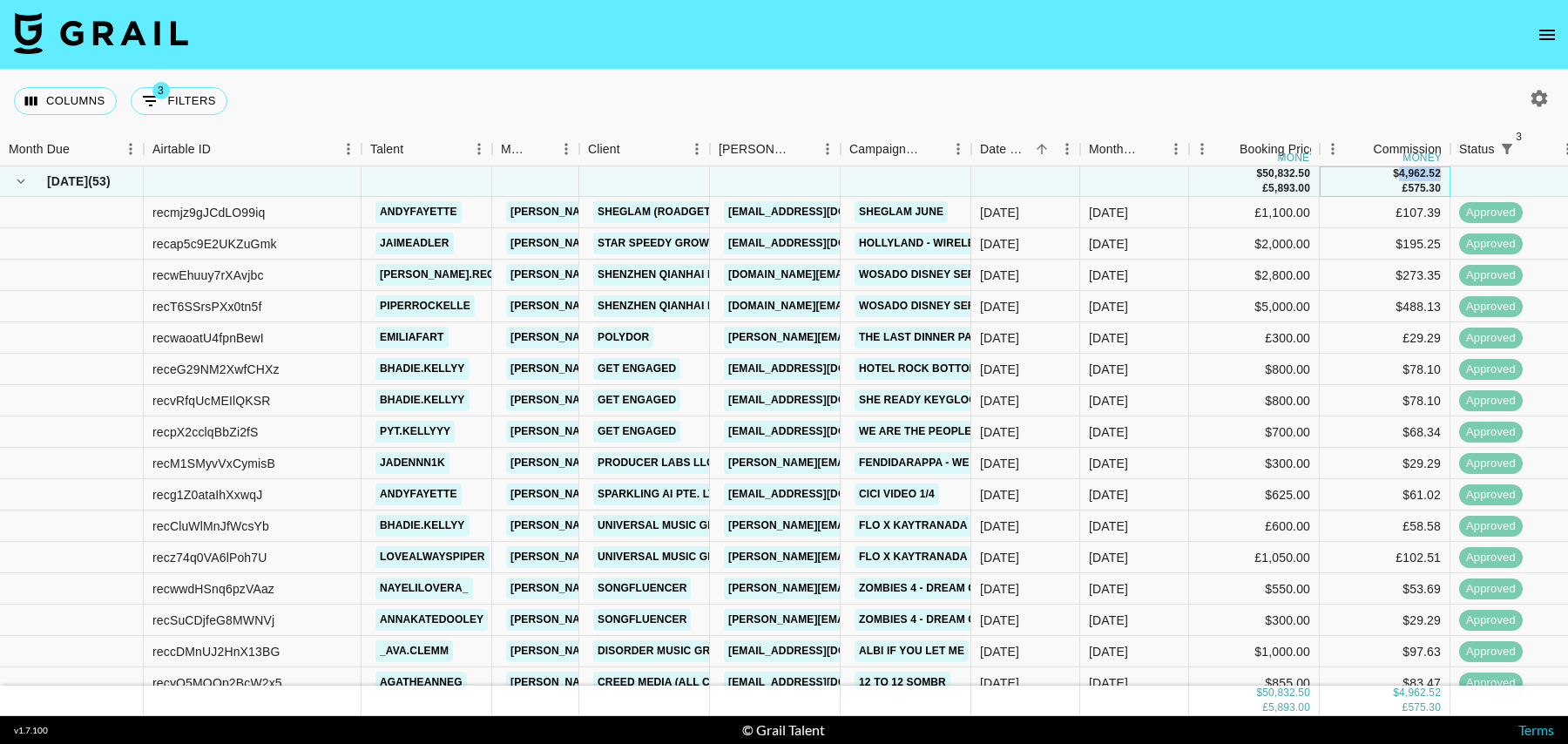
copy div "4,962.52"
click at [354, 89] on div "Columns 3 Filters + Booking" at bounding box center [784, 101] width 1568 height 63
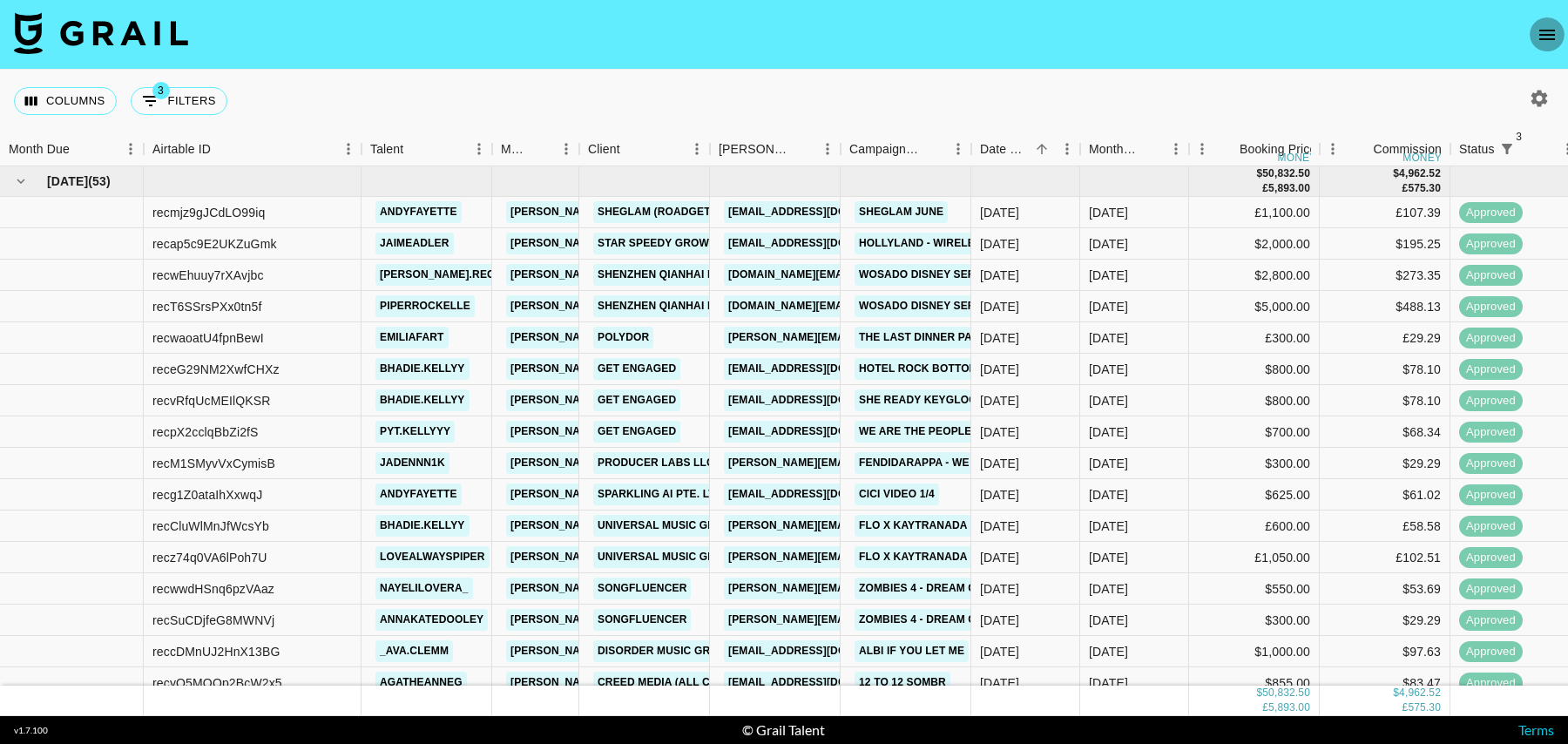
click at [1551, 35] on icon "open drawer" at bounding box center [1548, 35] width 21 height 21
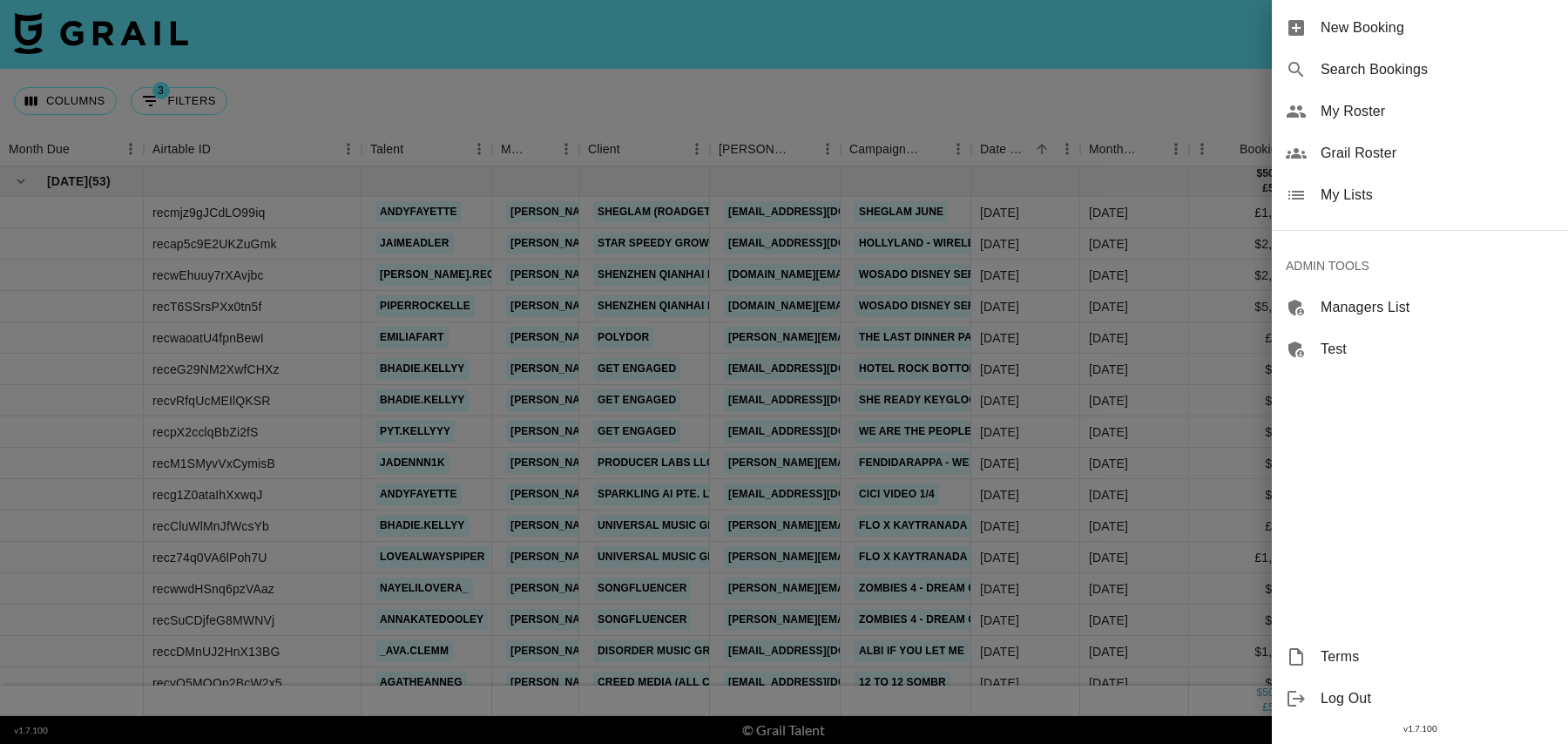
click at [1405, 34] on span "New Booking" at bounding box center [1437, 28] width 233 height 21
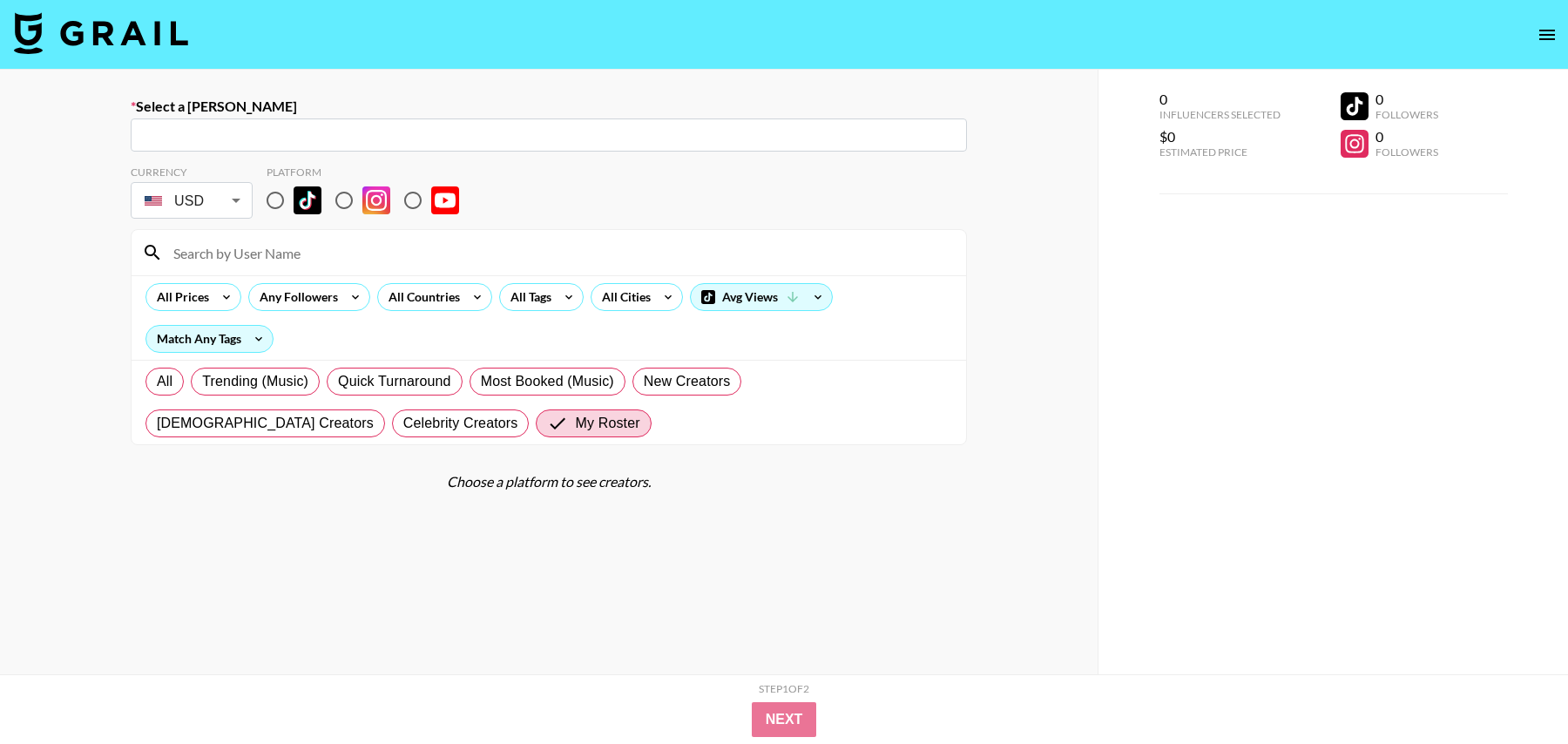
click at [290, 133] on input "text" at bounding box center [548, 135] width 816 height 20
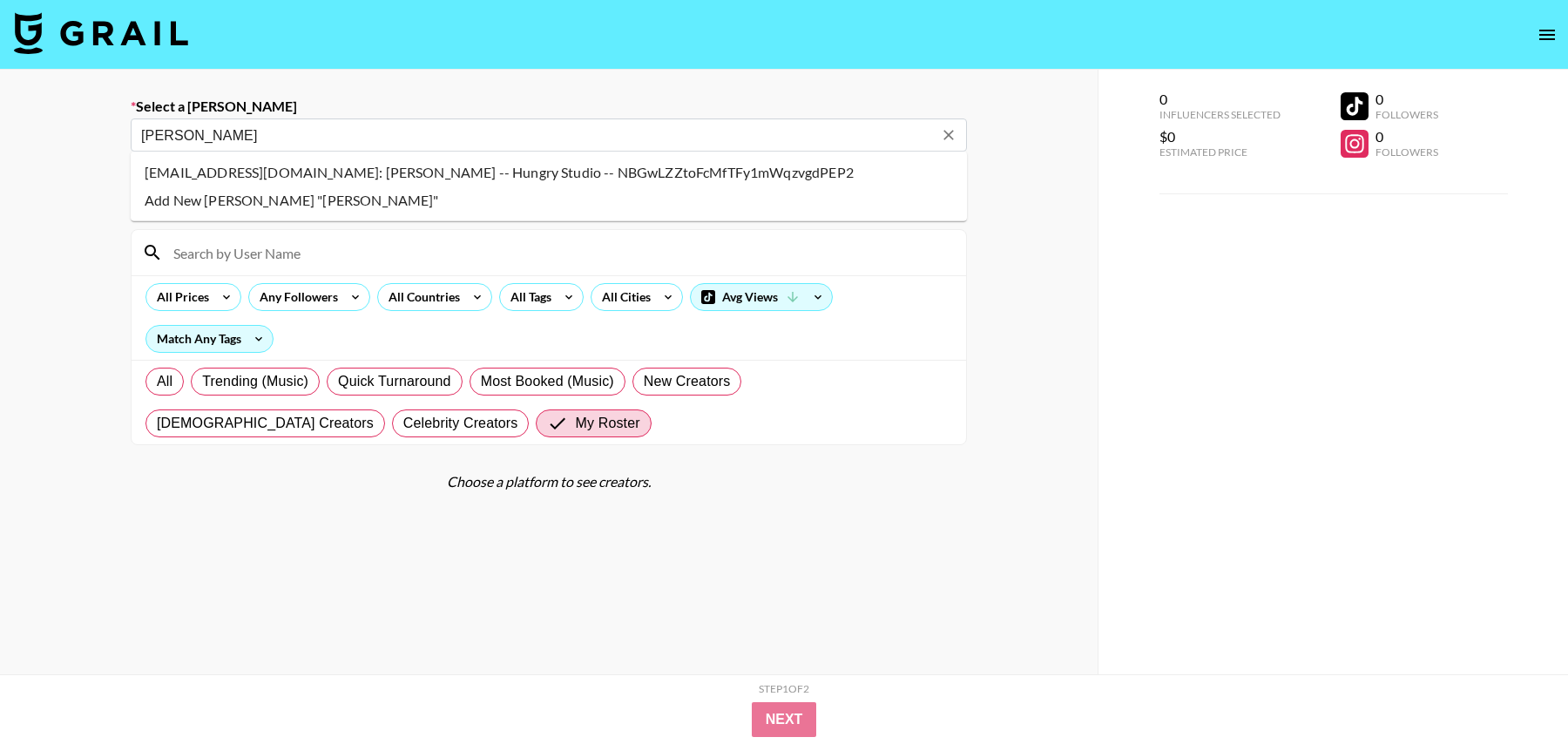
click at [216, 170] on li "damonpityk@hungrystudio.com: Damon Pityt -- Hungry Studio -- NBGwLZZtoFcMfTFy1m…" at bounding box center [548, 172] width 836 height 28
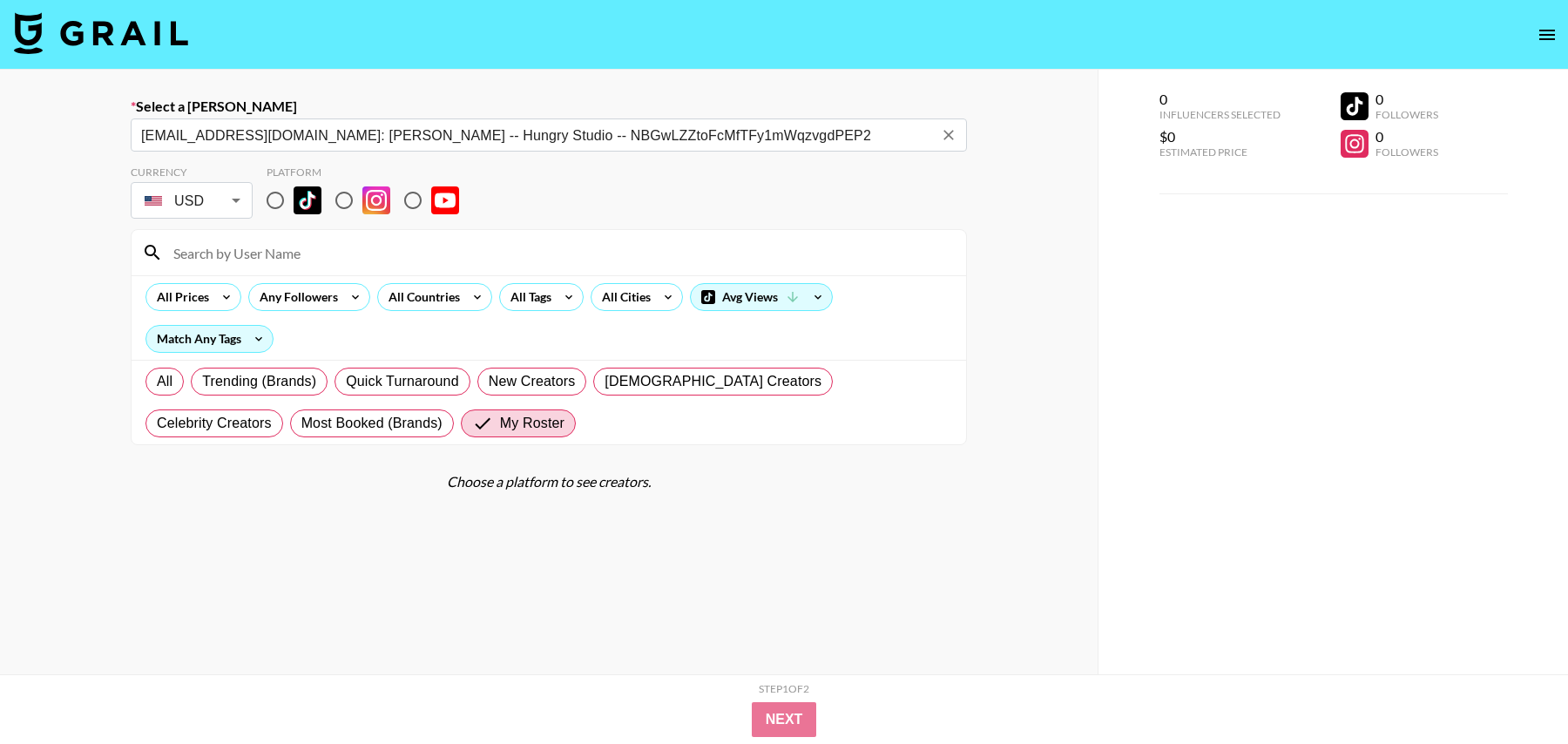
type input "damonpityk@hungrystudio.com: Damon Pityt -- Hungry Studio -- NBGwLZZtoFcMfTFy1m…"
click at [276, 201] on input "radio" at bounding box center [275, 200] width 37 height 37
radio input "true"
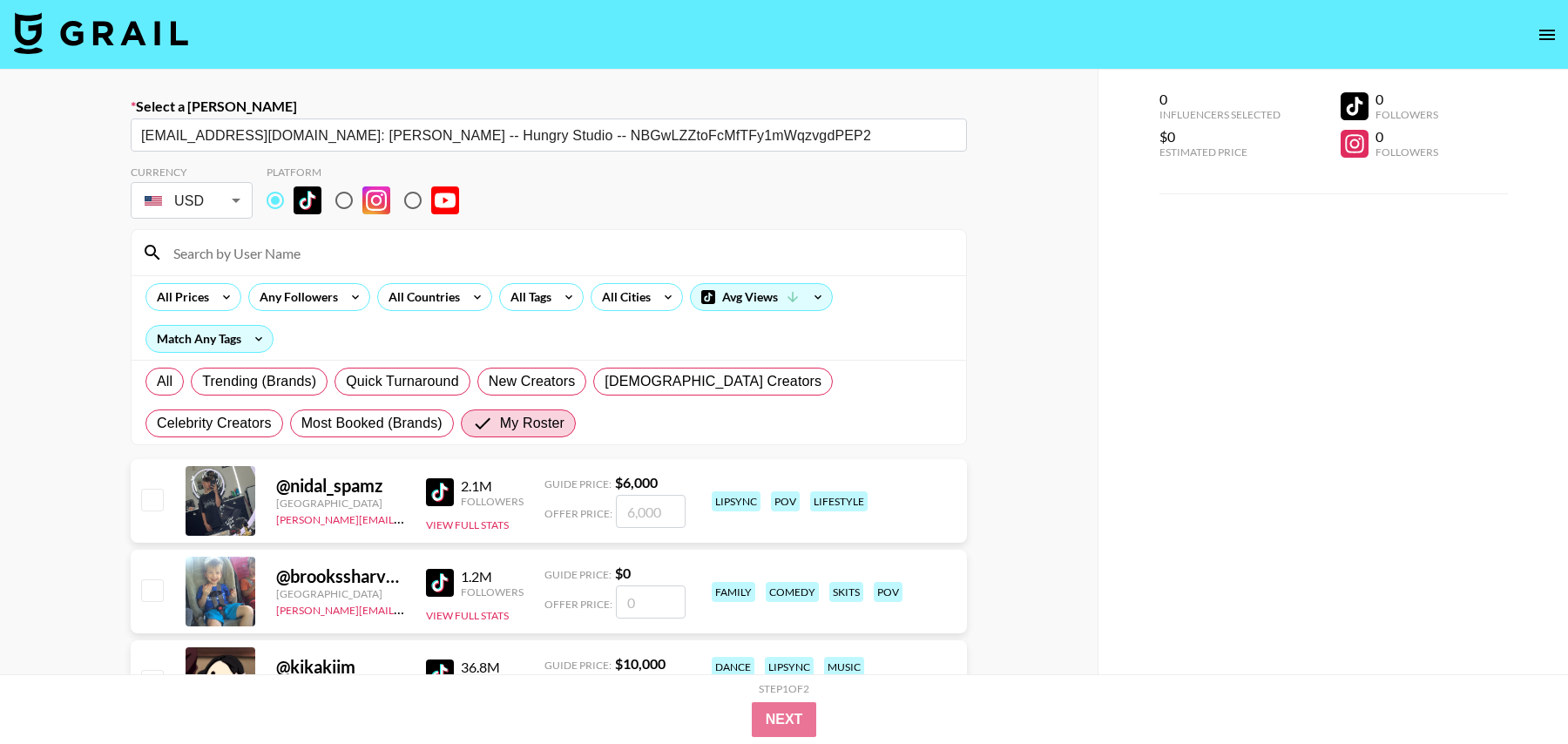
click at [276, 247] on input at bounding box center [559, 253] width 793 height 28
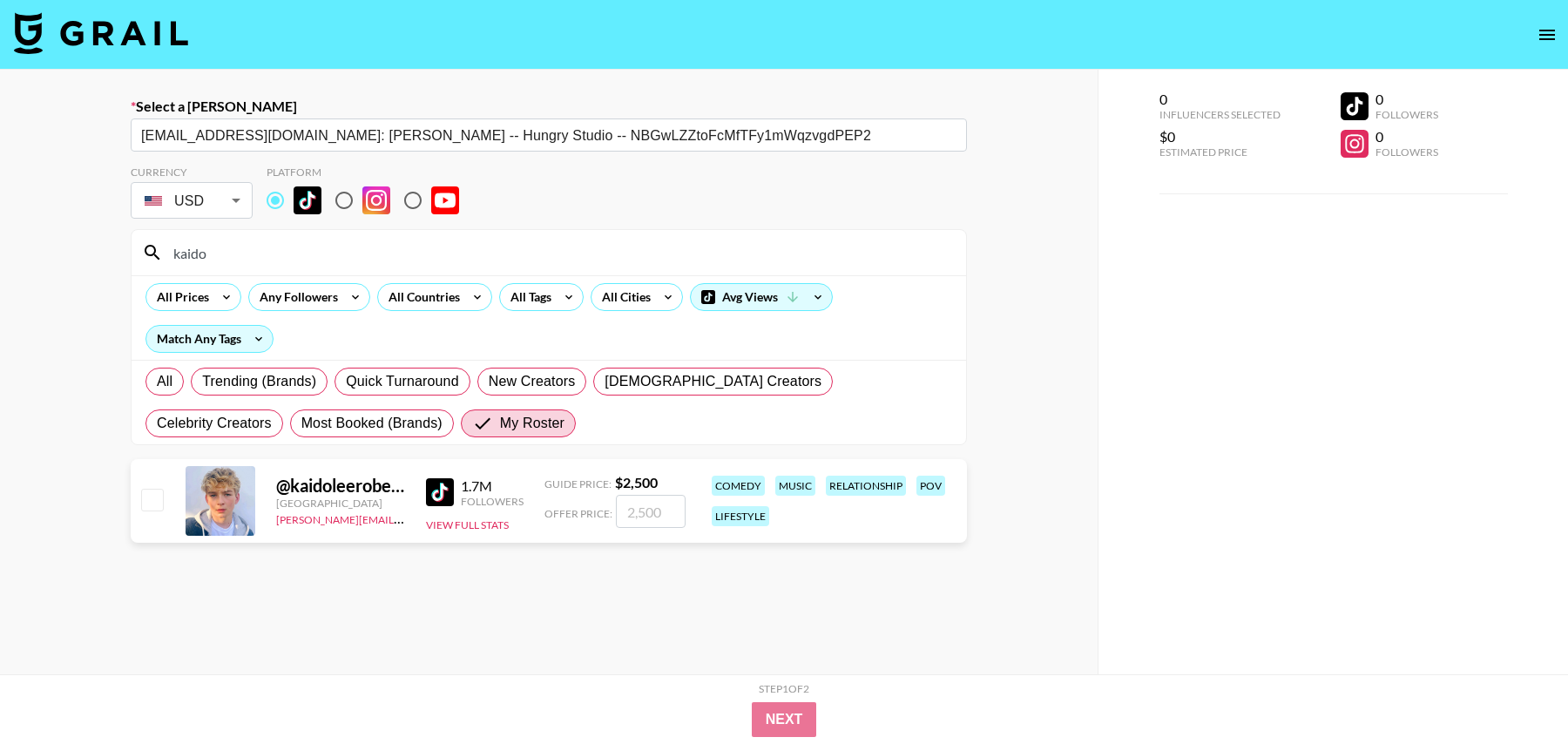
type input "kaido"
click at [146, 498] on input "checkbox" at bounding box center [151, 499] width 21 height 21
checkbox input "true"
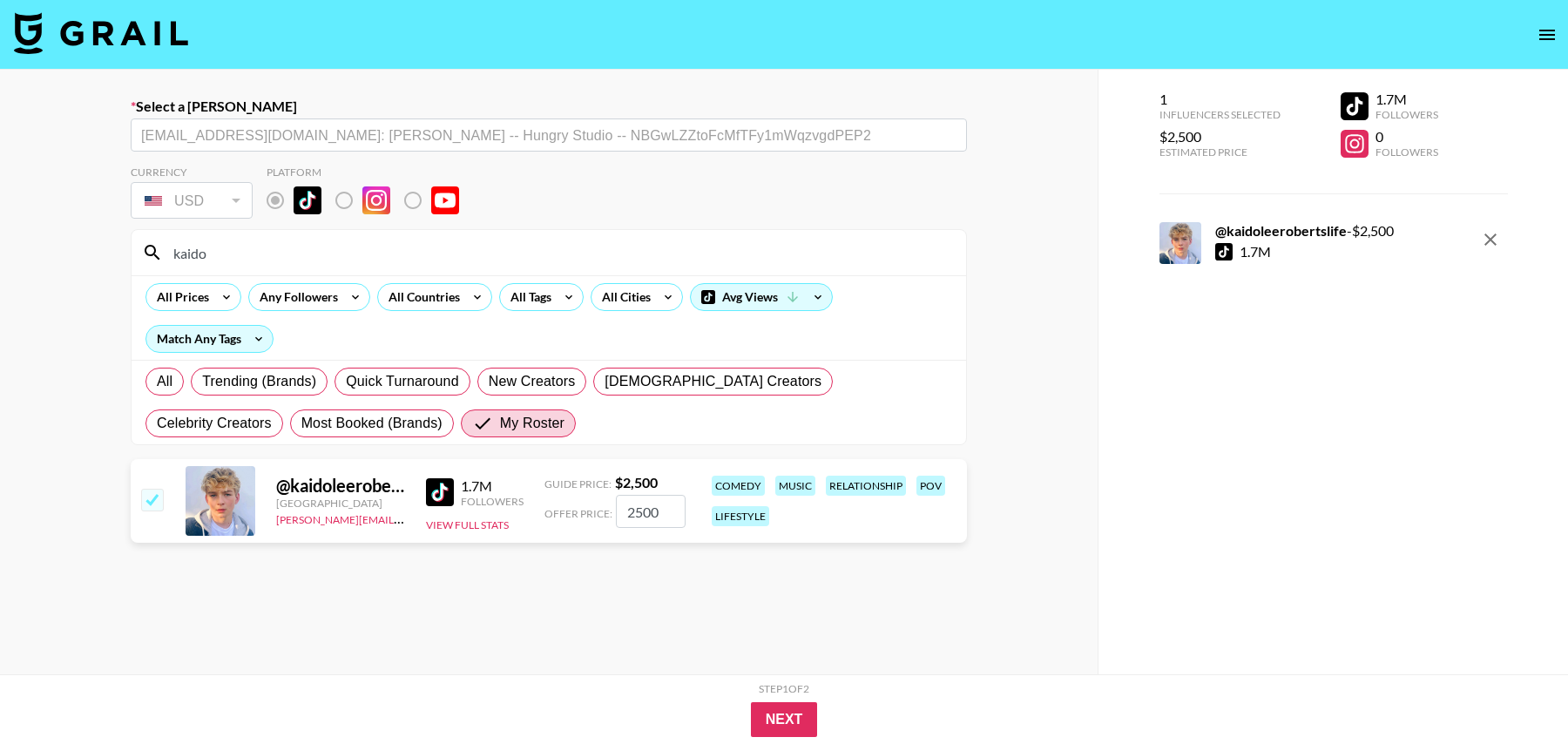
drag, startPoint x: 680, startPoint y: 506, endPoint x: 546, endPoint y: 506, distance: 134.0
click at [546, 506] on div "Offer Price: 2500" at bounding box center [615, 511] width 141 height 33
type input "3000"
click at [791, 707] on button "Next" at bounding box center [784, 720] width 67 height 35
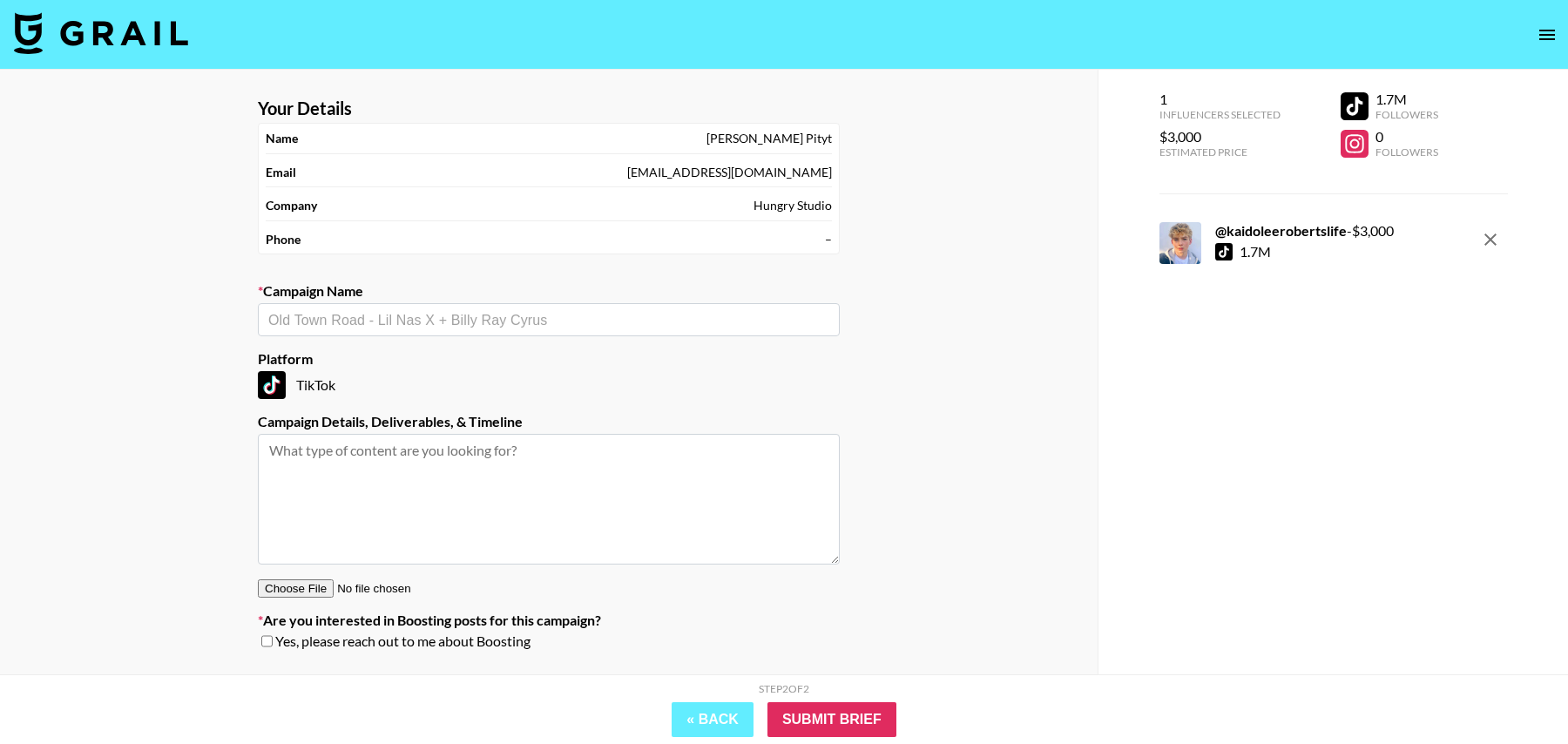
click at [424, 334] on div "​" at bounding box center [549, 320] width 582 height 33
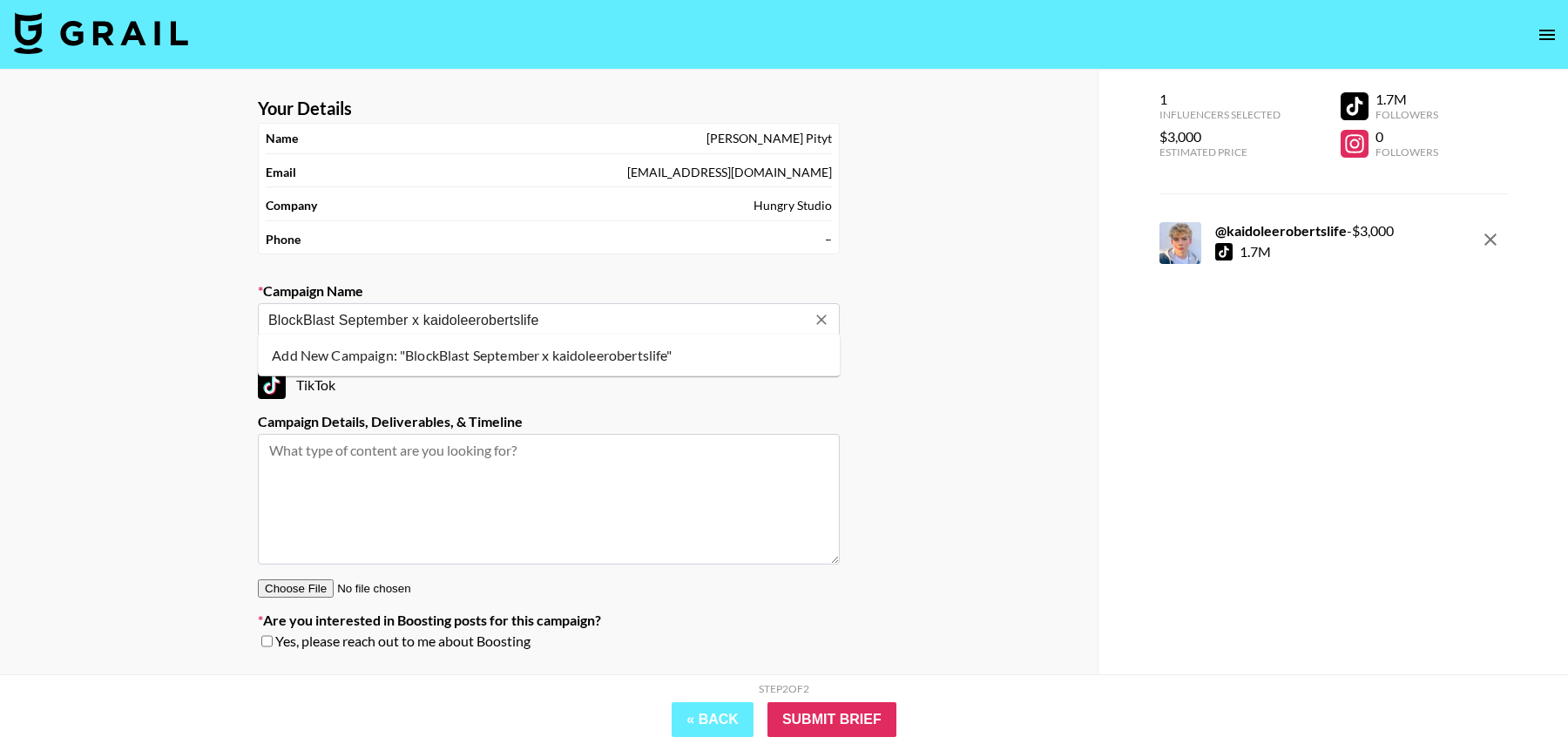
click at [534, 358] on li "Add New Campaign: "BlockBlast September x kaidoleerobertslife"" at bounding box center [549, 356] width 582 height 28
type input "BlockBlast September x kaidoleerobertslife"
click at [491, 455] on textarea at bounding box center [549, 498] width 582 height 130
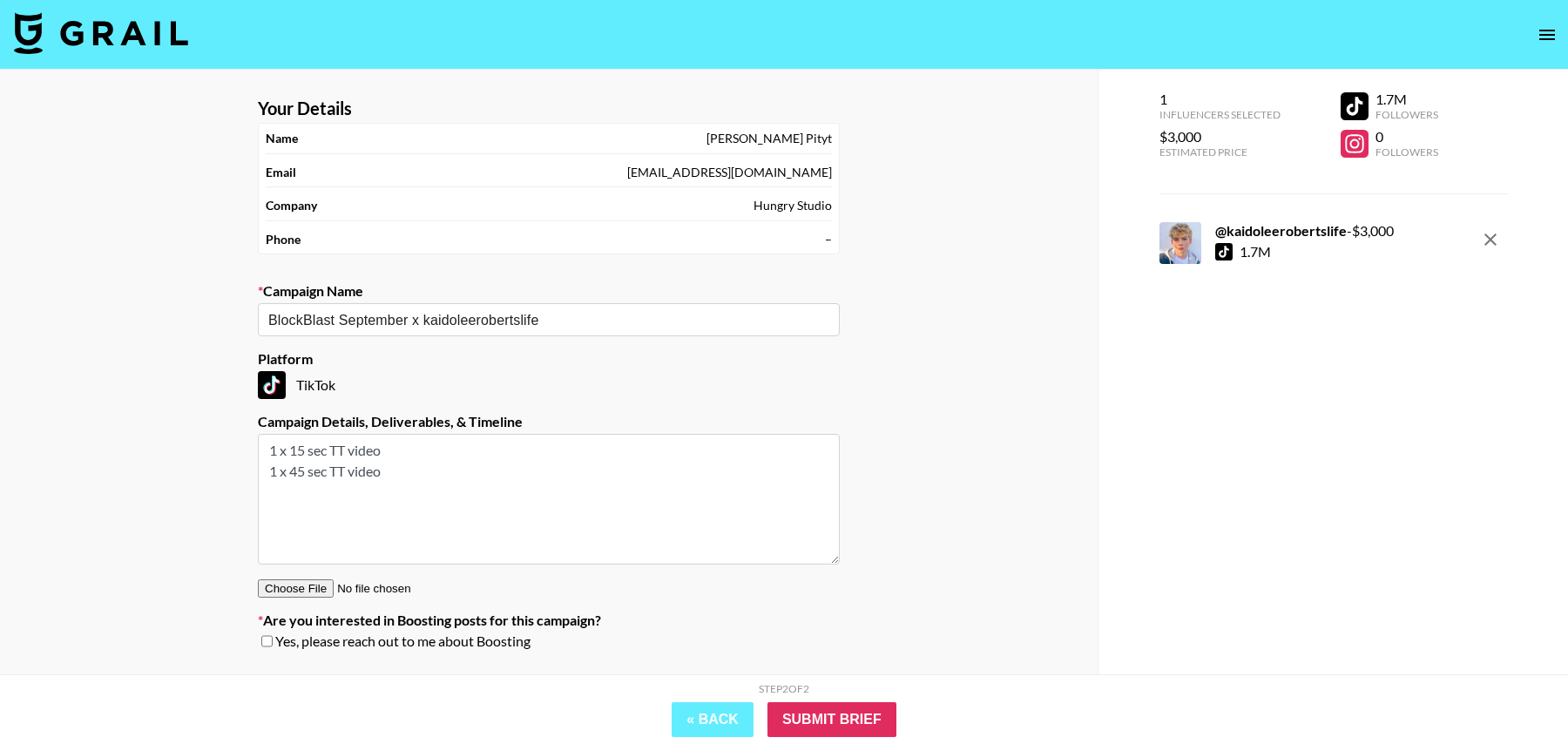
click at [426, 472] on textarea "1 x 15 sec TT video 1 x 45 sec TT video" at bounding box center [549, 498] width 582 height 130
click at [423, 498] on textarea "1 x 15 sec TT video 1 x 45 sec TT video" at bounding box center [549, 498] width 582 height 130
type textarea "1 x 15 sec TT video 1 x 45 sec TT video"
click at [833, 713] on input "Submit Brief" at bounding box center [832, 720] width 129 height 35
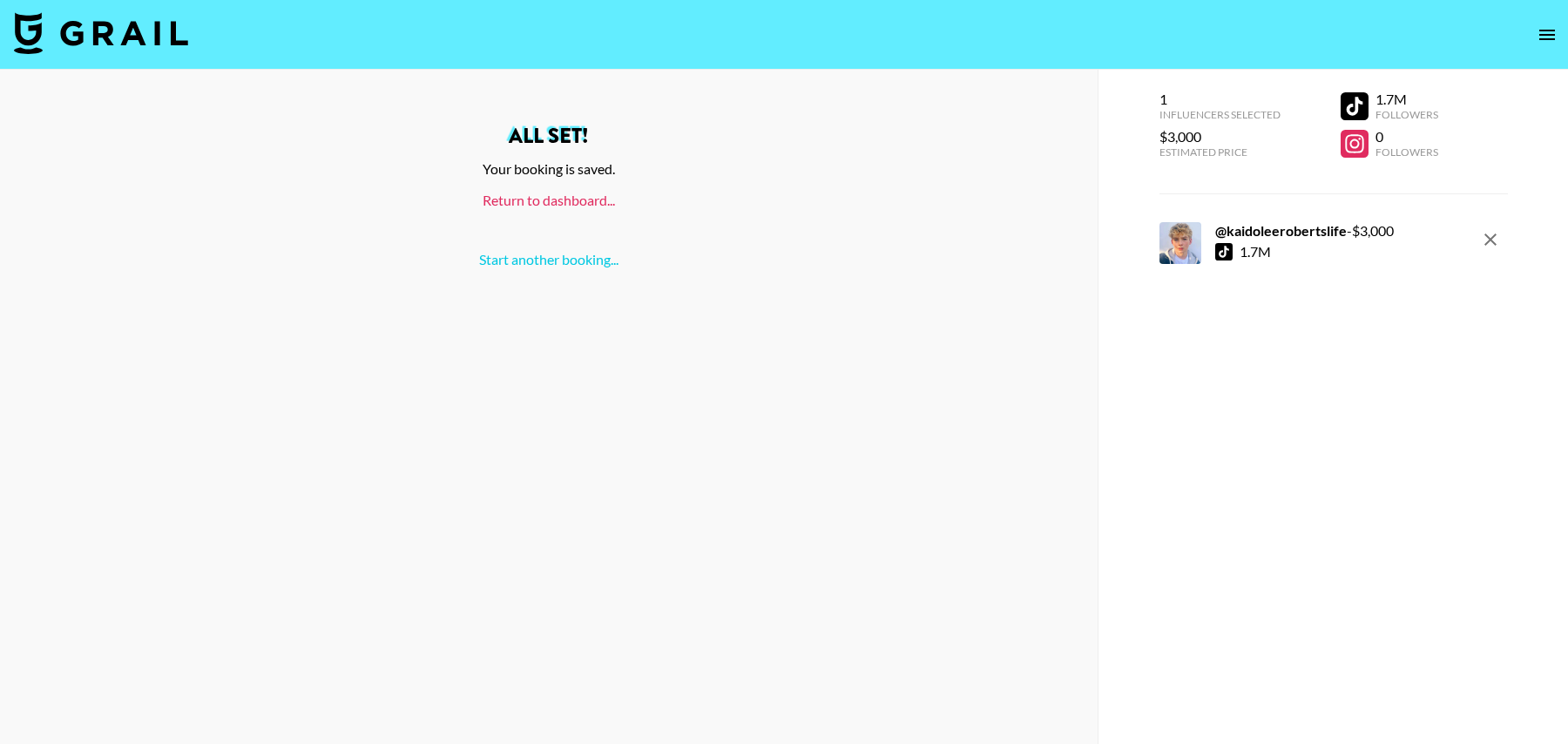
click at [549, 202] on link "Return to dashboard..." at bounding box center [548, 199] width 132 height 17
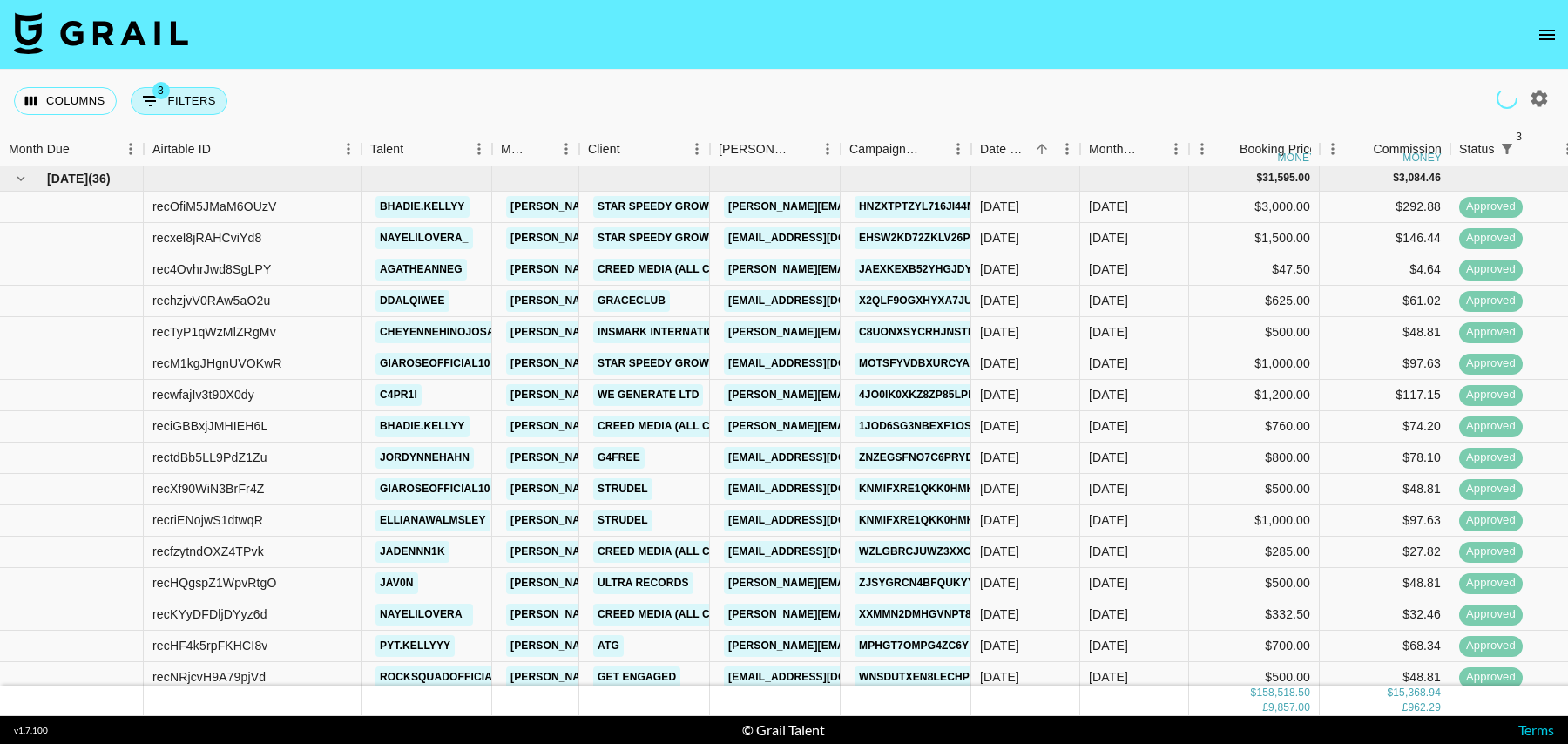
click at [178, 101] on button "3 Filters" at bounding box center [178, 101] width 97 height 28
select select "status"
select select "isNotAnyOf"
select select "status"
select select "isNotAnyOf"
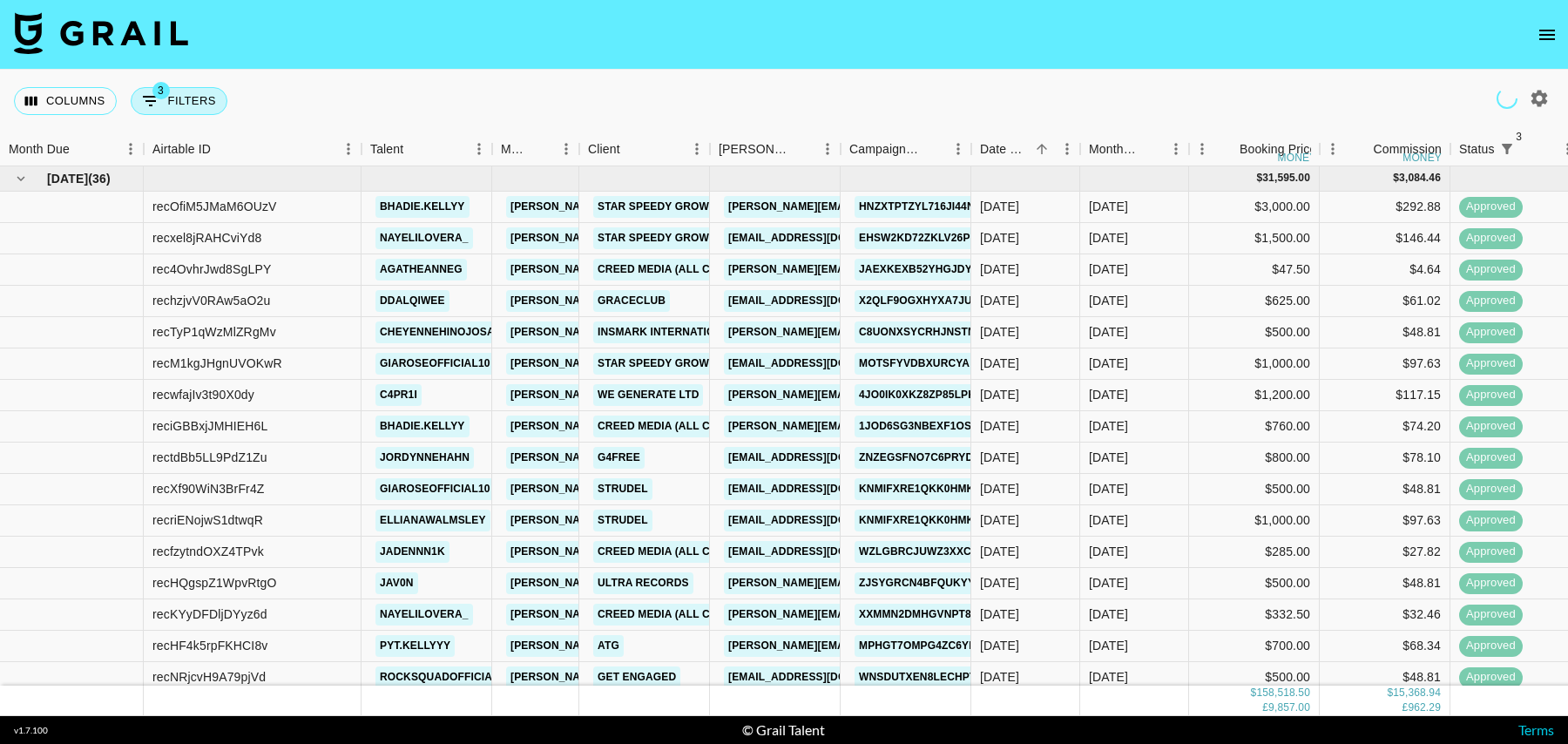
select select "status"
select select "approved"
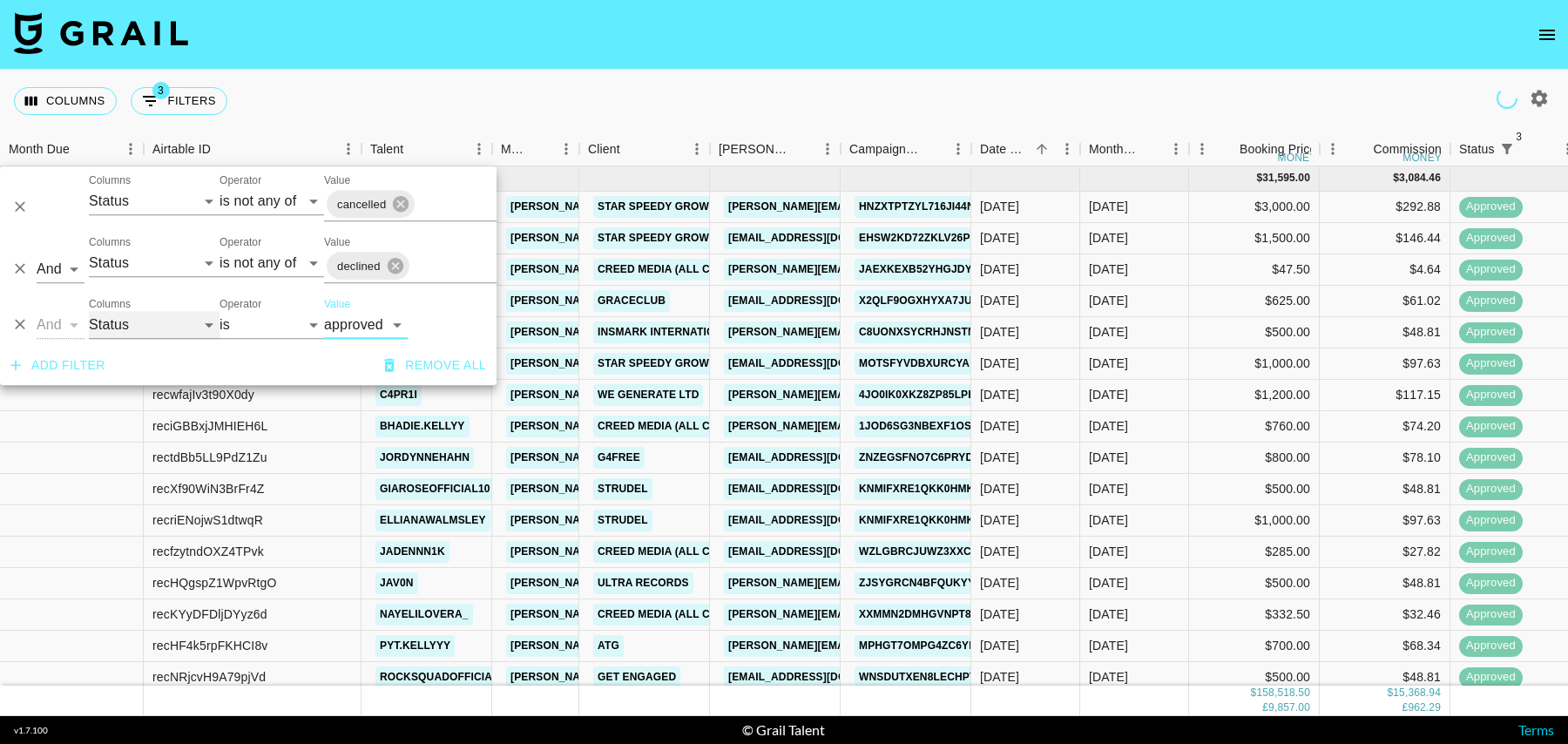
click at [146, 321] on select "Grail Platform ID Airtable ID Talent Manager Client [PERSON_NAME] Campaign (Typ…" at bounding box center [154, 325] width 130 height 28
select select "talentName"
click at [89, 311] on select "Grail Platform ID Airtable ID Talent Manager Client [PERSON_NAME] Campaign (Typ…" at bounding box center [154, 325] width 130 height 28
select select "contains"
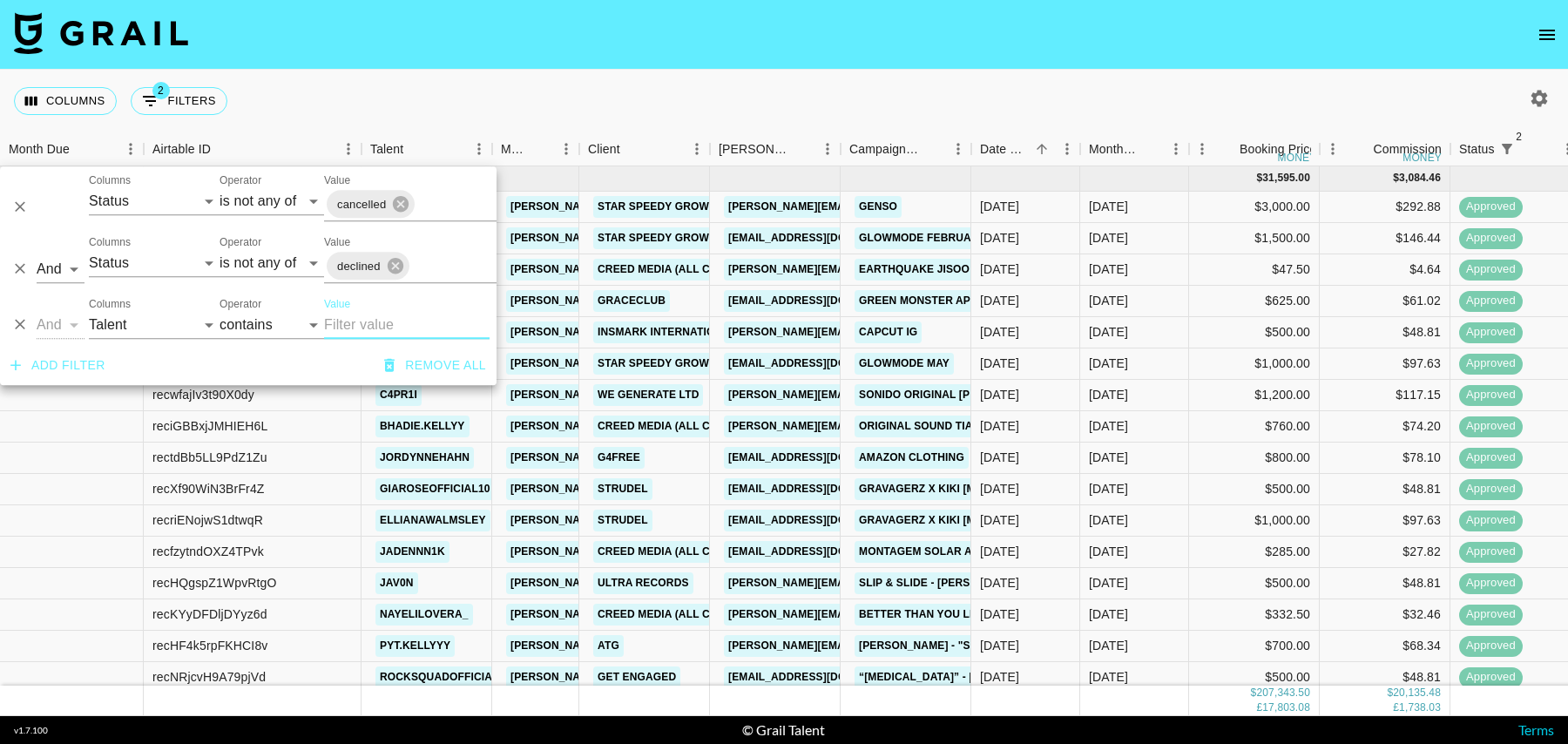
click at [372, 316] on input "Value" at bounding box center [407, 325] width 165 height 28
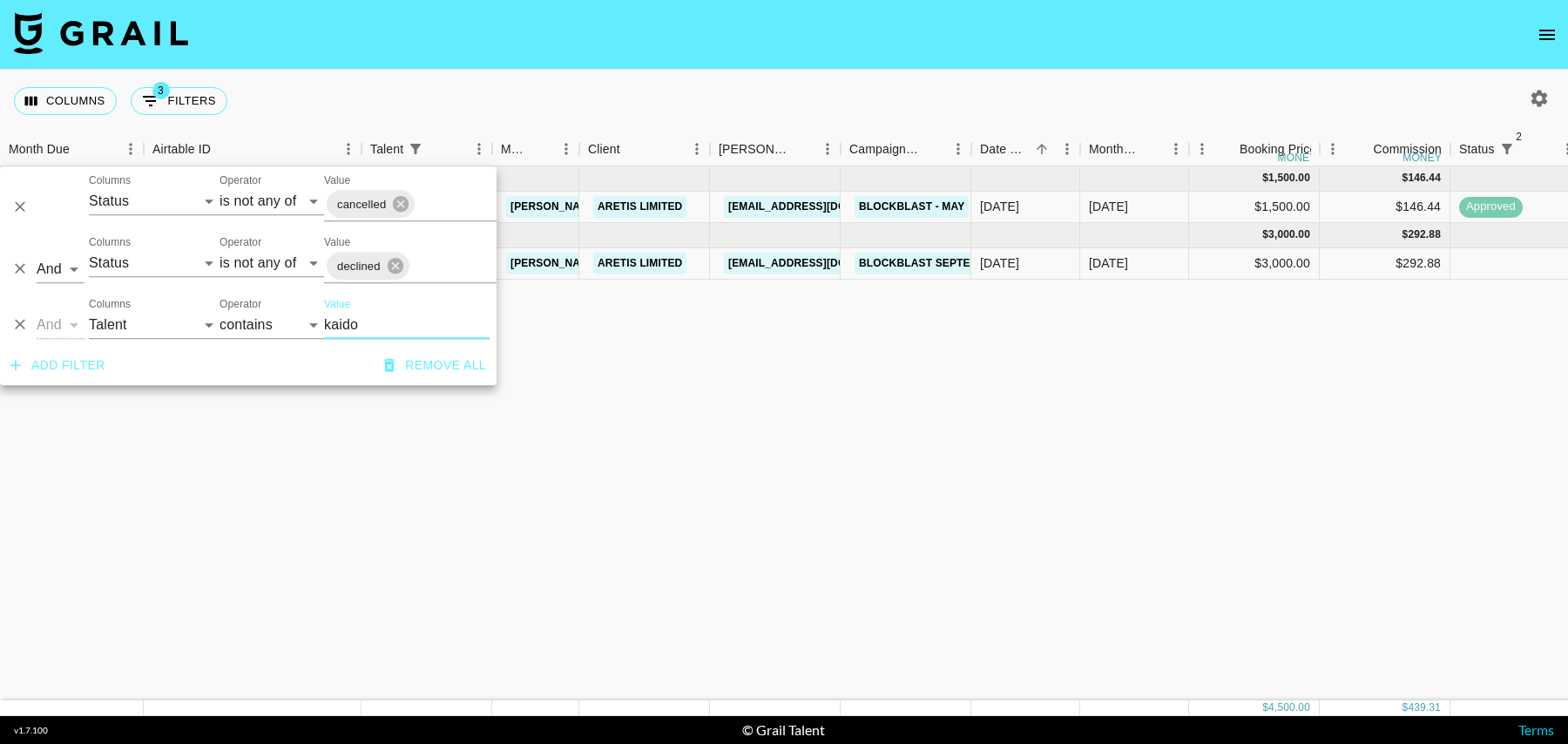
type input "kaido"
click at [1242, 270] on div "$3,000.00" at bounding box center [1254, 264] width 130 height 31
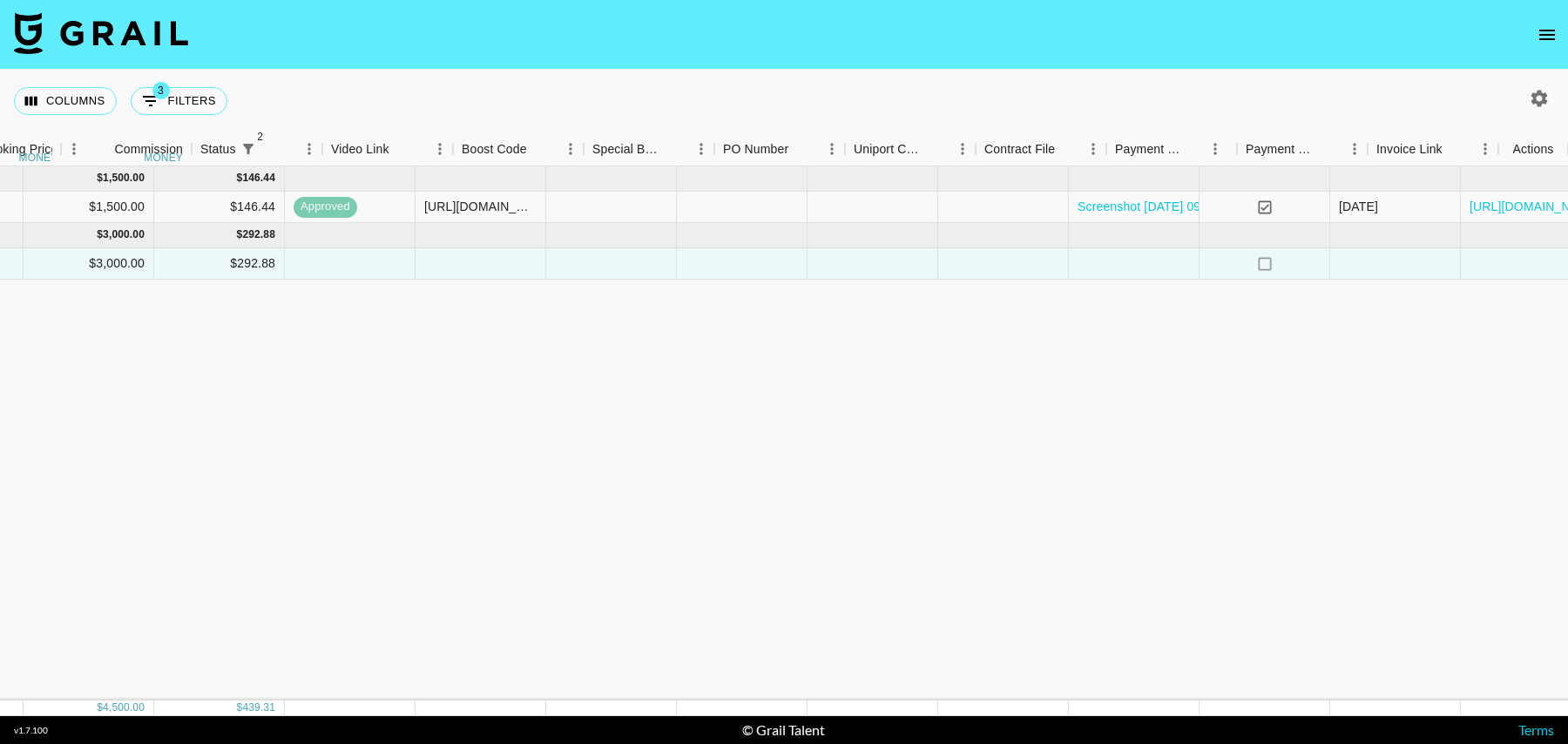
scroll to position [0, 1259]
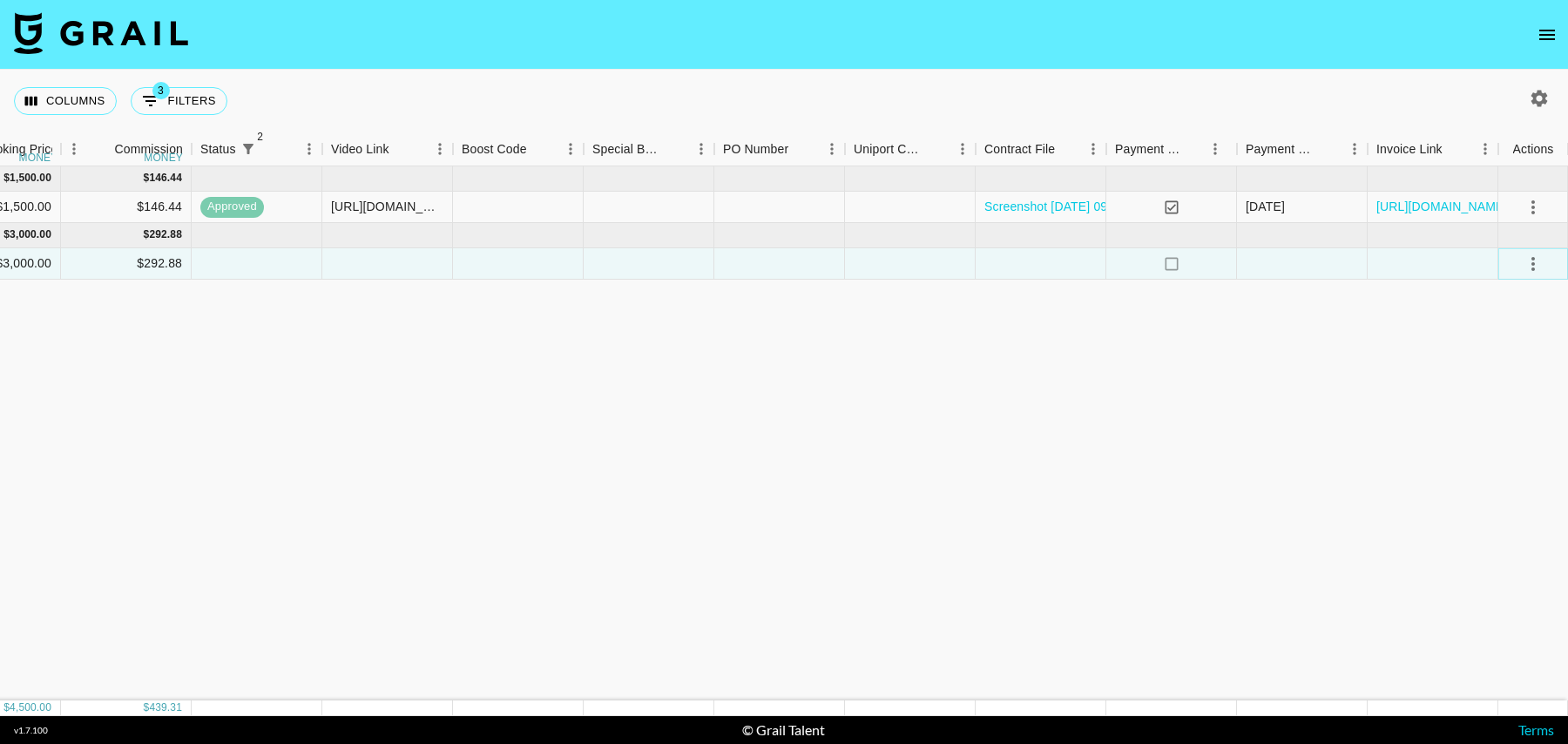
click at [1530, 260] on icon "select merge strategy" at bounding box center [1534, 264] width 21 height 21
click at [1511, 300] on li "Confirm" at bounding box center [1512, 301] width 114 height 31
click at [918, 253] on div at bounding box center [909, 264] width 130 height 31
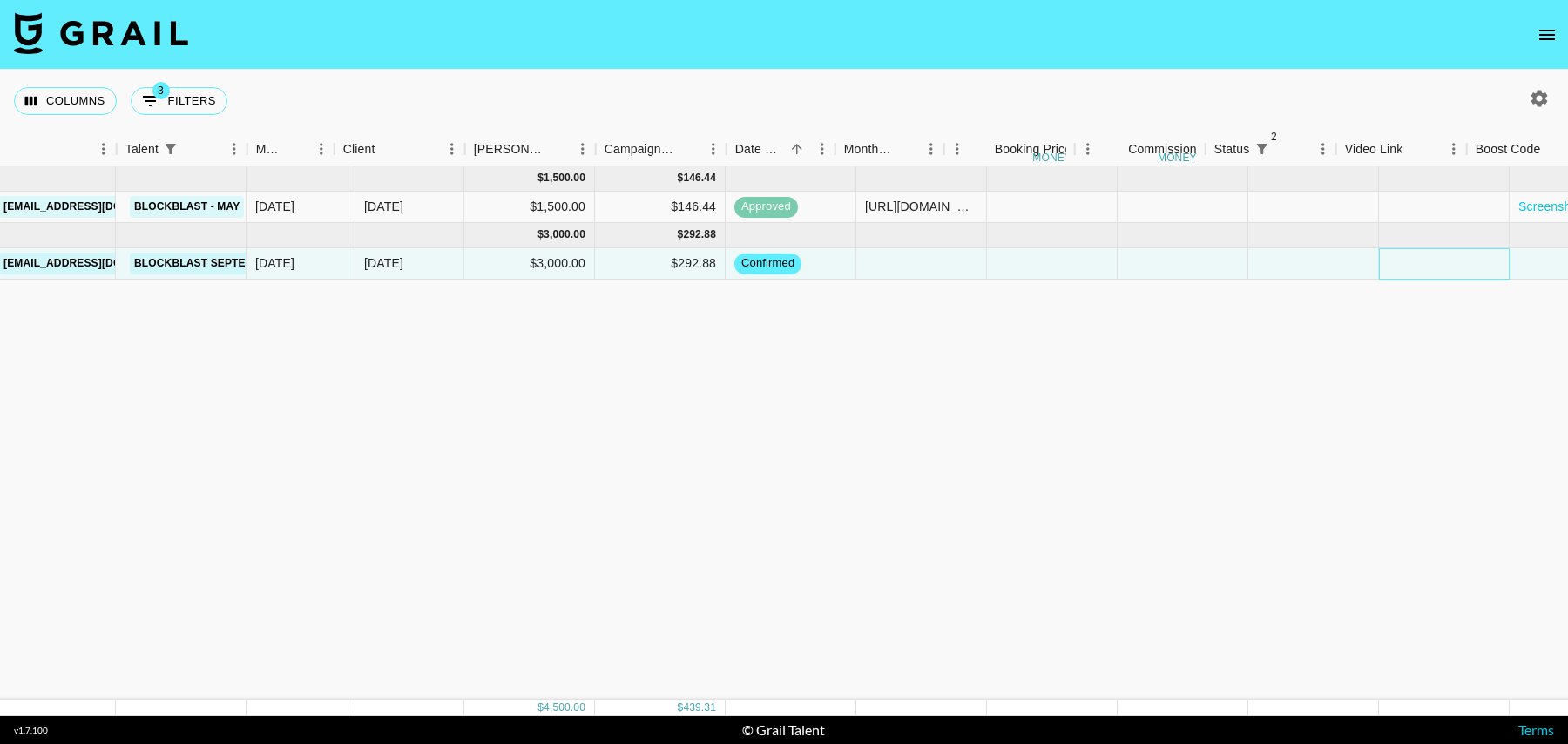
scroll to position [0, 0]
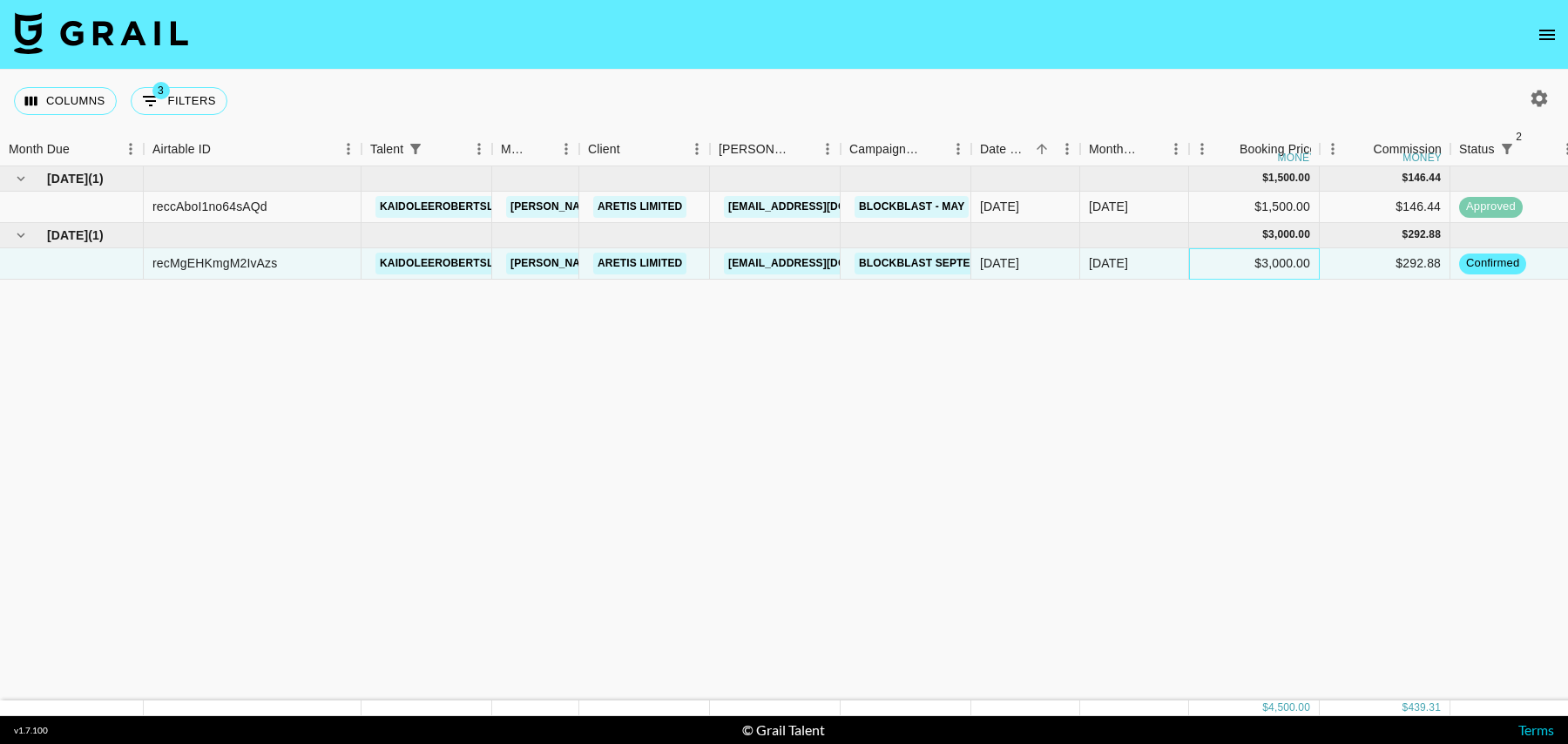
click at [1203, 268] on div "$3,000.00" at bounding box center [1254, 264] width 130 height 31
click at [1159, 263] on div "[DATE]" at bounding box center [1134, 264] width 109 height 31
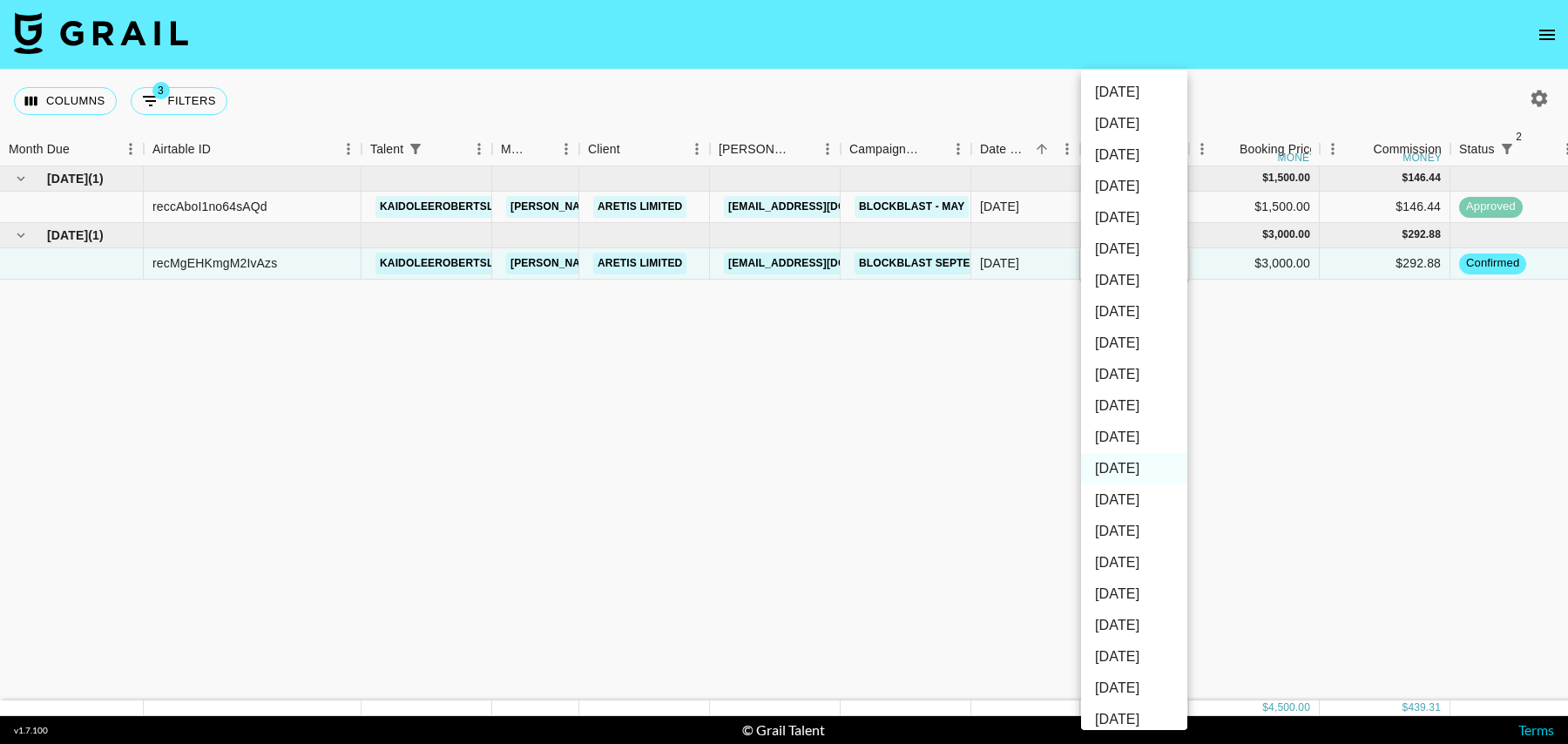
click at [1138, 431] on li "[DATE]" at bounding box center [1134, 437] width 107 height 31
type input "[DATE]"
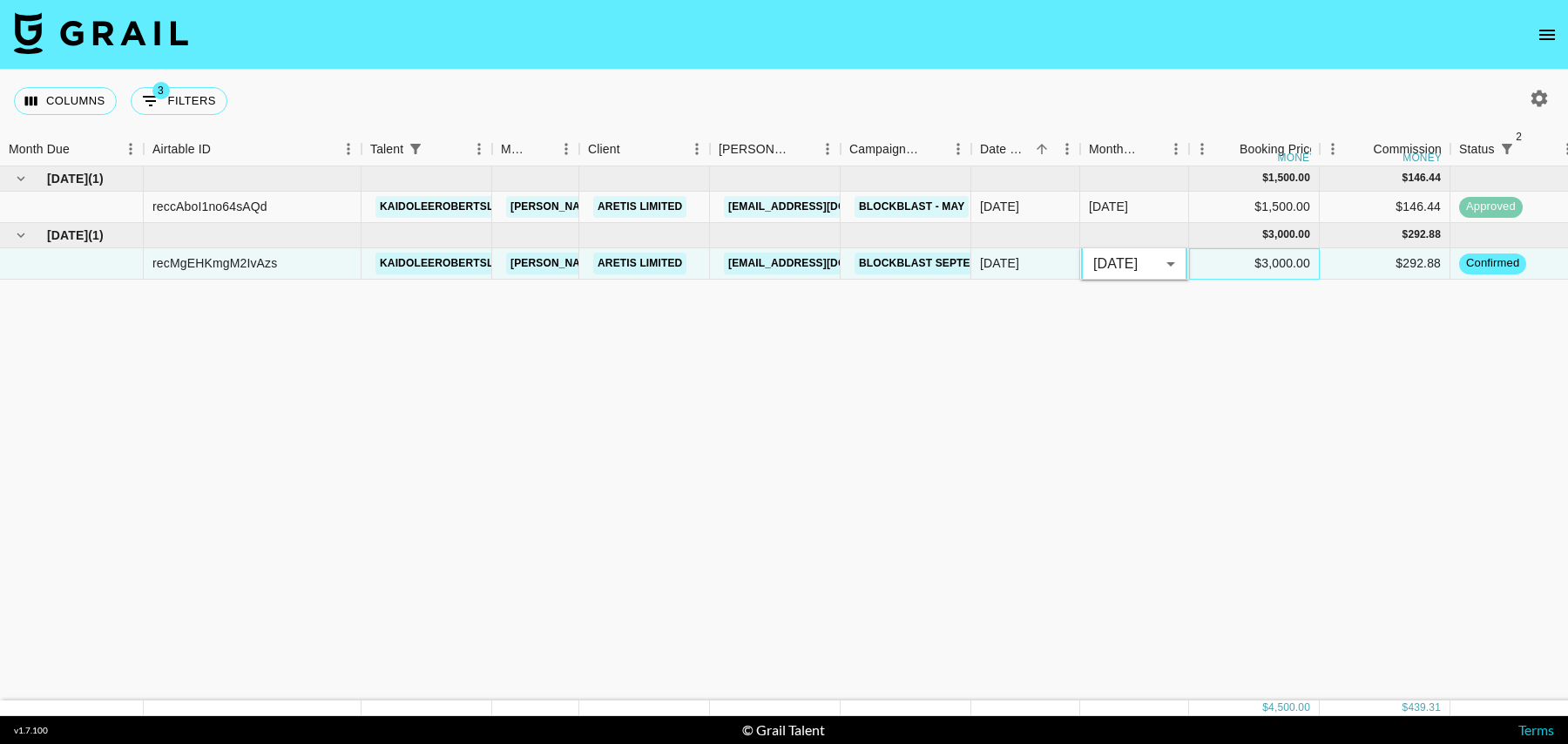
click at [1231, 254] on div "$3,000.00" at bounding box center [1254, 264] width 130 height 31
click at [1545, 100] on icon "button" at bounding box center [1540, 99] width 21 height 21
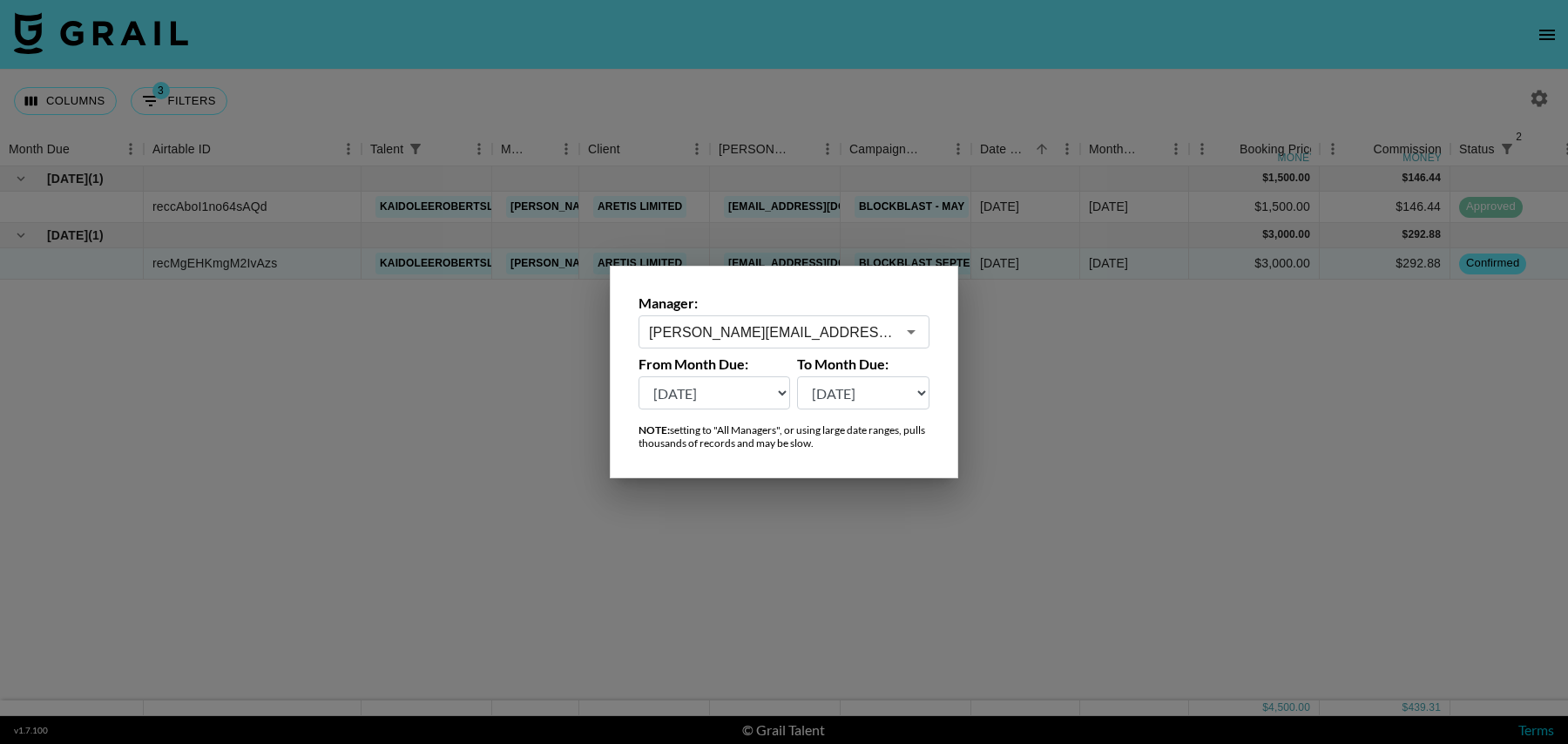
click at [724, 391] on select "[DATE] [DATE] '[DATE] May '[DATE] Mar '[DATE] Jan '[DATE] Nov '[DATE] Sep '[DAT…" at bounding box center [714, 393] width 151 height 33
select select "[DATE]"
click at [638, 376] on select "[DATE] [DATE] '[DATE] May '[DATE] Mar '[DATE] Jan '[DATE] Nov '[DATE] Sep '[DAT…" at bounding box center [714, 393] width 151 height 33
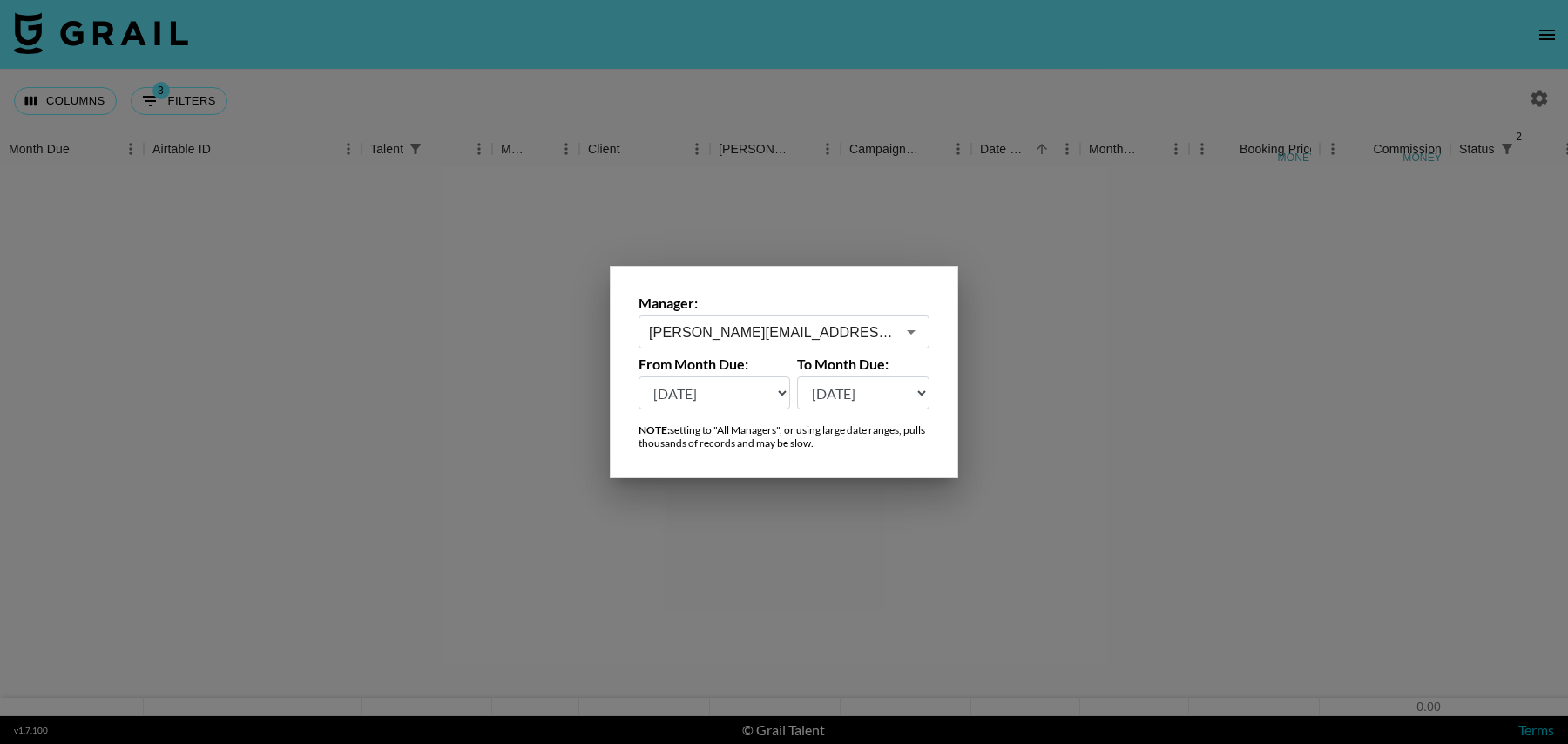
click at [1028, 82] on div at bounding box center [784, 372] width 1568 height 744
click at [808, 62] on nav at bounding box center [784, 35] width 1568 height 70
click at [159, 101] on button "3 Filters" at bounding box center [178, 101] width 97 height 28
select select "status"
select select "isNotAnyOf"
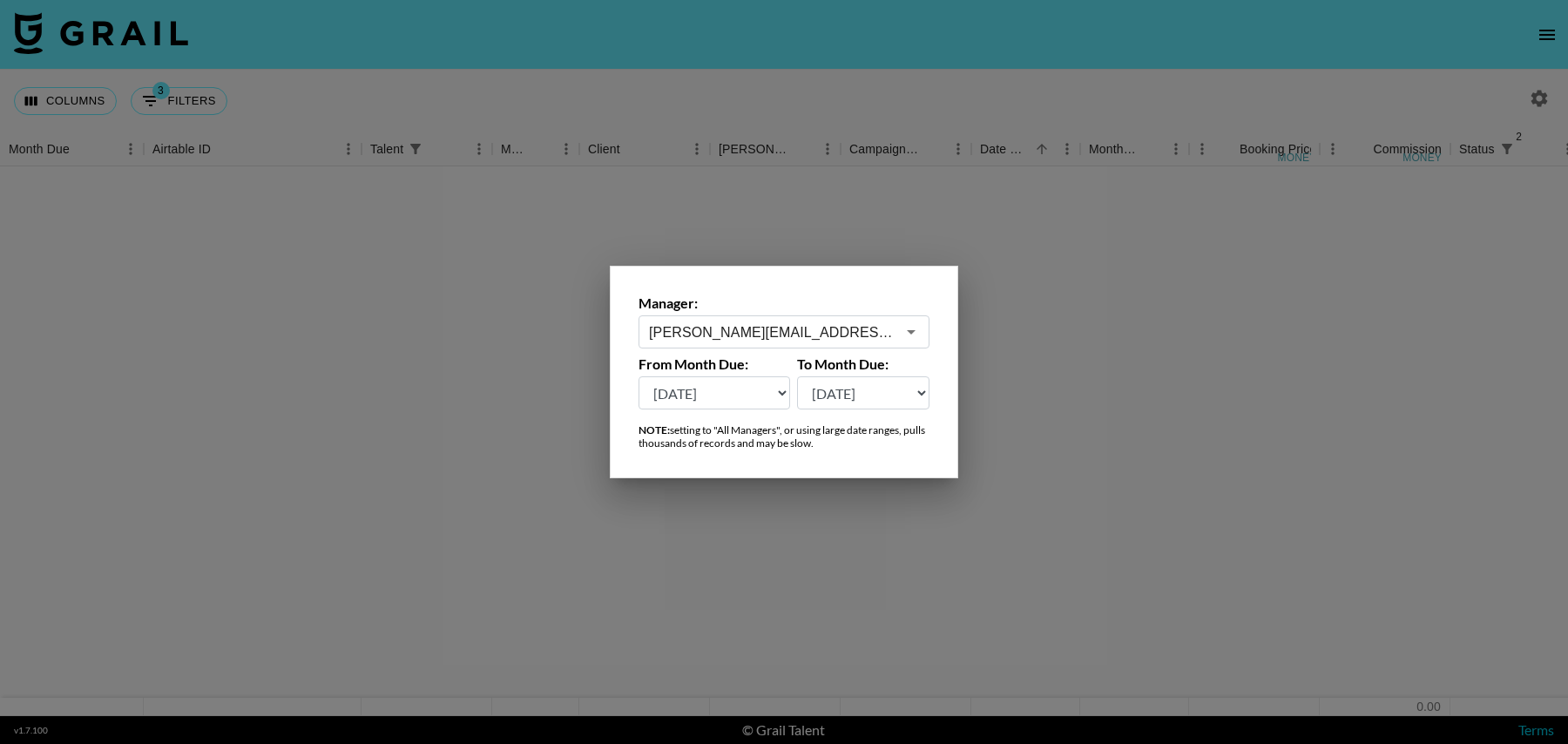
select select "status"
select select "isNotAnyOf"
select select "talentName"
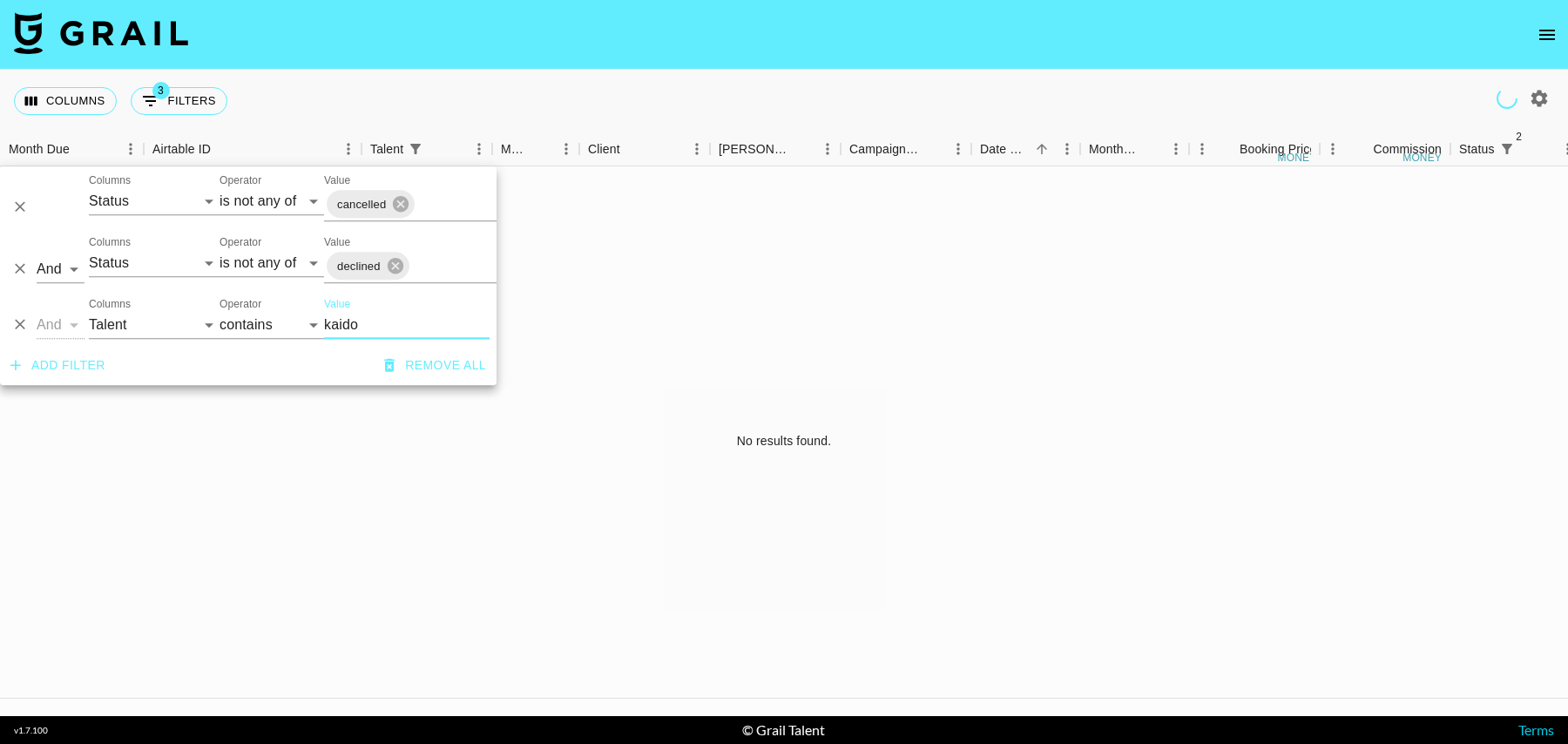
click at [19, 324] on icon "Delete" at bounding box center [20, 325] width 10 height 10
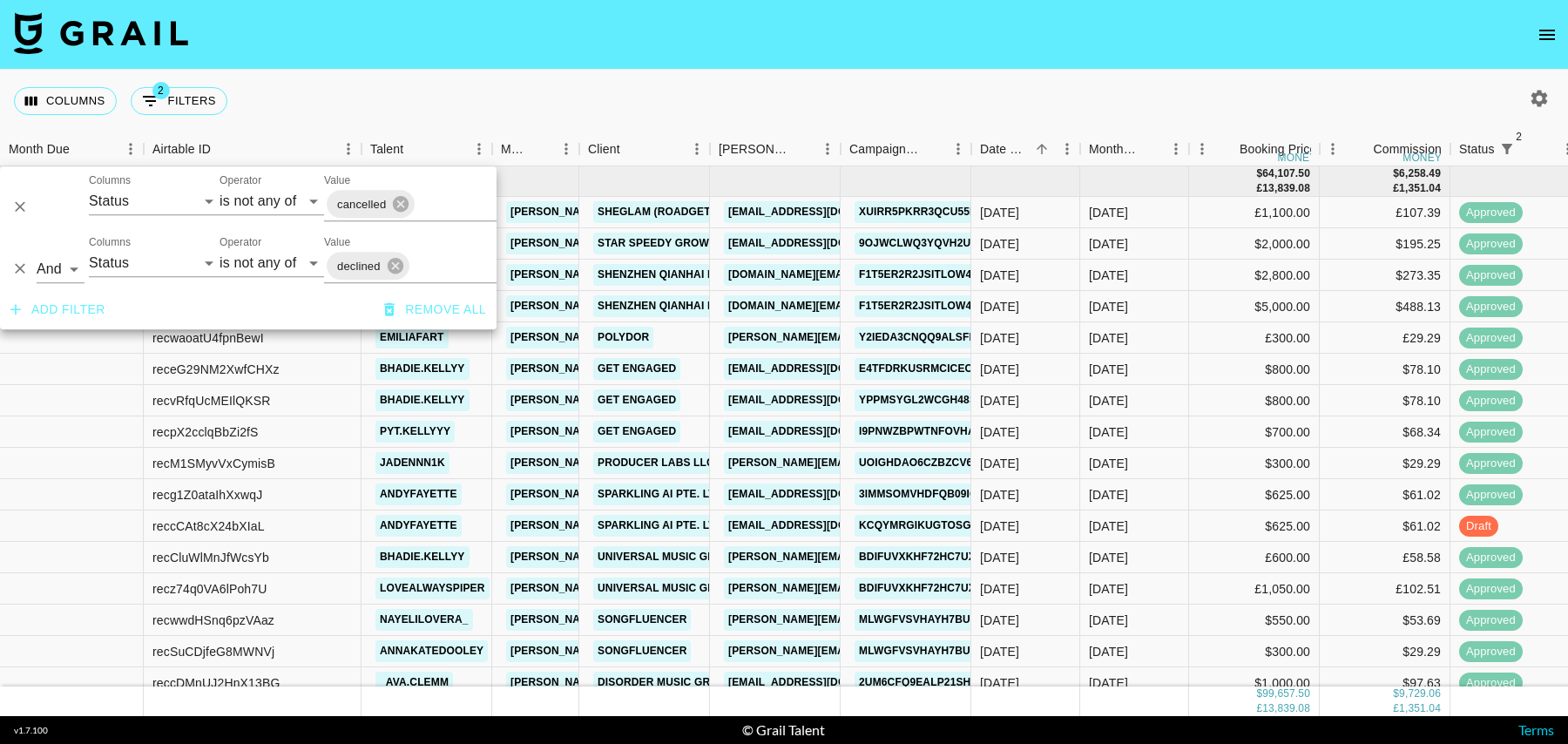
click at [762, 94] on div "Columns 2 Filters + Booking" at bounding box center [784, 101] width 1568 height 63
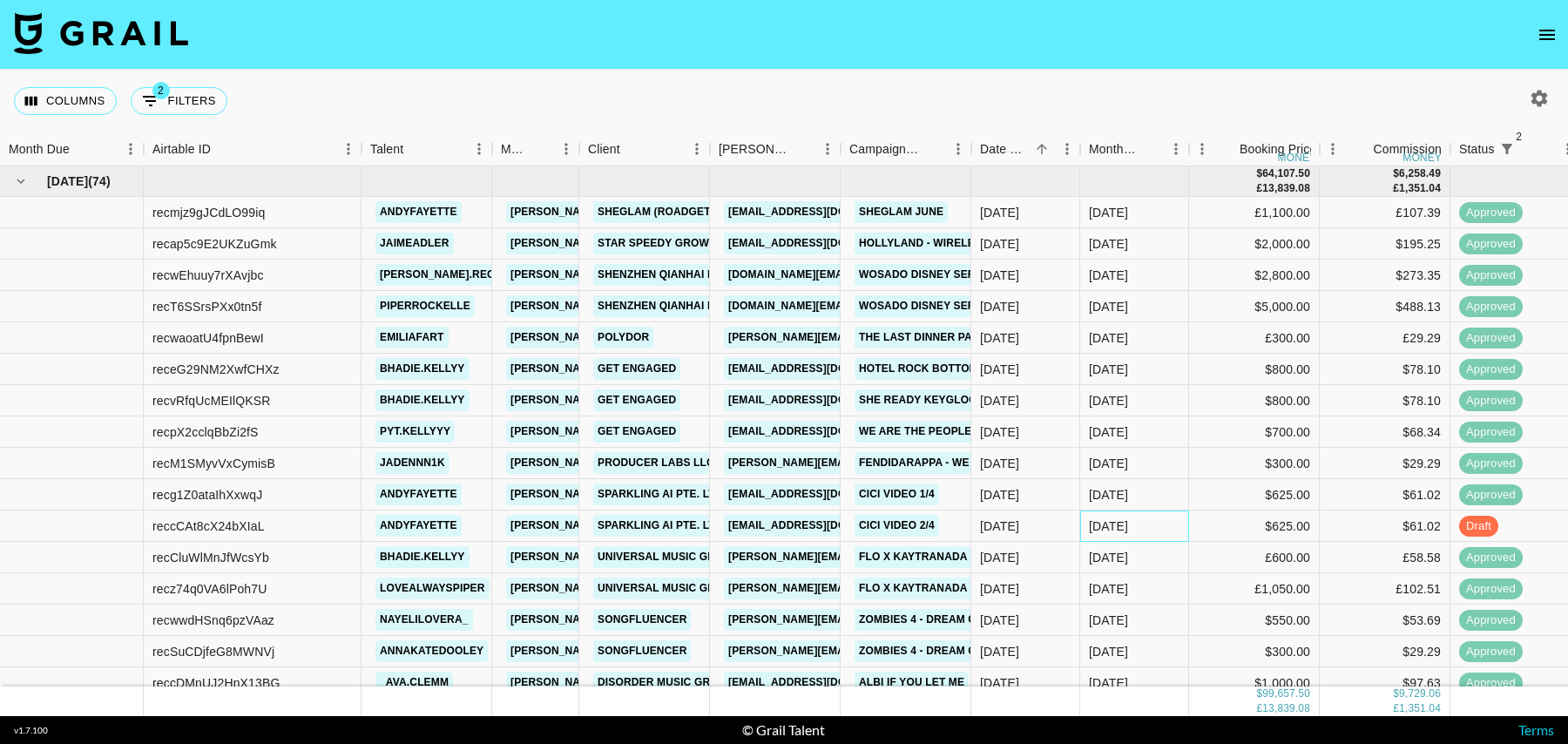
click at [1183, 526] on div "[DATE]" at bounding box center [1134, 526] width 109 height 31
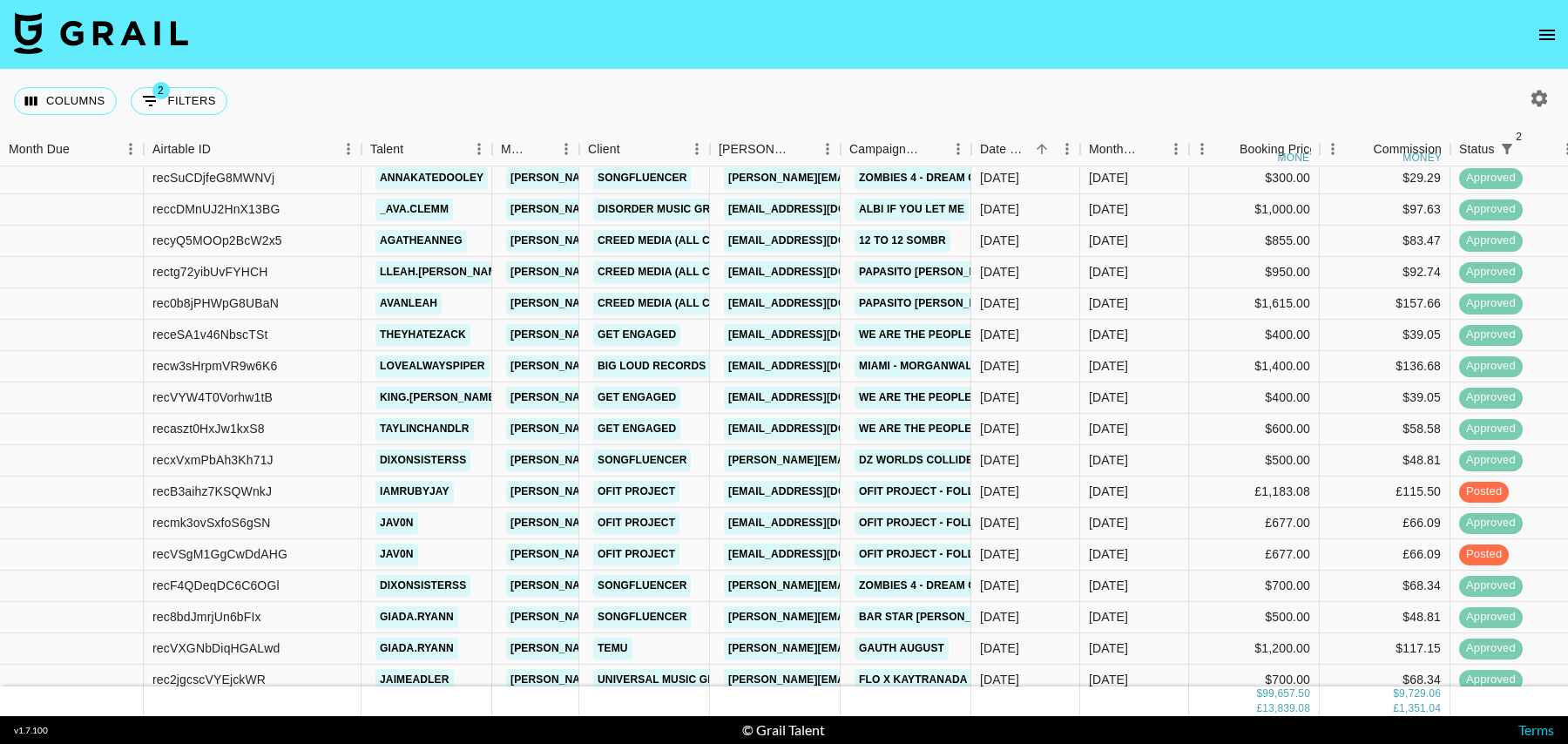
scroll to position [480, 0]
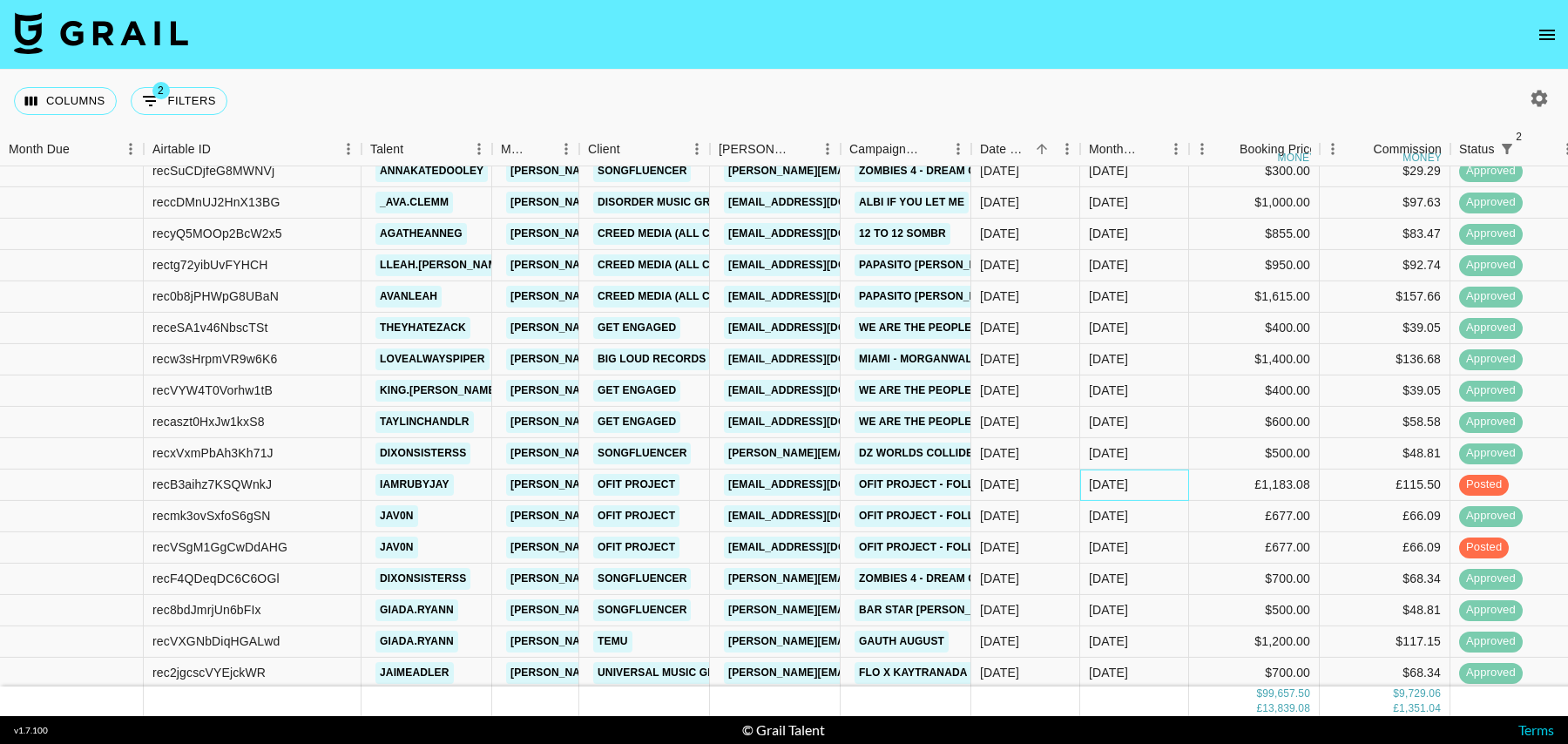
click at [1167, 494] on div "[DATE]" at bounding box center [1134, 485] width 109 height 31
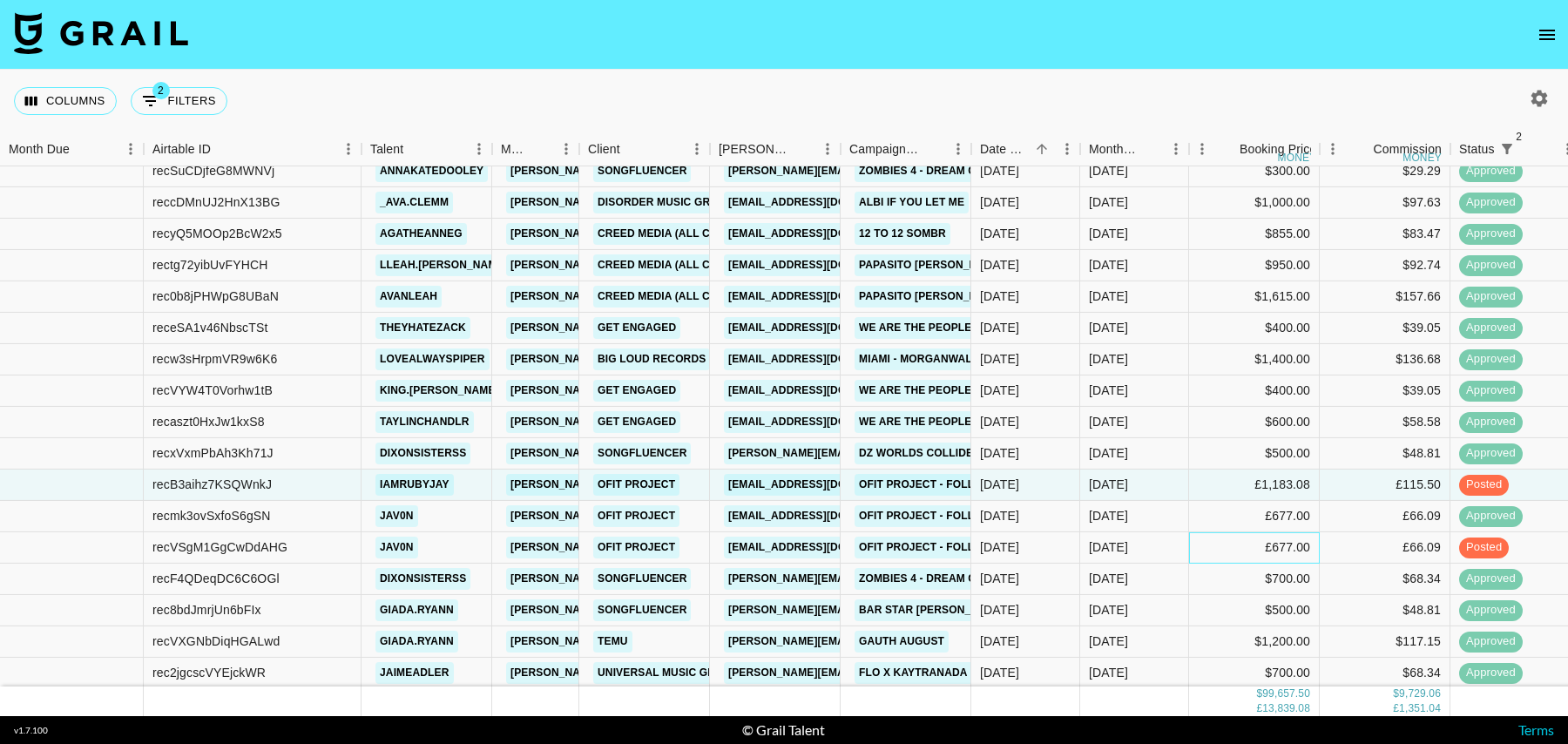
click at [1220, 543] on div "£677.00" at bounding box center [1254, 548] width 130 height 31
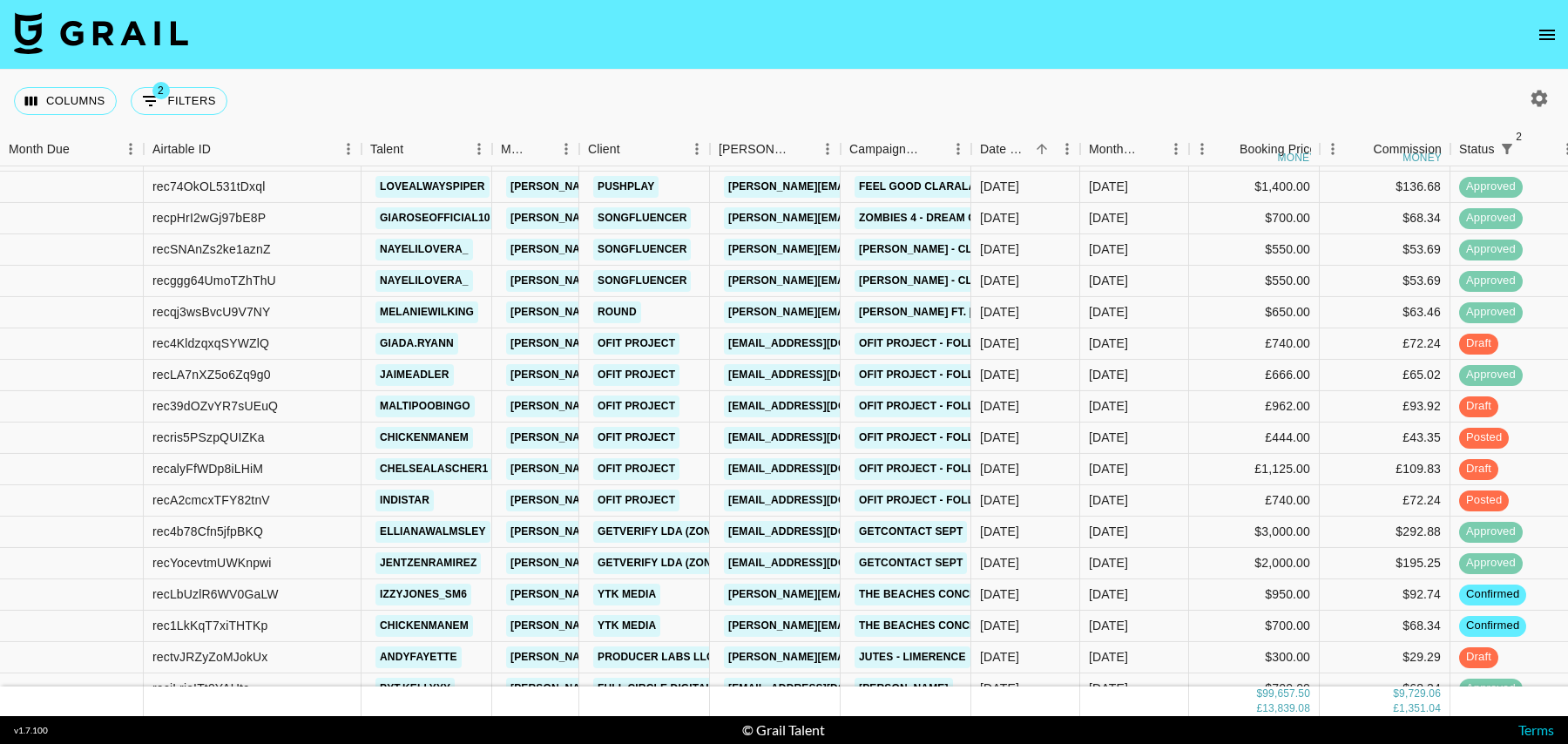
scroll to position [1581, 0]
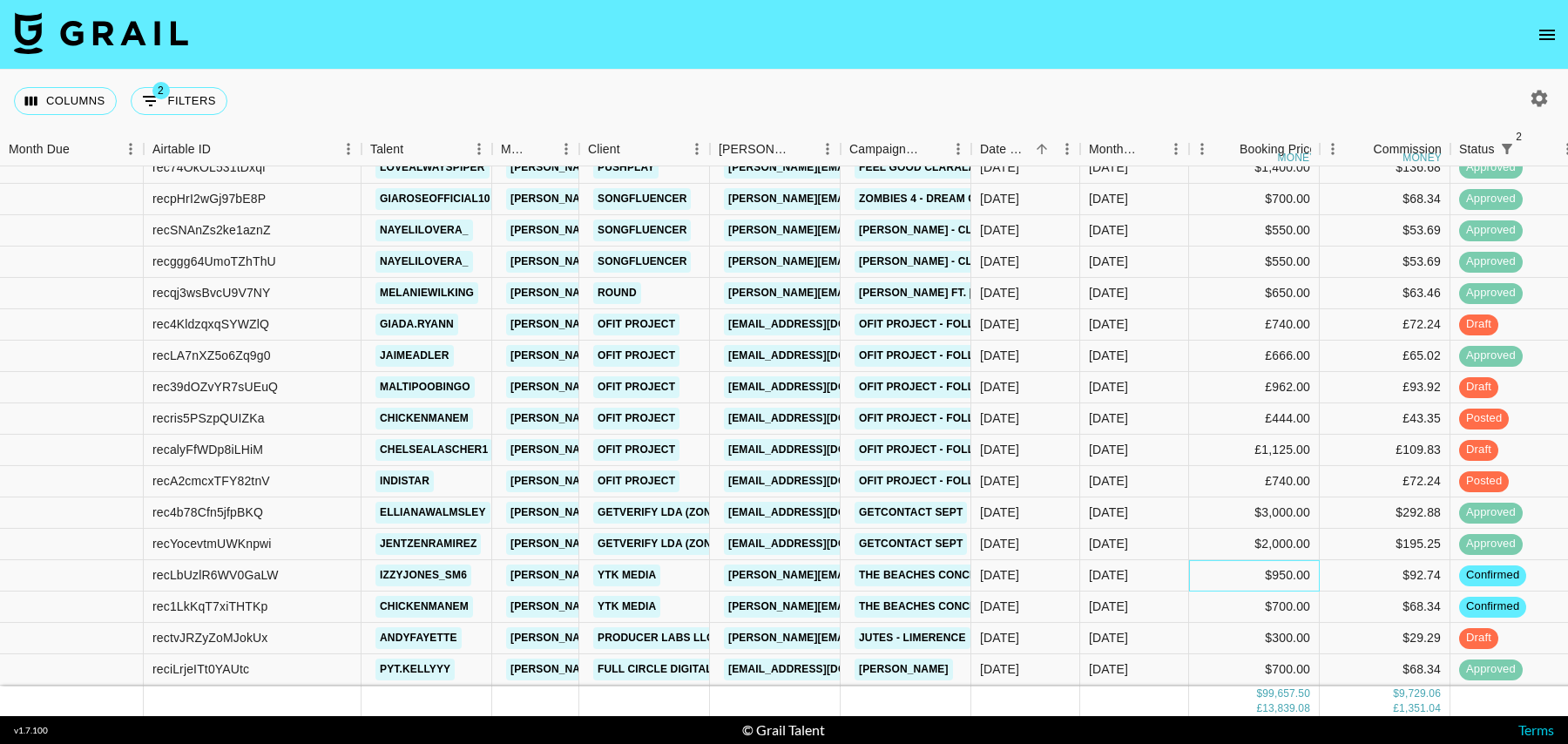
click at [1213, 581] on div "$950.00" at bounding box center [1254, 576] width 130 height 31
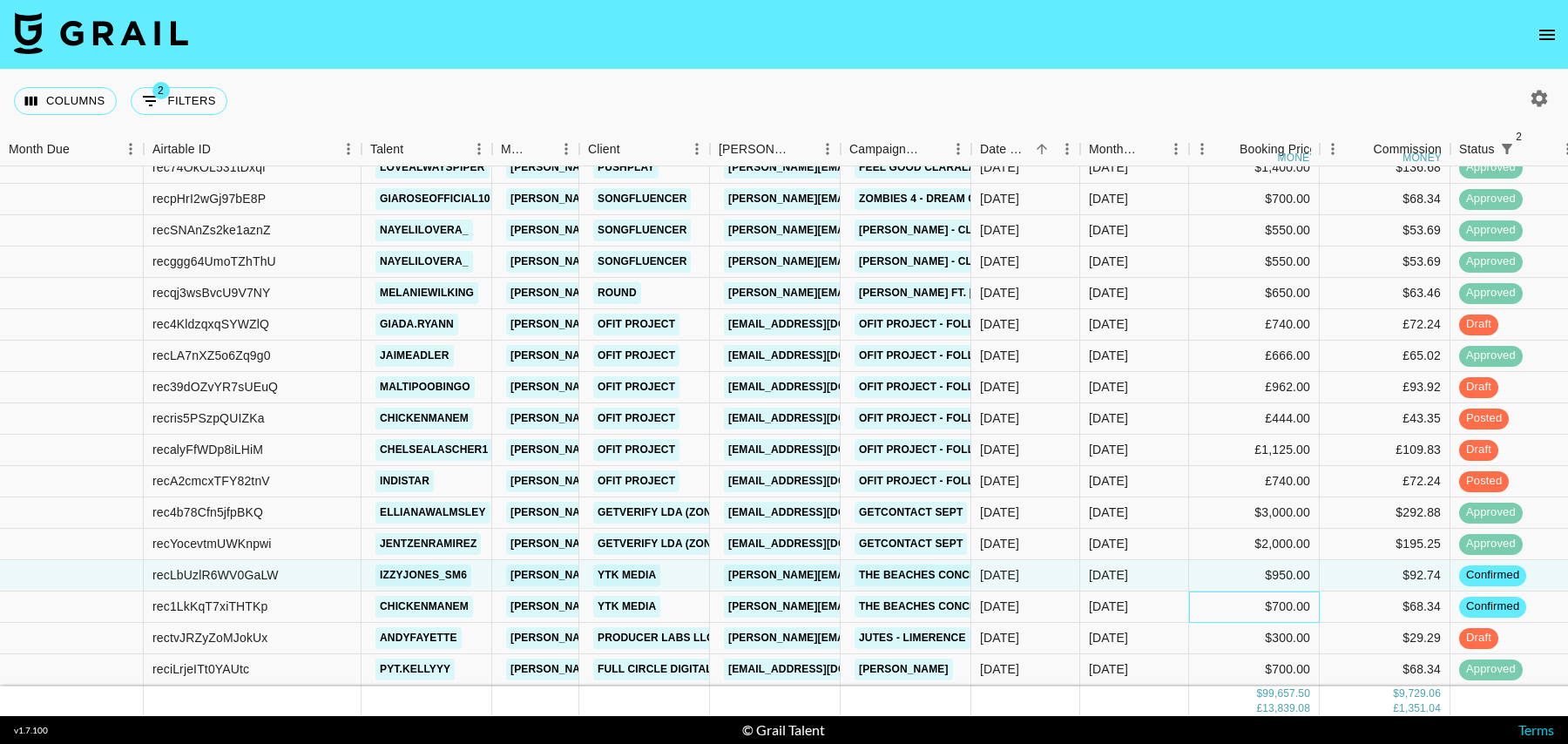
click at [1217, 606] on div "$700.00" at bounding box center [1254, 608] width 130 height 31
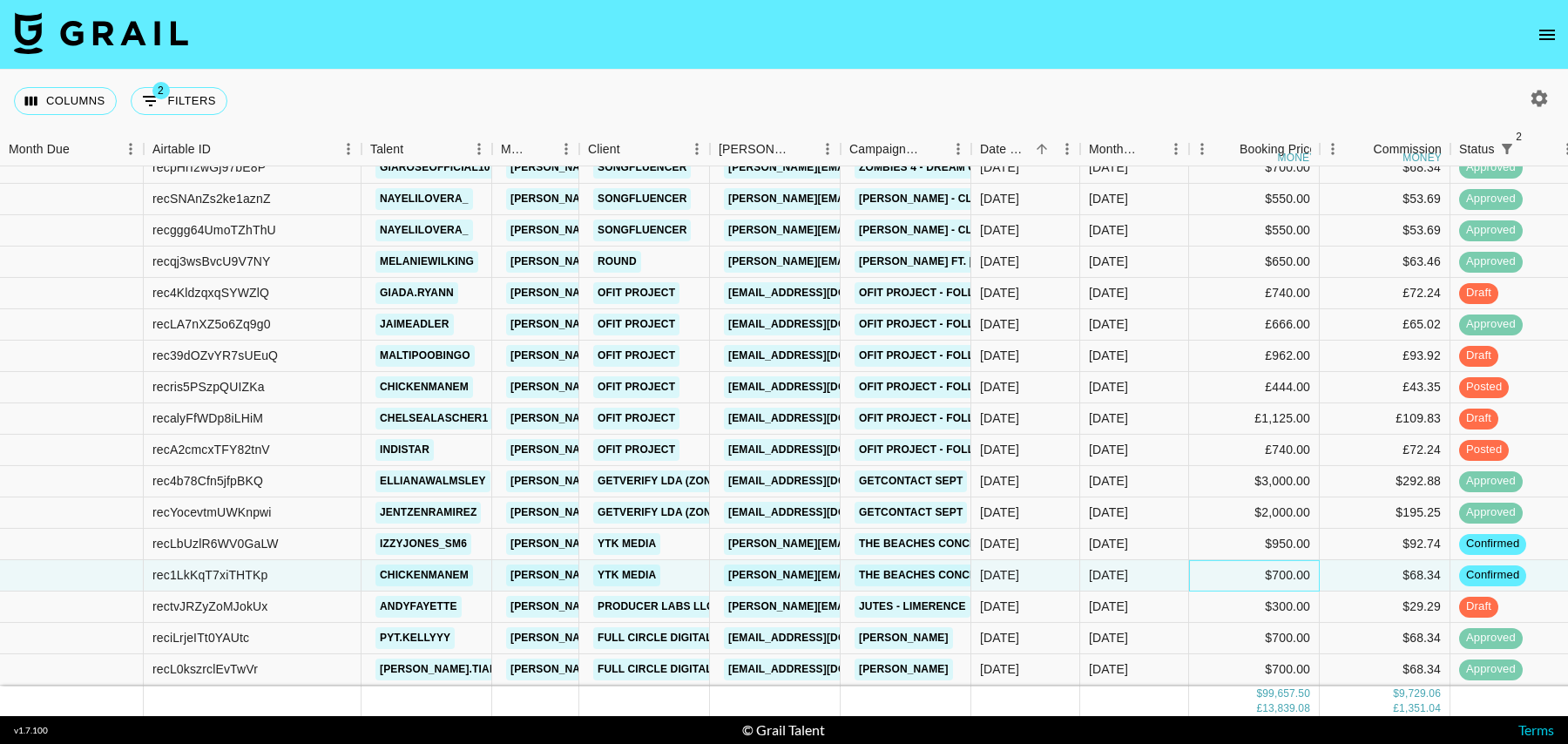
scroll to position [1630, 0]
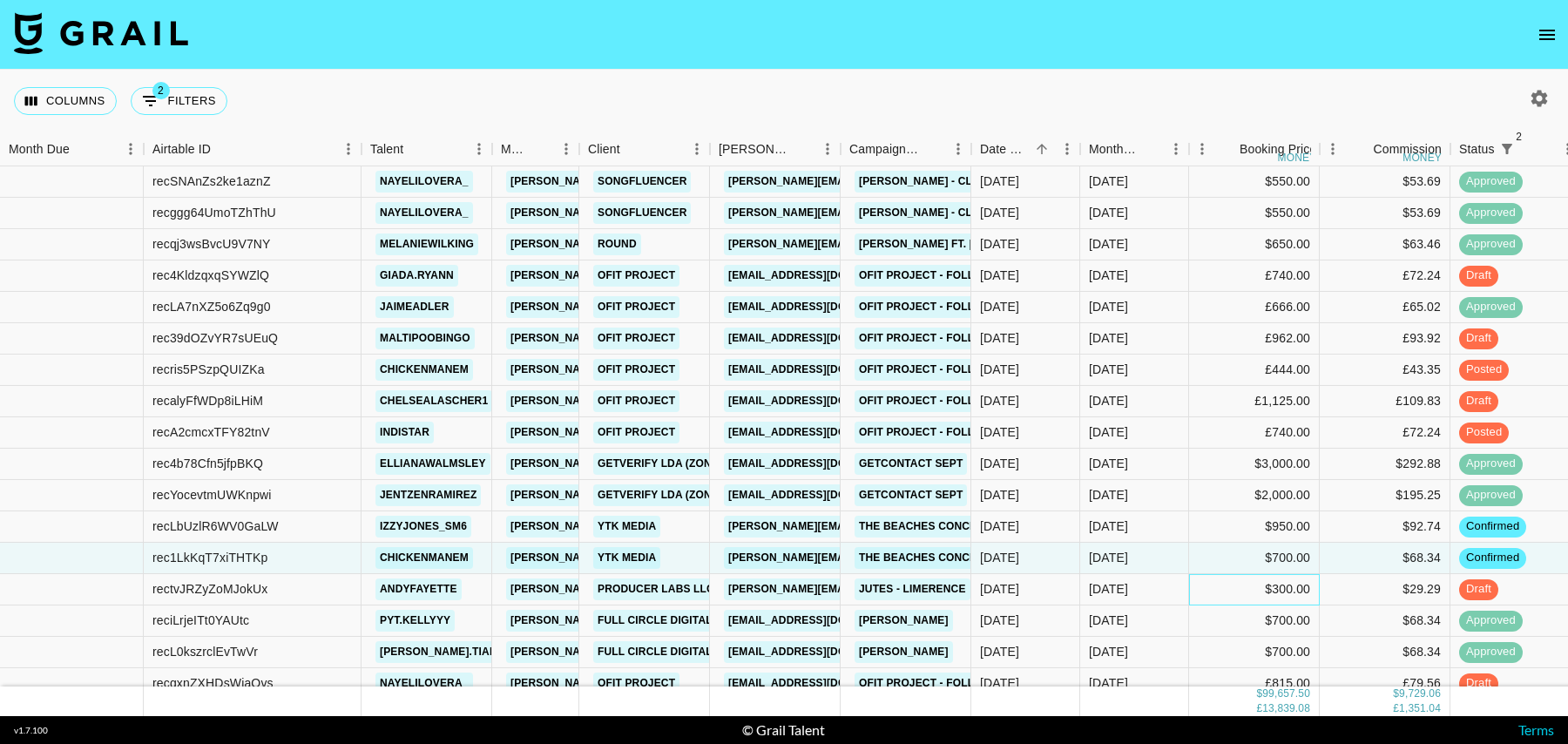
click at [1212, 588] on div "$300.00" at bounding box center [1254, 590] width 130 height 31
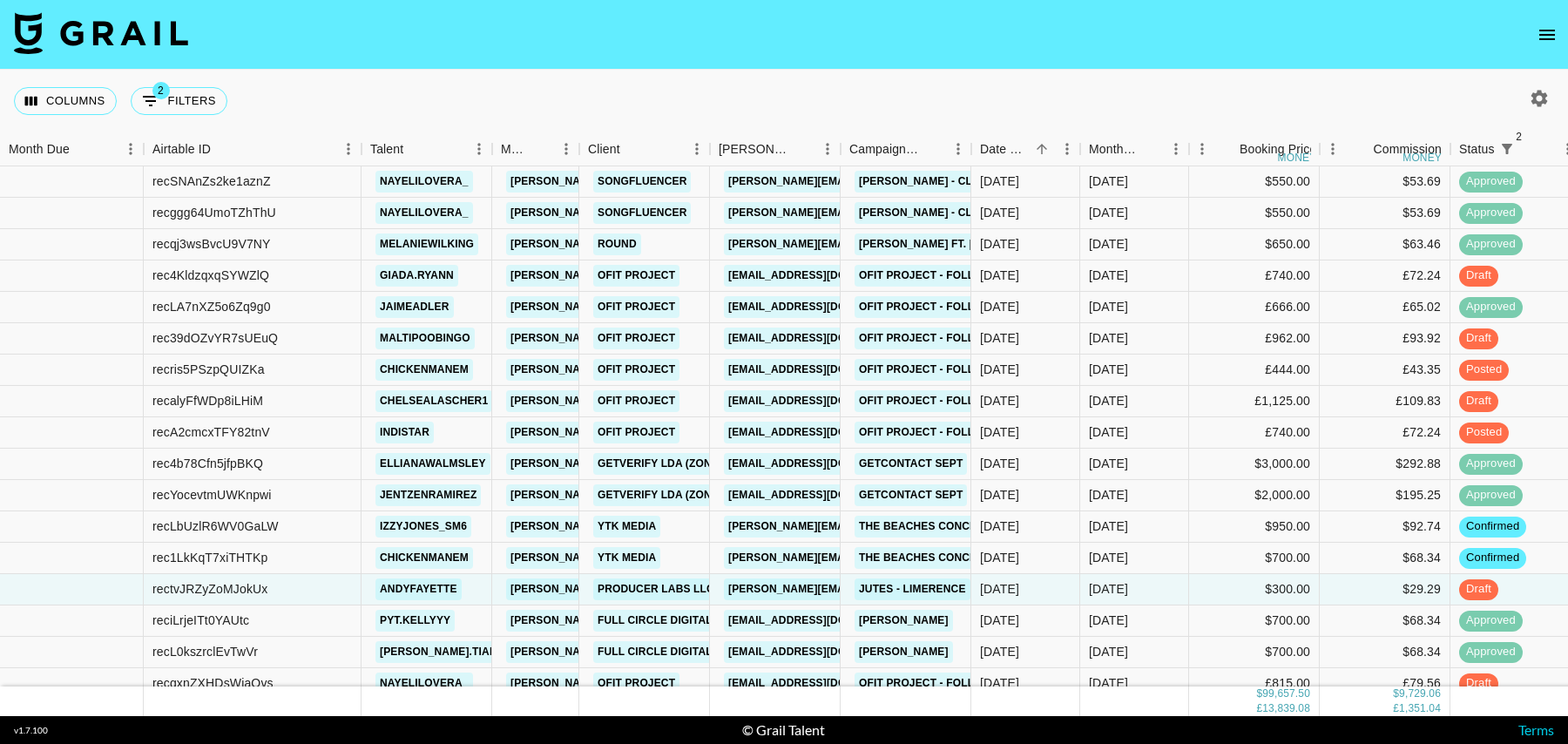
click at [1550, 28] on icon "open drawer" at bounding box center [1548, 35] width 21 height 21
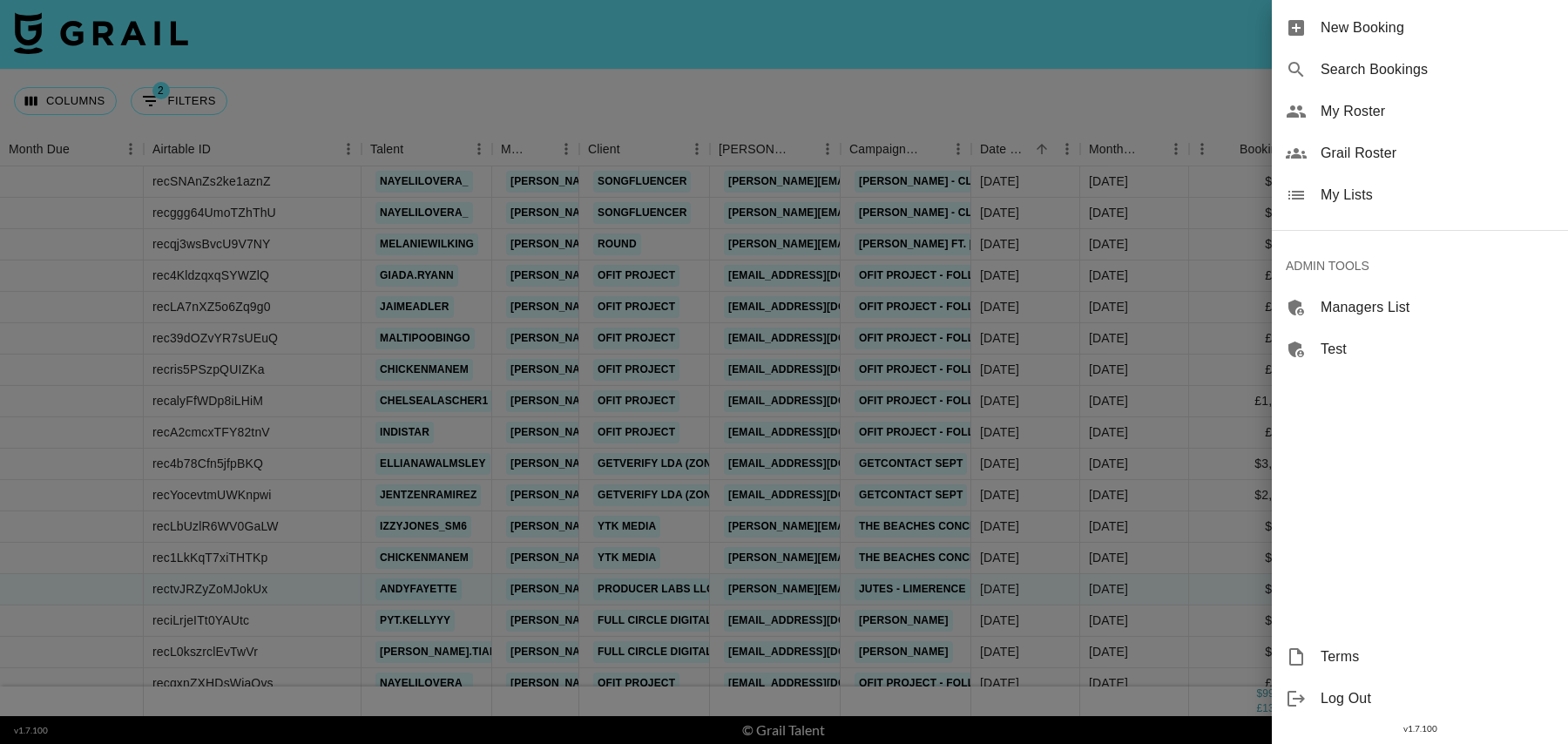
click at [1362, 149] on span "Grail Roster" at bounding box center [1437, 153] width 233 height 21
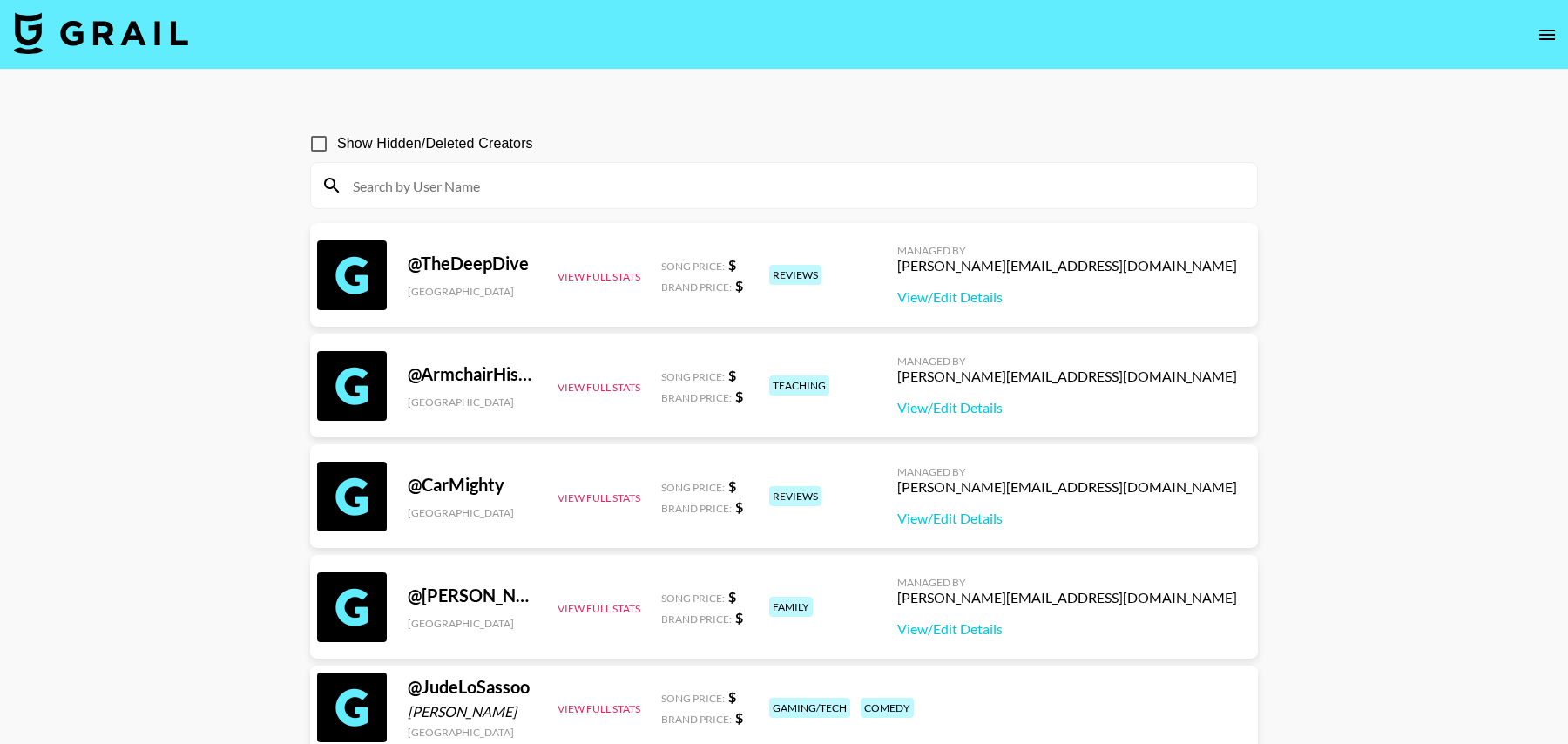
click at [562, 180] on input at bounding box center [795, 185] width 904 height 28
paste input "bophouse"
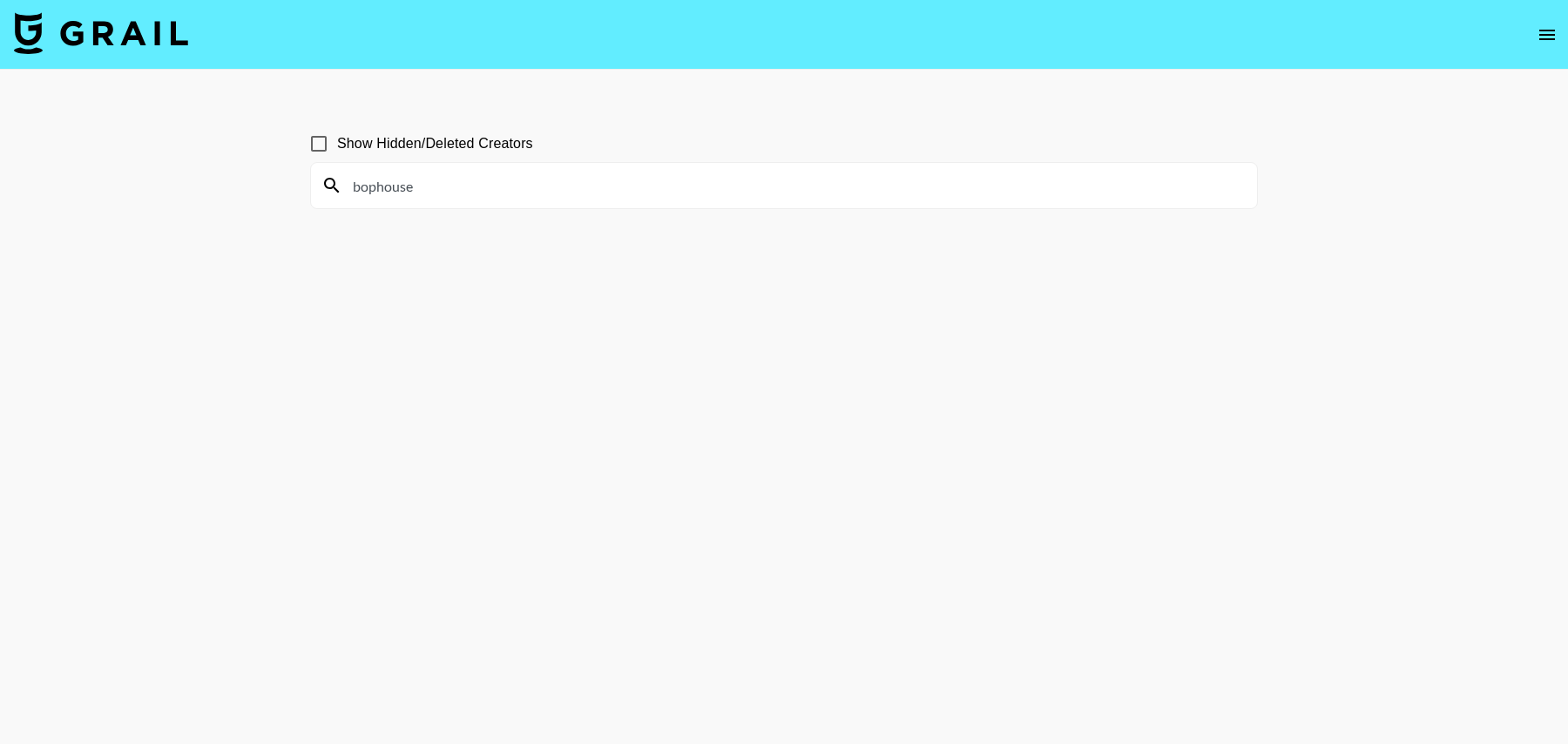
type input "bophouse"
click at [322, 143] on input "Show Hidden/Deleted Creators" at bounding box center [319, 143] width 37 height 37
checkbox input "false"
click at [434, 188] on input "bophouse" at bounding box center [795, 185] width 904 height 28
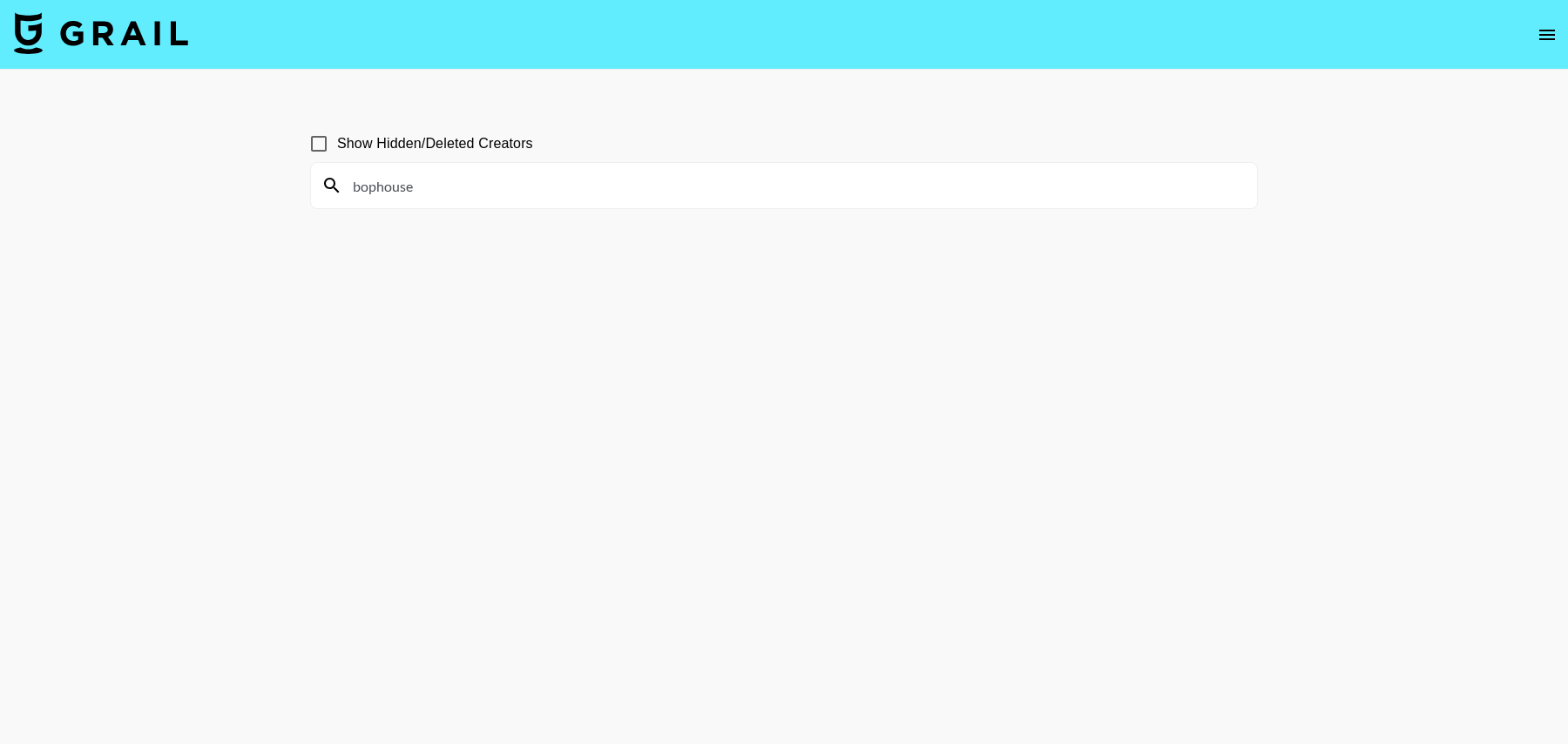
paste input "aishah"
type input "aishah"
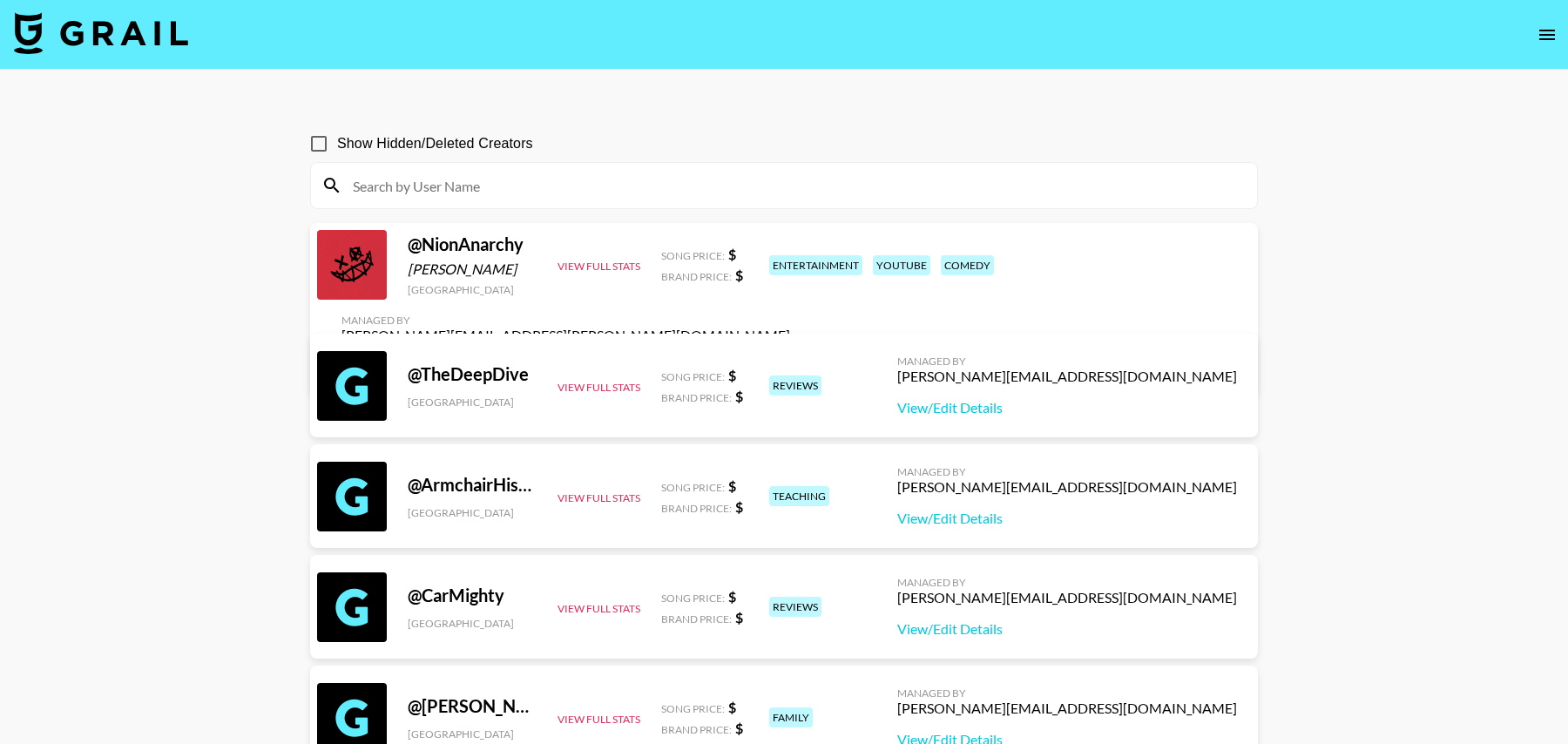
paste input "julia_filippo"
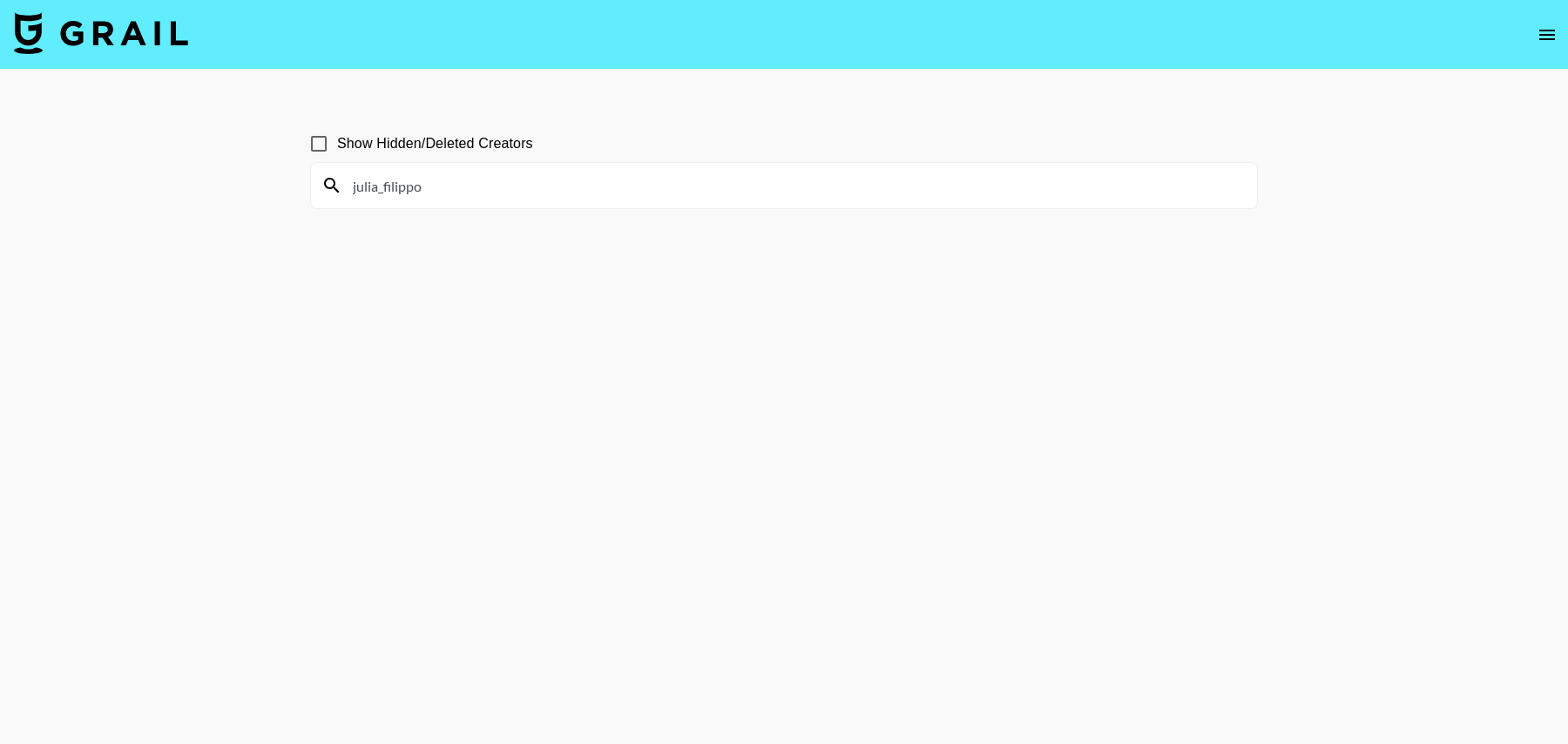
type input "julia_filippo"
click at [318, 146] on input "Show Hidden/Deleted Creators" at bounding box center [319, 143] width 37 height 37
click at [318, 145] on input "Show Hidden/Deleted Creators" at bounding box center [319, 143] width 37 height 37
checkbox input "false"
click at [121, 44] on img at bounding box center [101, 33] width 174 height 42
